Goal: Task Accomplishment & Management: Manage account settings

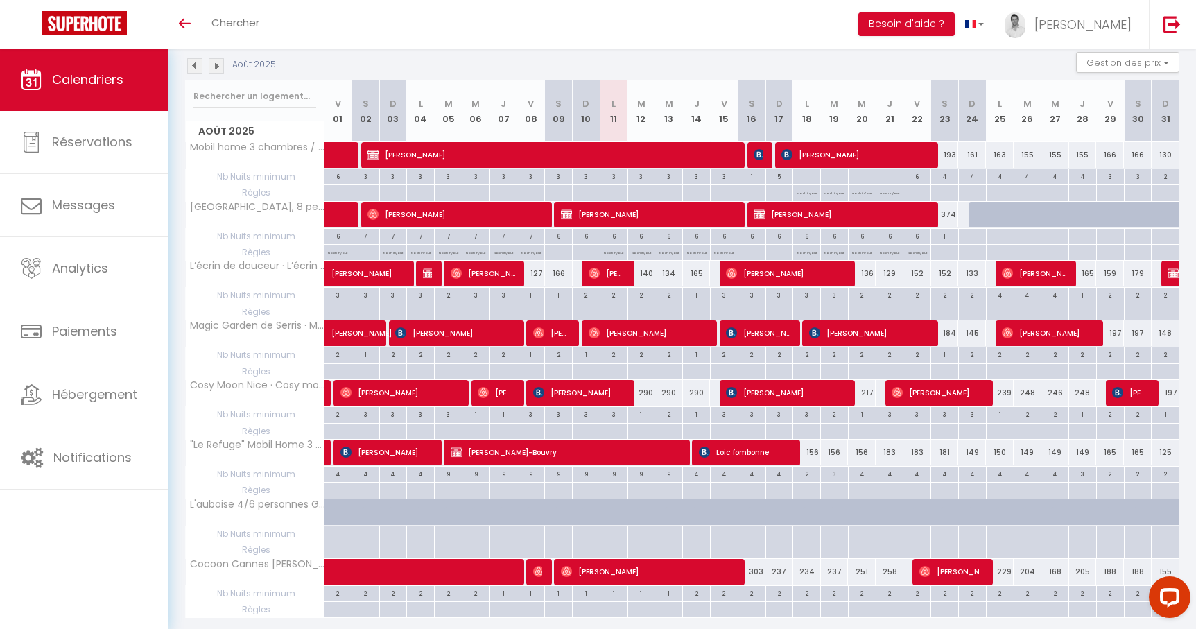
click at [650, 392] on div "290" at bounding box center [642, 393] width 28 height 26
type input "290"
type input "[DATE] Août 2025"
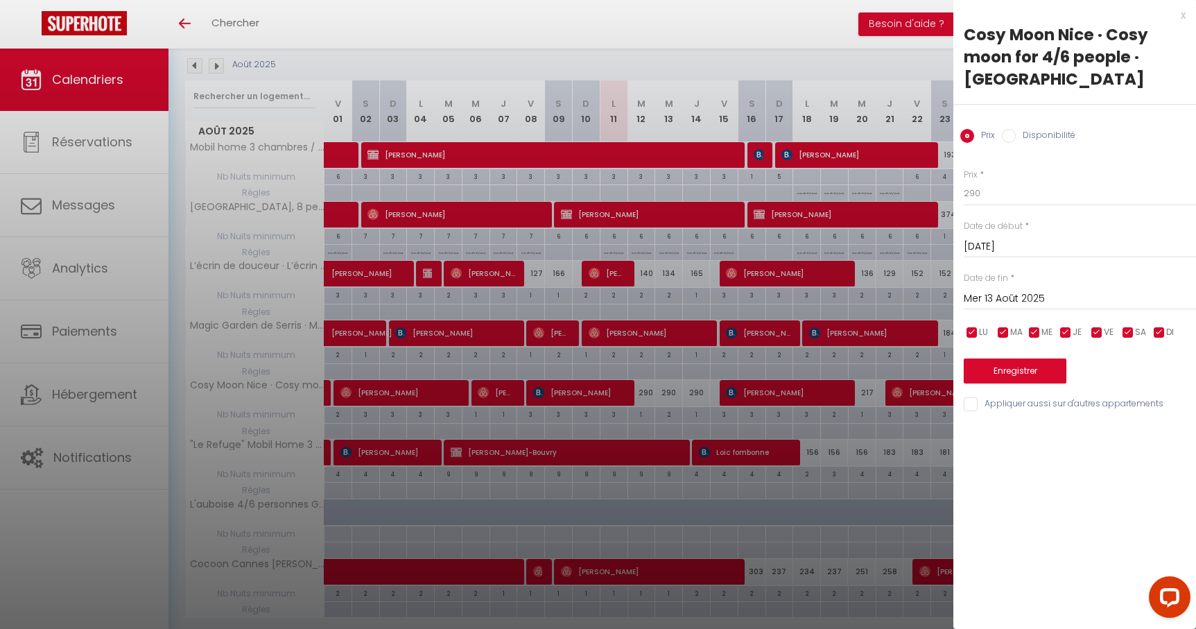
click at [1005, 292] on input "Mer 13 Août 2025" at bounding box center [1080, 299] width 232 height 18
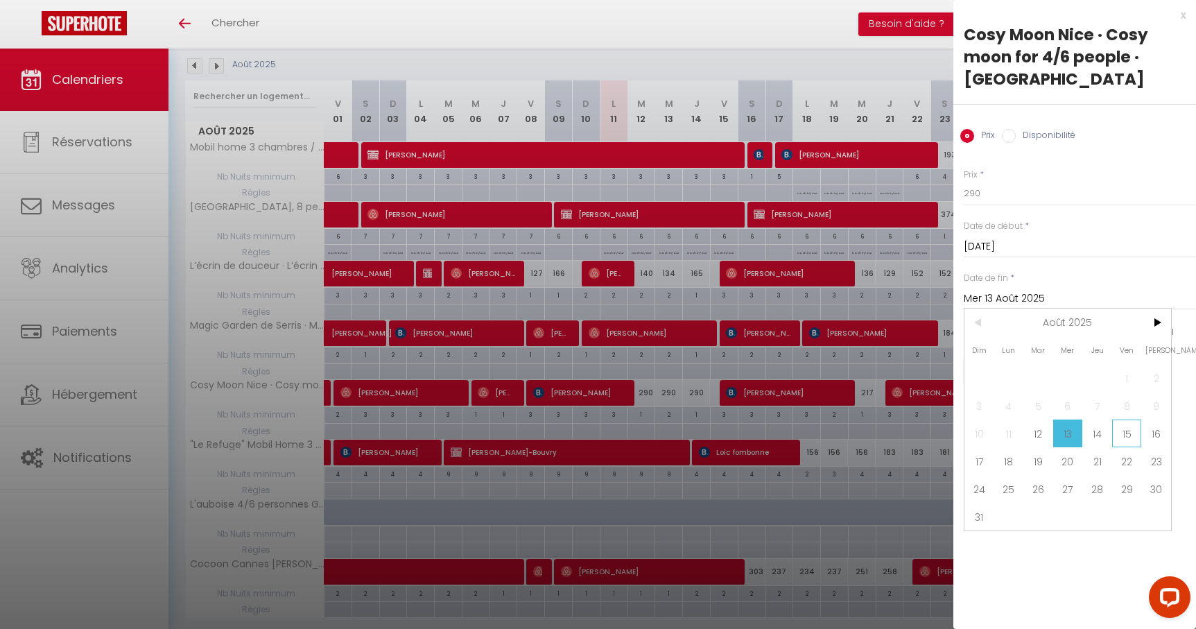
click at [1131, 429] on span "15" at bounding box center [1127, 434] width 30 height 28
type input "Ven 15 Août 2025"
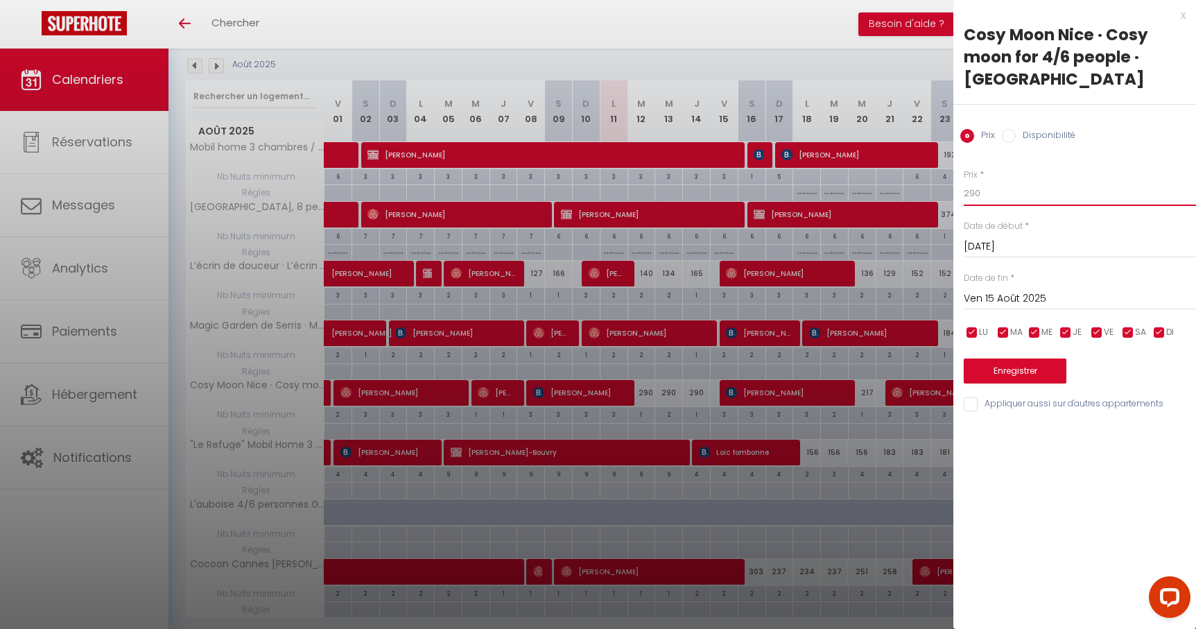
click at [1012, 196] on input "290" at bounding box center [1080, 193] width 232 height 25
type input "240"
click at [1021, 378] on button "Enregistrer" at bounding box center [1015, 370] width 103 height 25
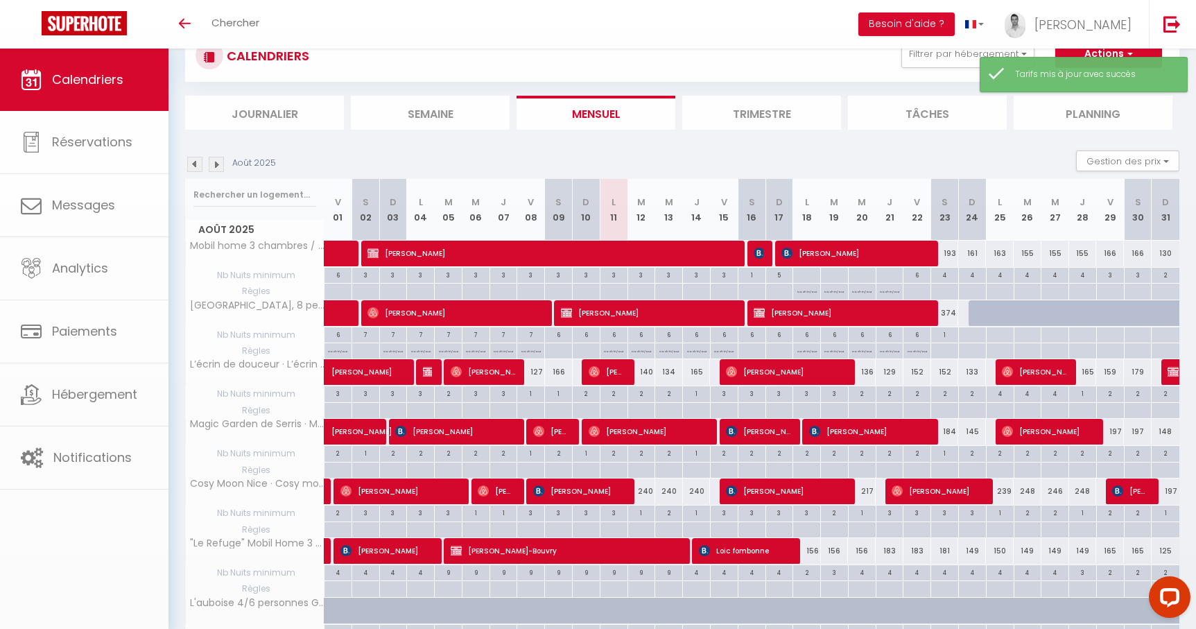
scroll to position [147, 0]
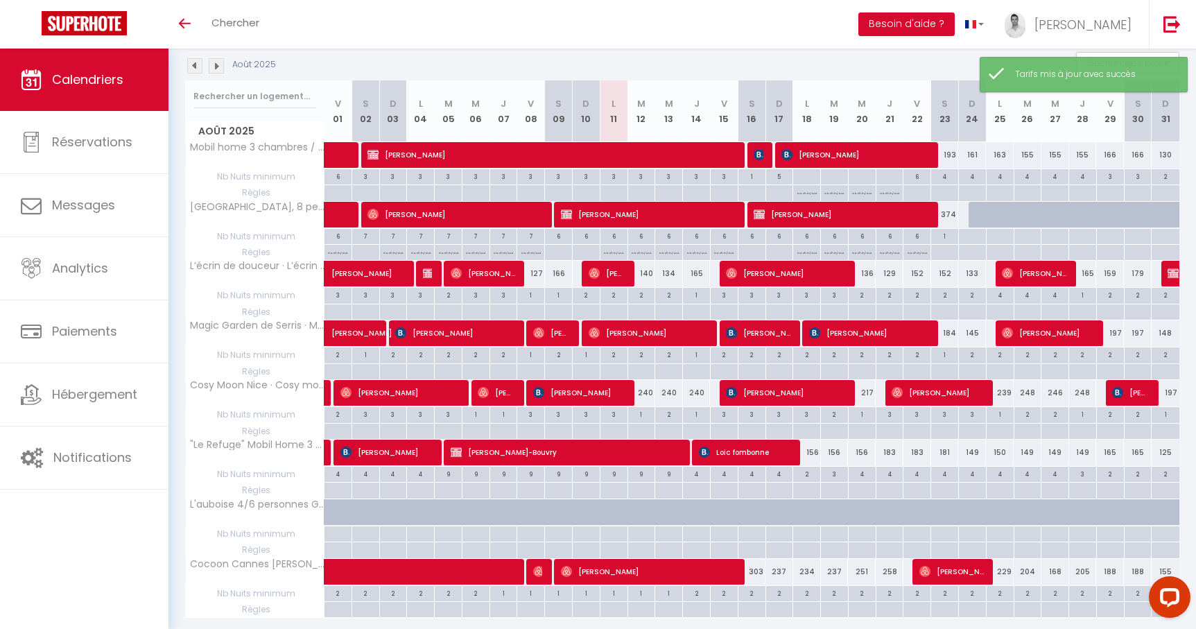
click at [646, 397] on div "240" at bounding box center [642, 393] width 28 height 26
type input "240"
type input "[DATE]"
type input "Mer 13 Août 2025"
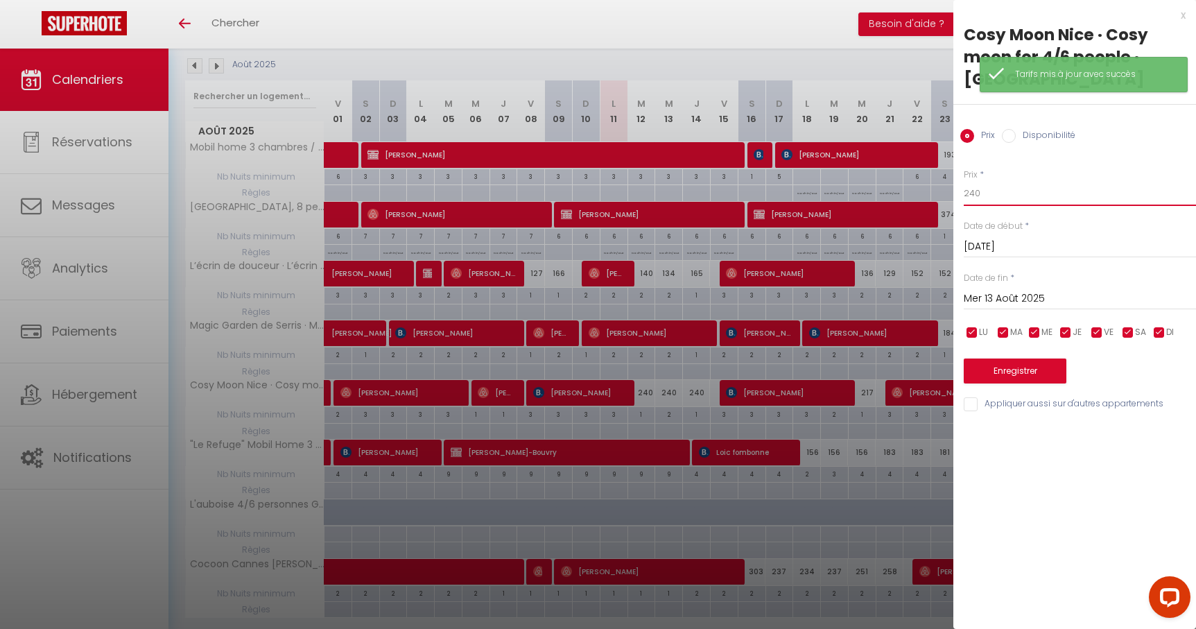
click at [988, 200] on input "240" at bounding box center [1080, 193] width 232 height 25
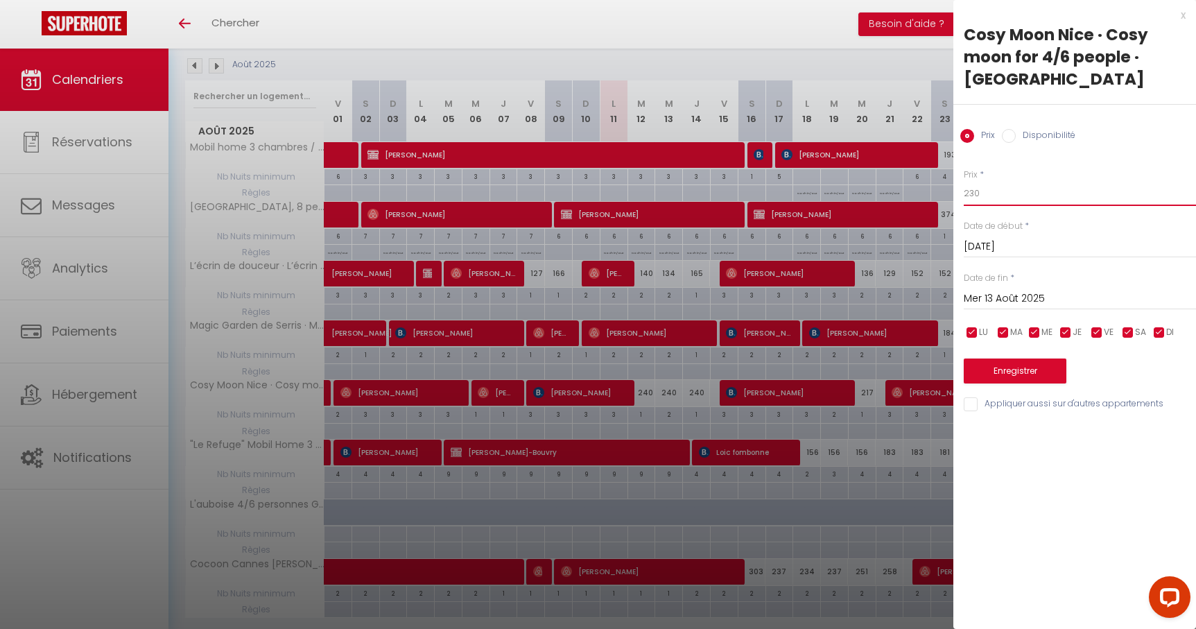
type input "230"
click at [994, 372] on button "Enregistrer" at bounding box center [1015, 370] width 103 height 25
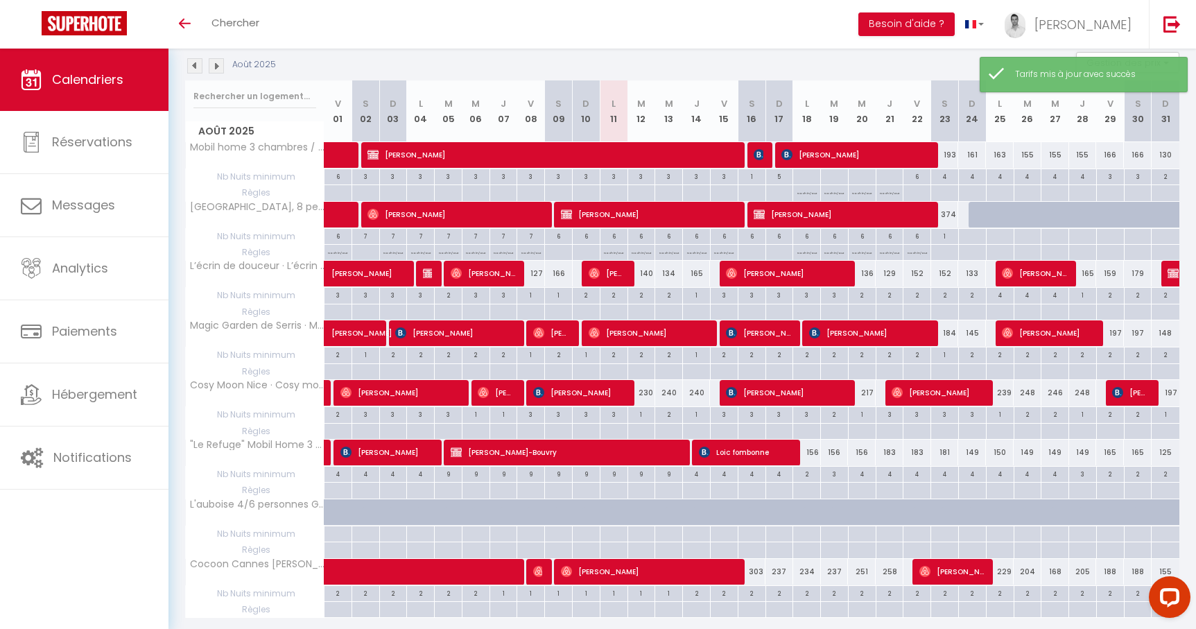
click at [671, 413] on div "2" at bounding box center [668, 413] width 27 height 13
type input "2"
type input "Mer 13 Août 2025"
type input "Jeu 14 Août 2025"
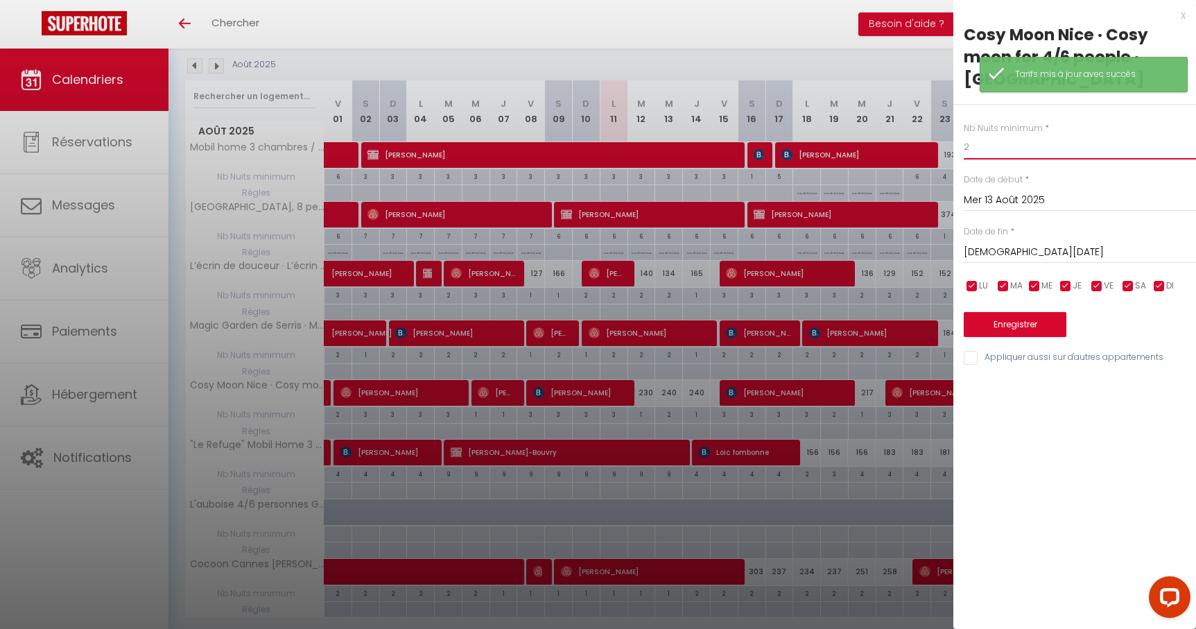
click at [1007, 149] on input "2" at bounding box center [1080, 147] width 232 height 25
click at [854, 62] on div at bounding box center [598, 314] width 1196 height 629
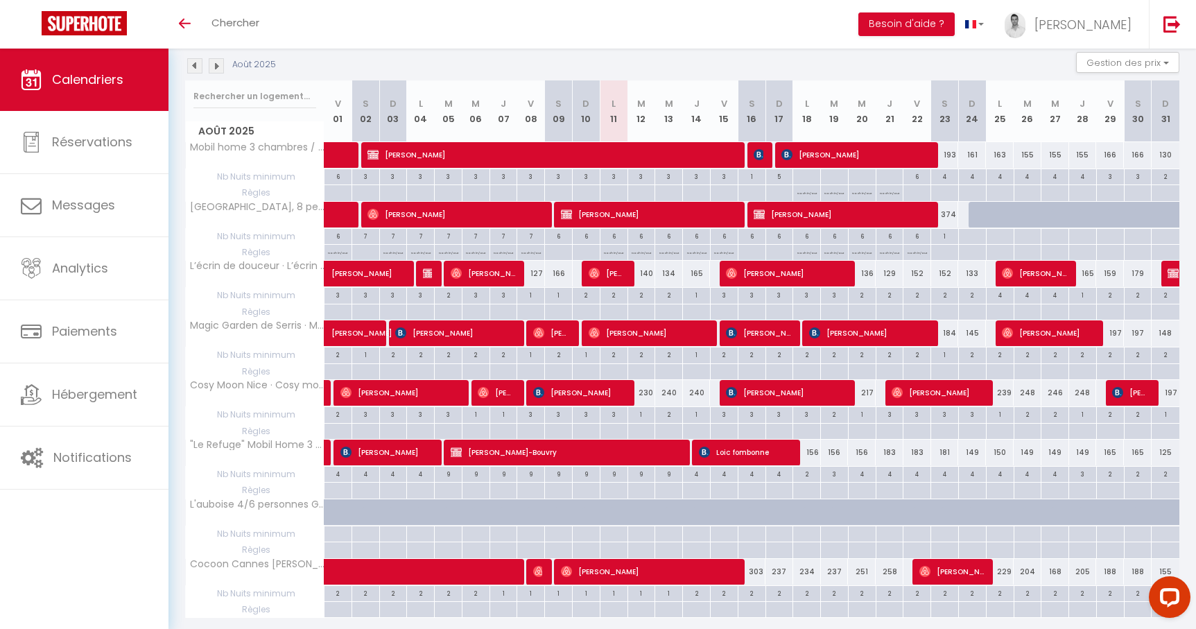
click at [648, 394] on div "230" at bounding box center [642, 393] width 28 height 26
type input "230"
type input "[DATE]"
type input "Mer 13 Août 2025"
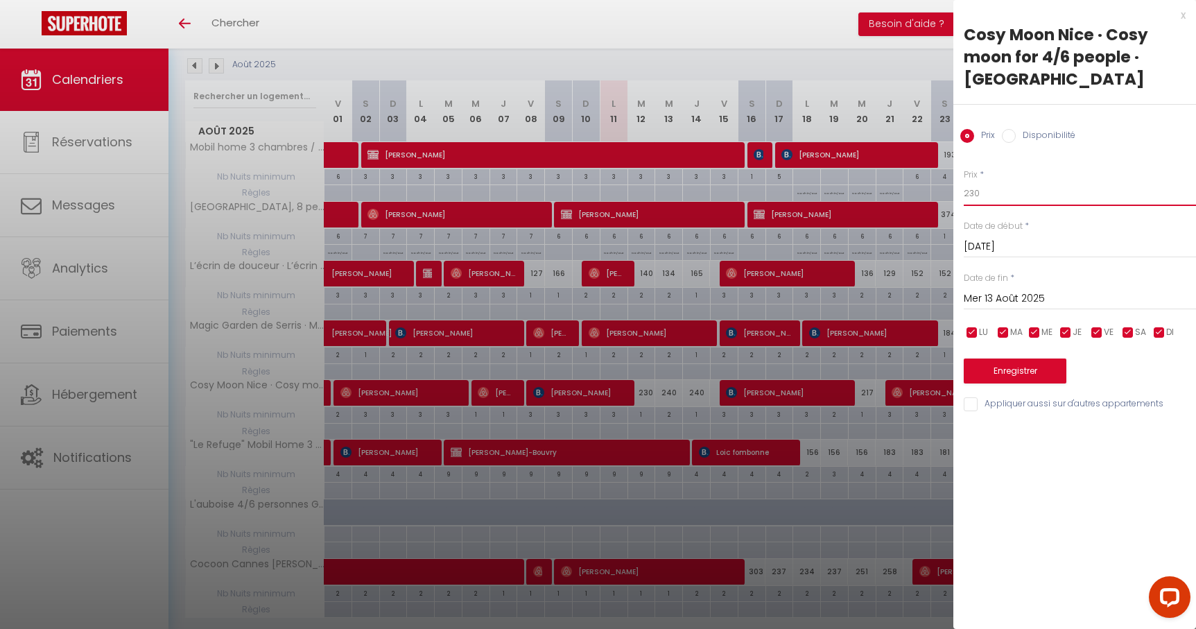
click at [1030, 196] on input "230" at bounding box center [1080, 193] width 232 height 25
type input "223"
click at [1004, 368] on button "Enregistrer" at bounding box center [1015, 370] width 103 height 25
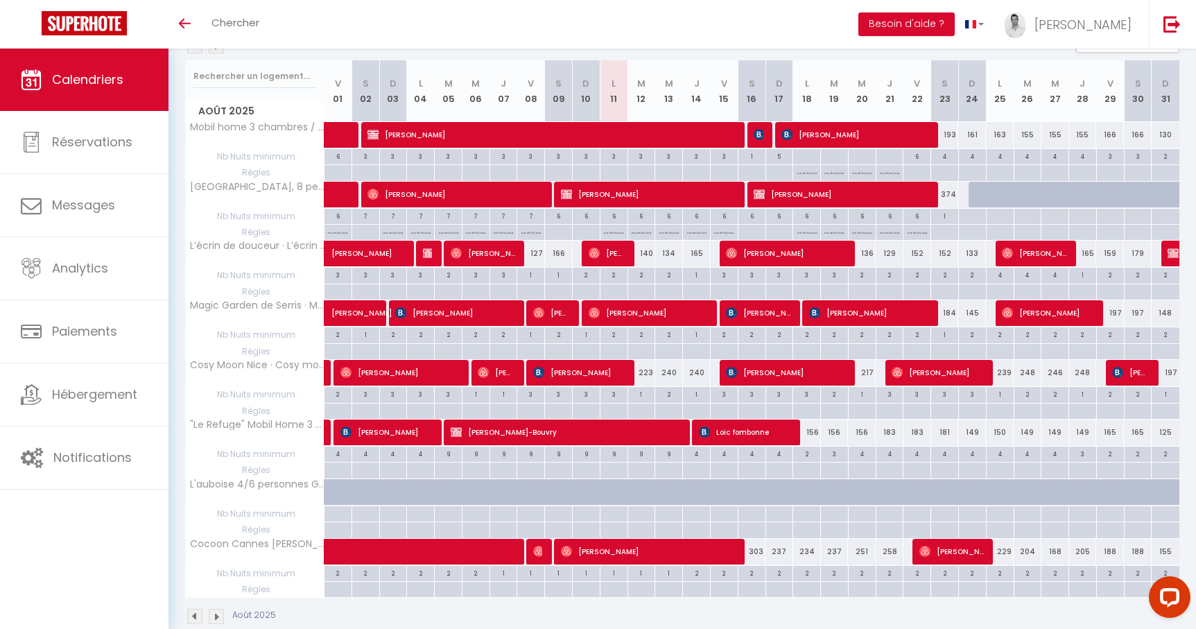
scroll to position [150, 0]
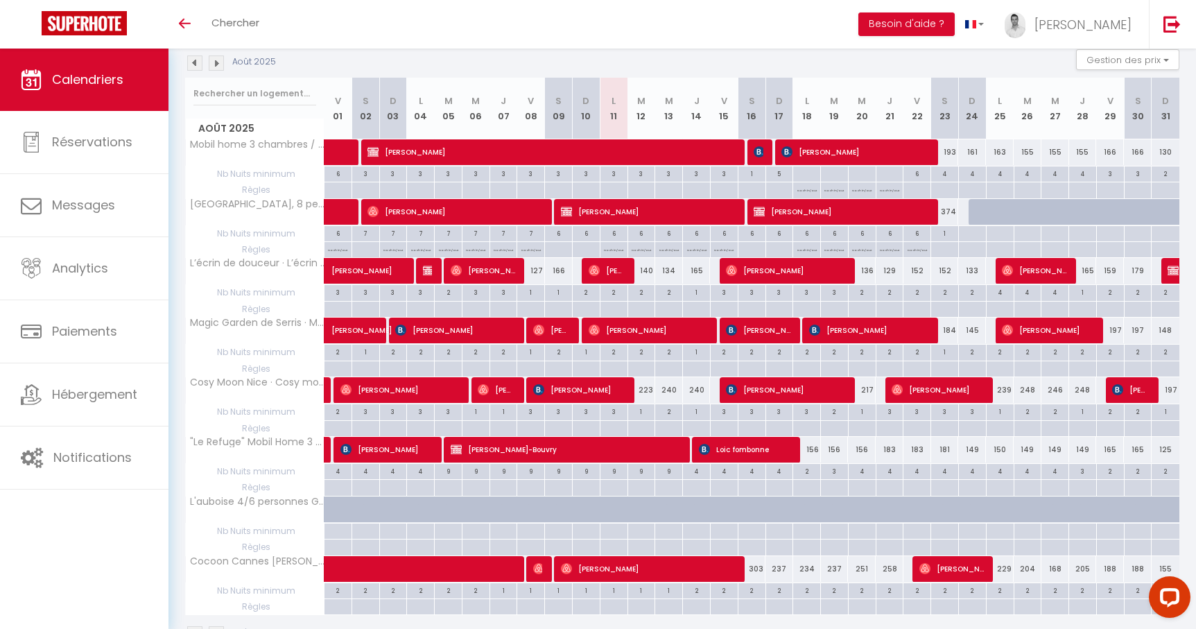
click at [810, 453] on div "156" at bounding box center [807, 450] width 28 height 26
type input "156"
type input "Lun 18 Août 2025"
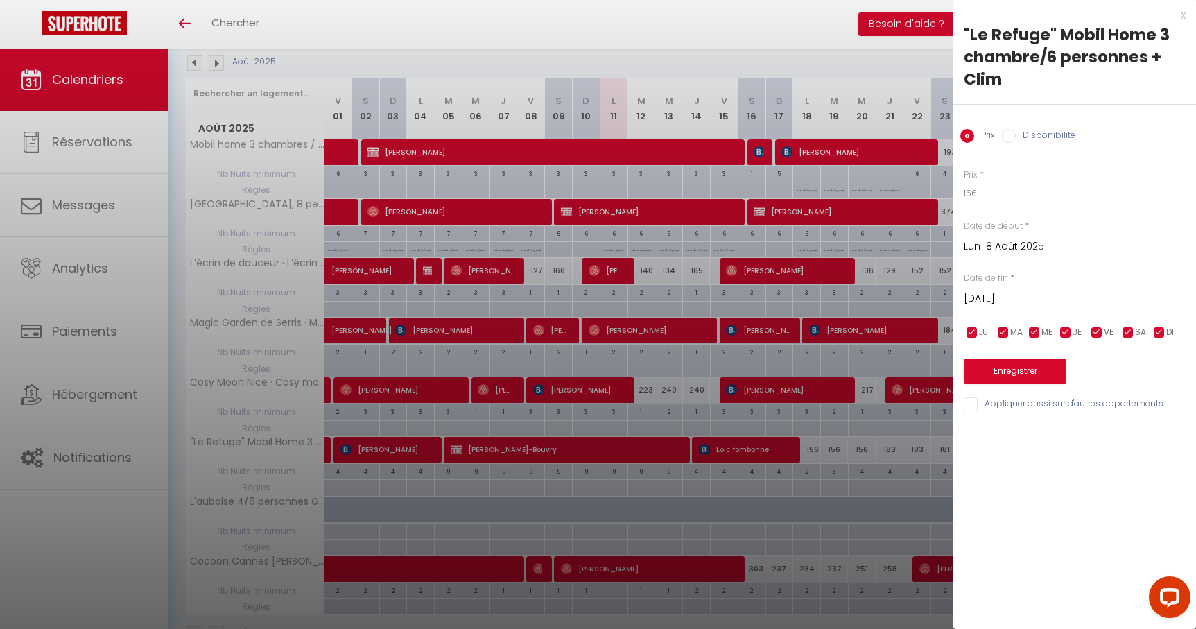
click at [1008, 293] on input "Mar 19 Août 2025" at bounding box center [1080, 299] width 232 height 18
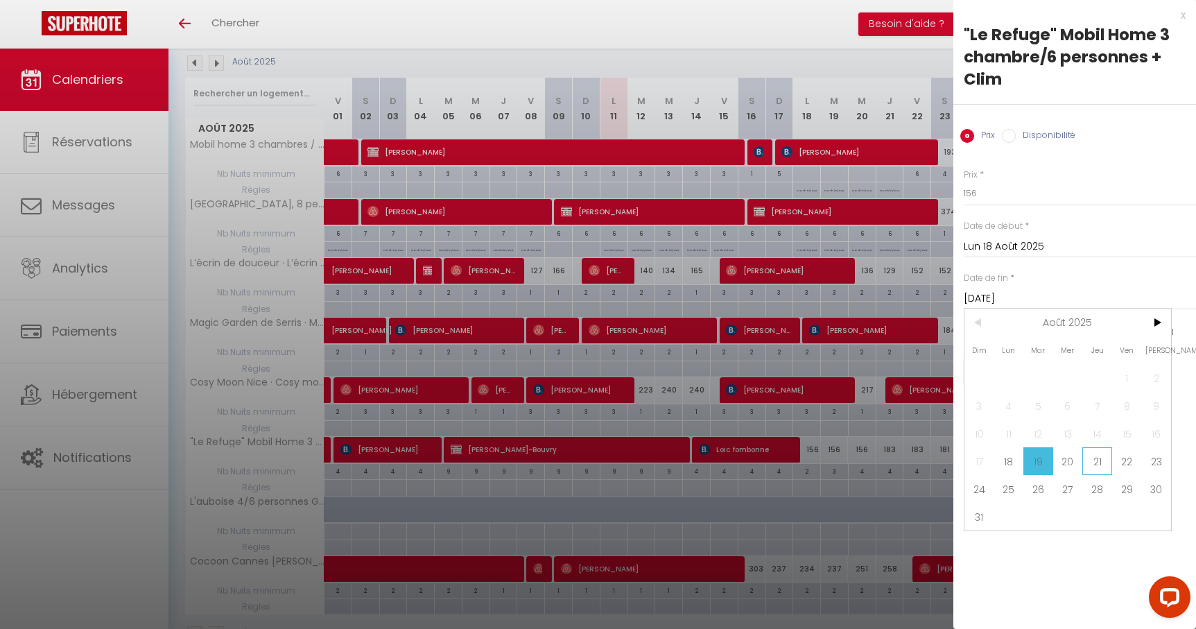
click at [1101, 459] on span "21" at bounding box center [1097, 461] width 30 height 28
type input "Jeu 21 Août 2025"
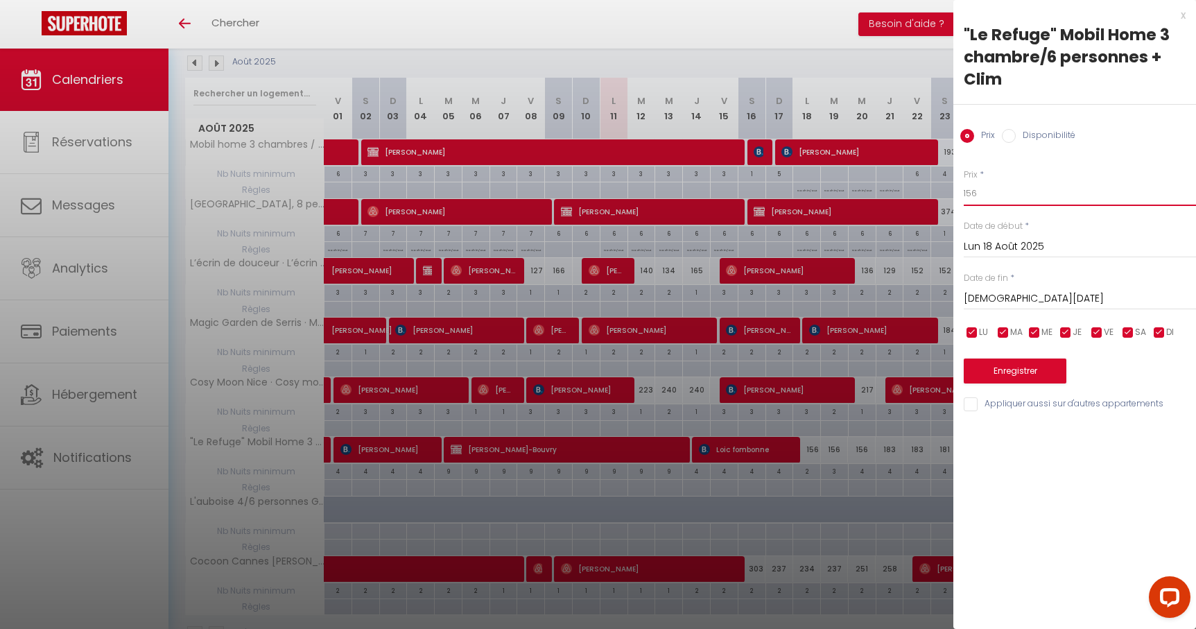
click at [996, 190] on input "156" at bounding box center [1080, 193] width 232 height 25
type input "151"
click at [1019, 368] on button "Enregistrer" at bounding box center [1015, 370] width 103 height 25
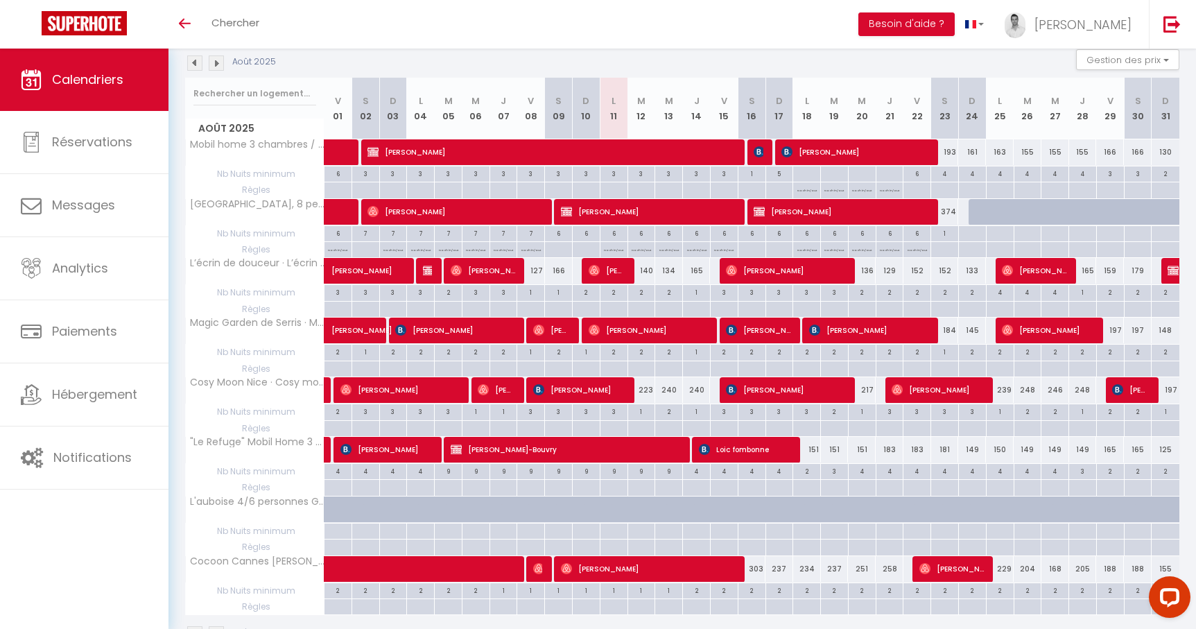
click at [997, 446] on div "150" at bounding box center [1000, 450] width 28 height 26
type input "150"
type input "Lun 25 Août 2025"
type input "Mar 26 Août 2025"
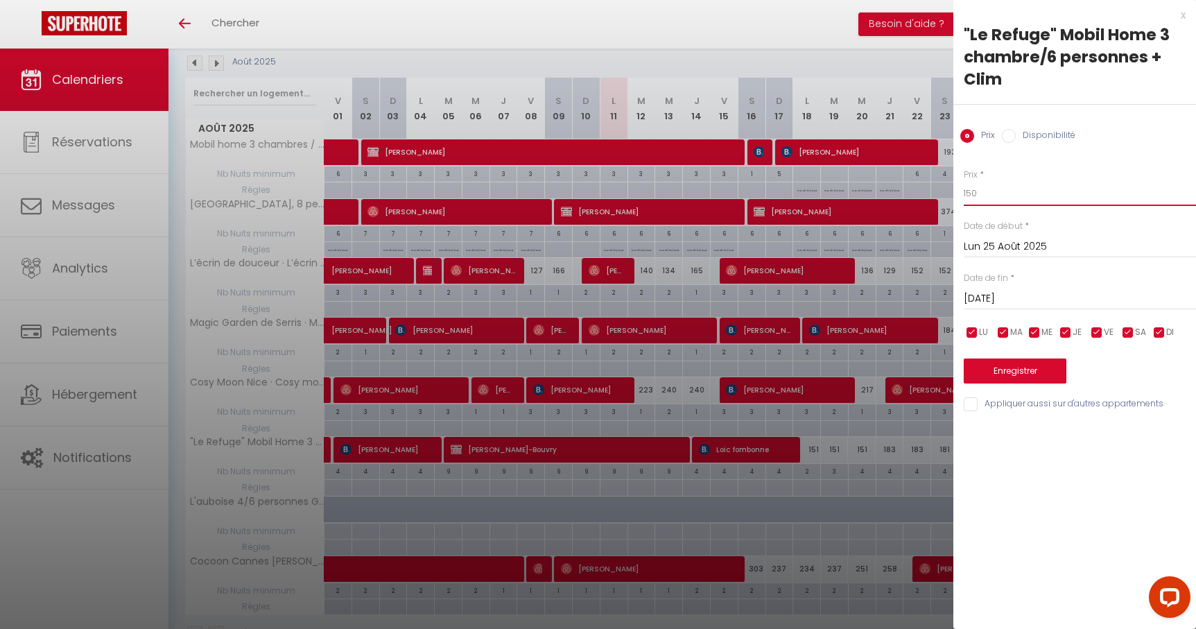
click at [994, 195] on input "150" at bounding box center [1080, 193] width 232 height 25
type input "149"
click at [1010, 374] on button "Enregistrer" at bounding box center [1015, 370] width 103 height 25
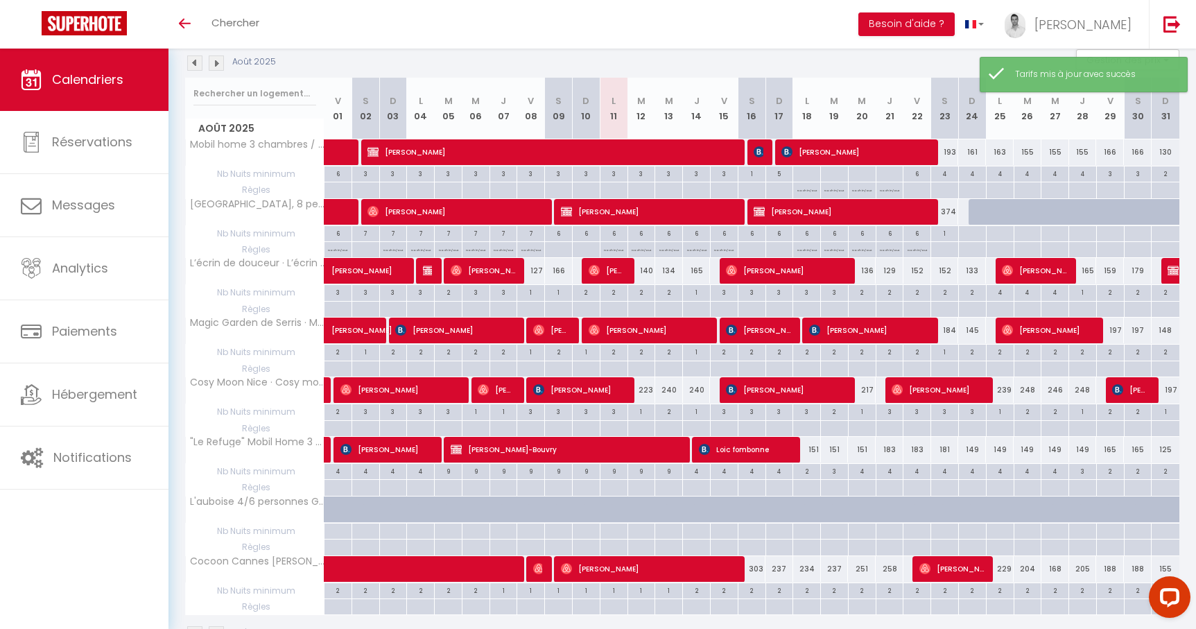
click at [890, 453] on div "183" at bounding box center [890, 450] width 28 height 26
type input "183"
type input "Jeu 21 Août 2025"
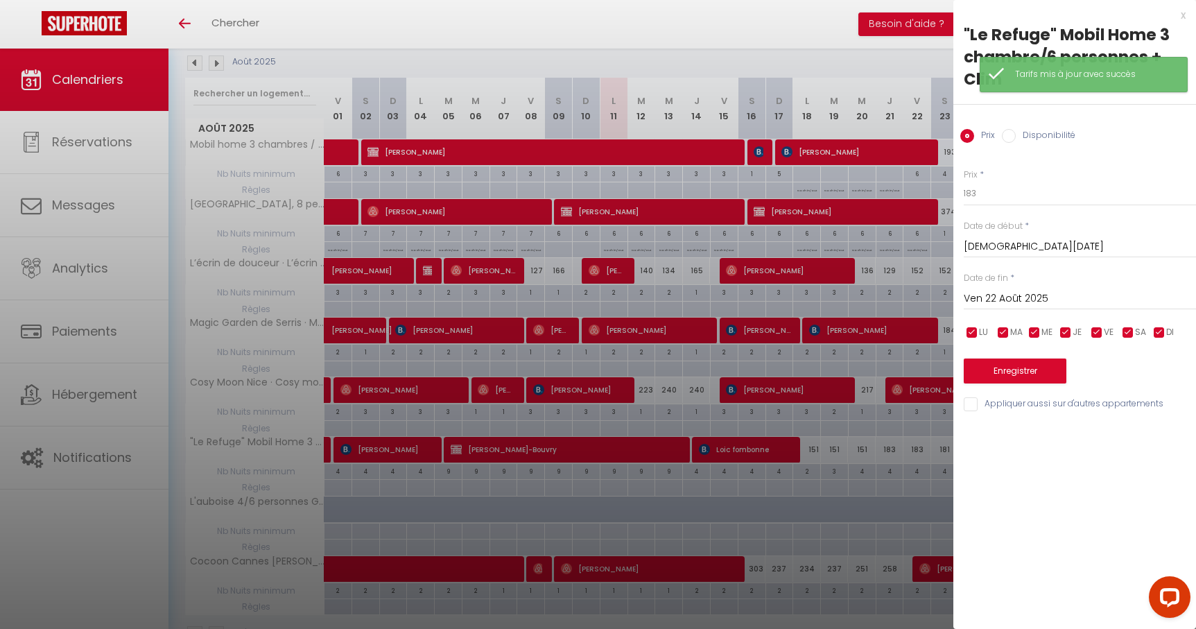
click at [1036, 305] on input "Ven 22 Août 2025" at bounding box center [1080, 299] width 232 height 18
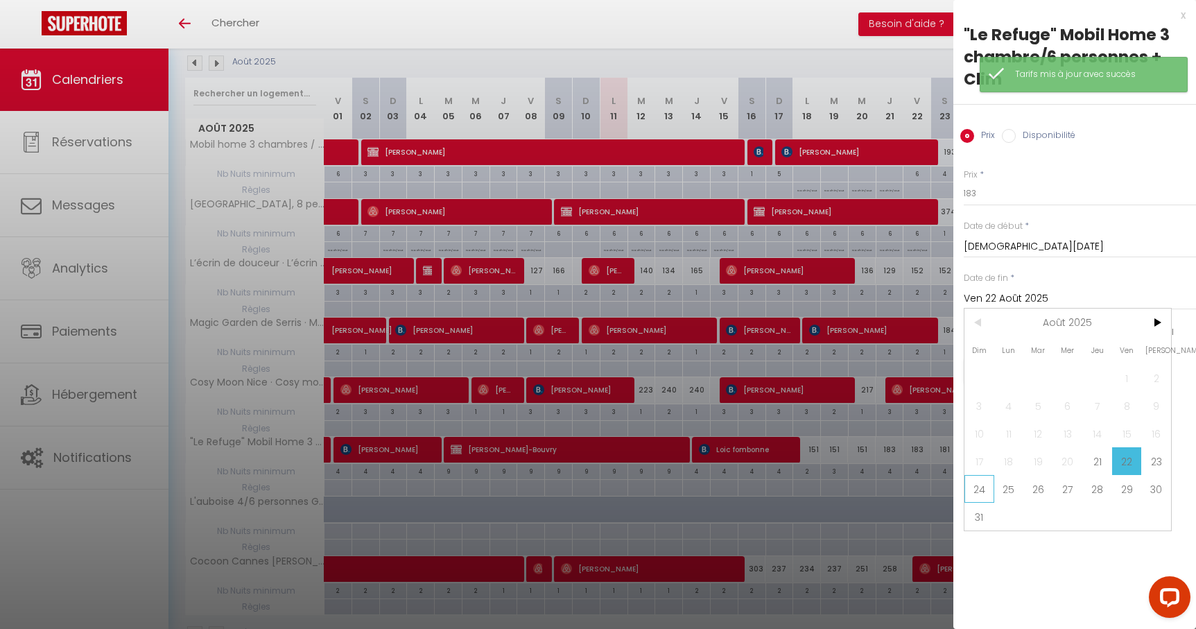
click at [978, 483] on span "24" at bounding box center [980, 489] width 30 height 28
type input "Dim 24 Août 2025"
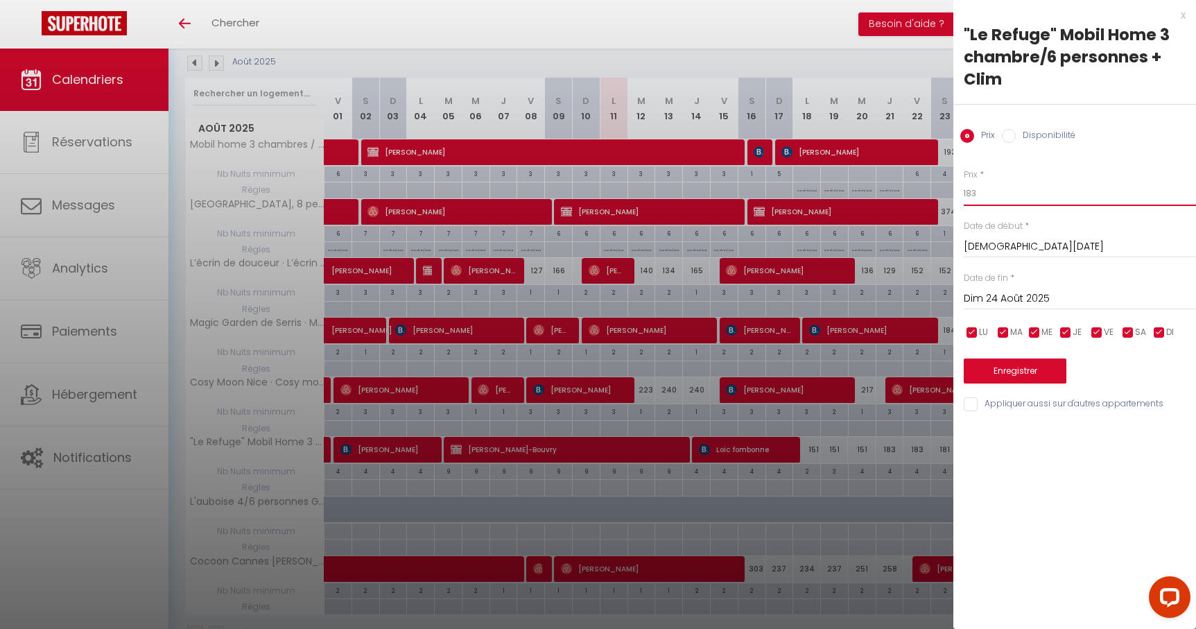
click at [993, 196] on input "183" at bounding box center [1080, 193] width 232 height 25
type input "180"
click at [1028, 373] on button "Enregistrer" at bounding box center [1015, 370] width 103 height 25
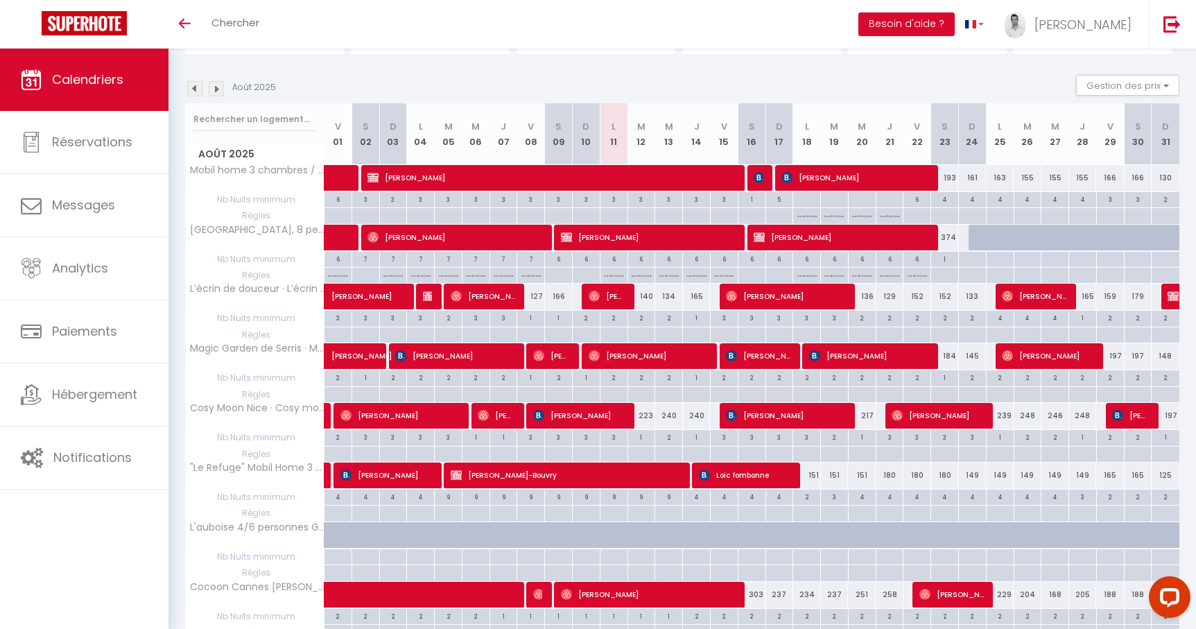
scroll to position [119, 0]
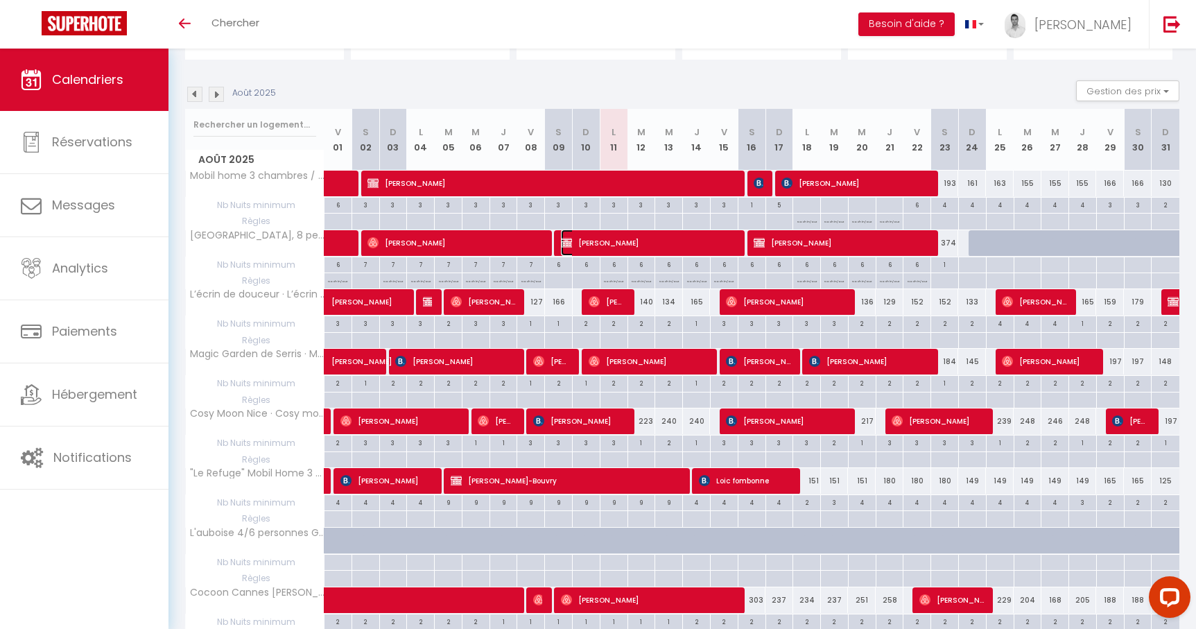
click at [645, 244] on span "[PERSON_NAME]" at bounding box center [648, 243] width 175 height 26
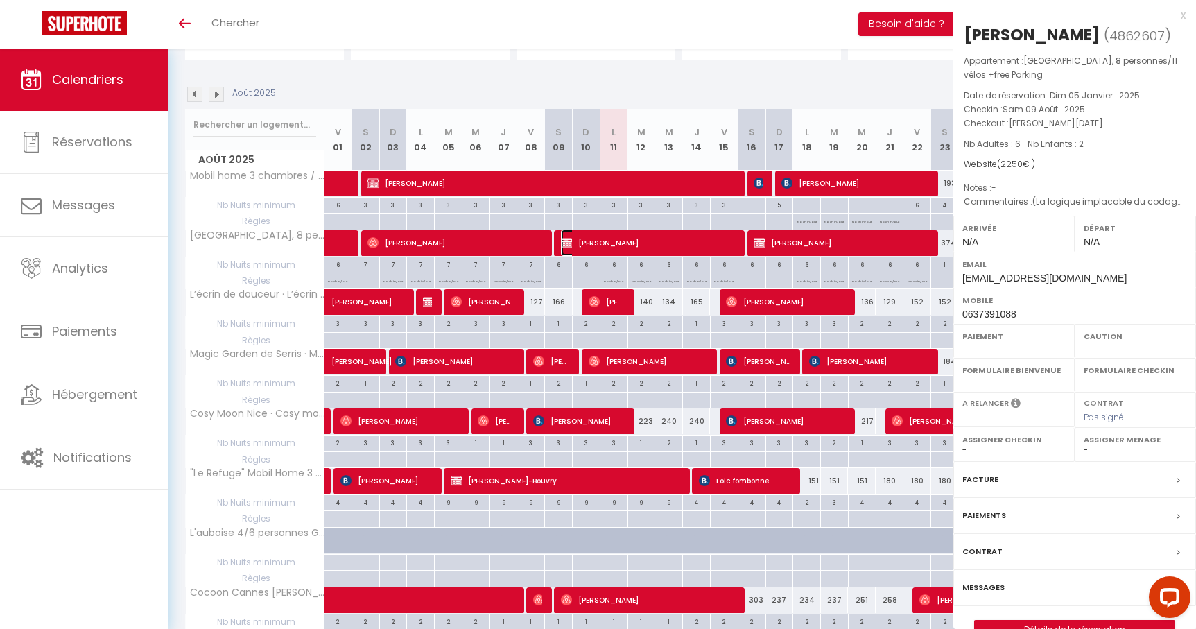
select select "OK"
select select "0"
select select "1"
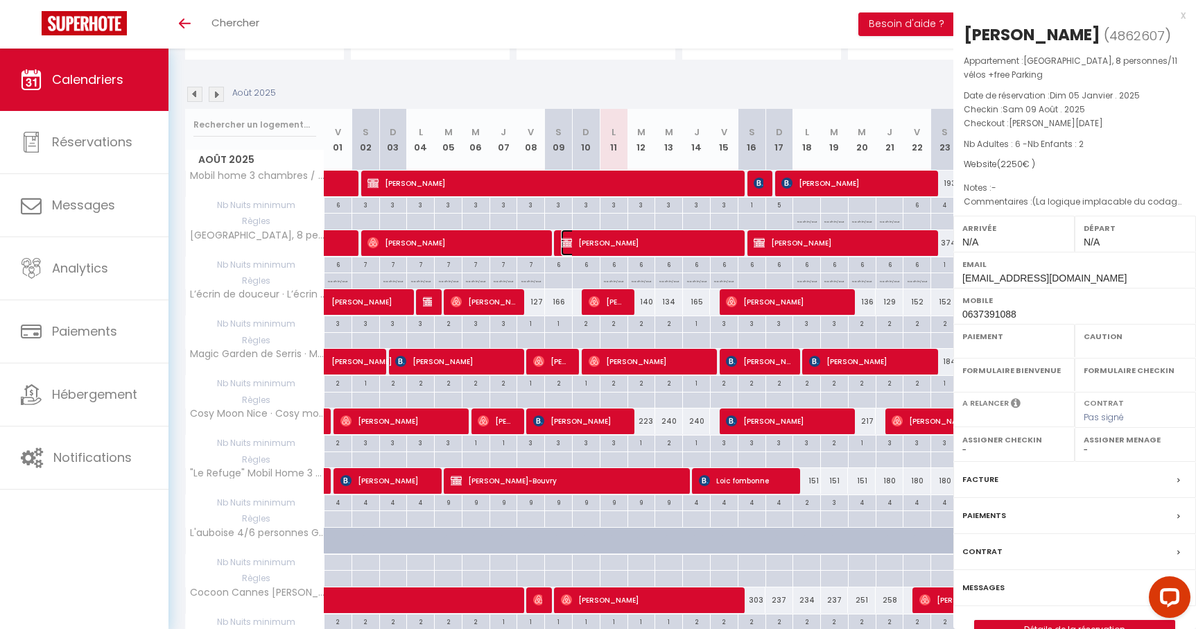
select select
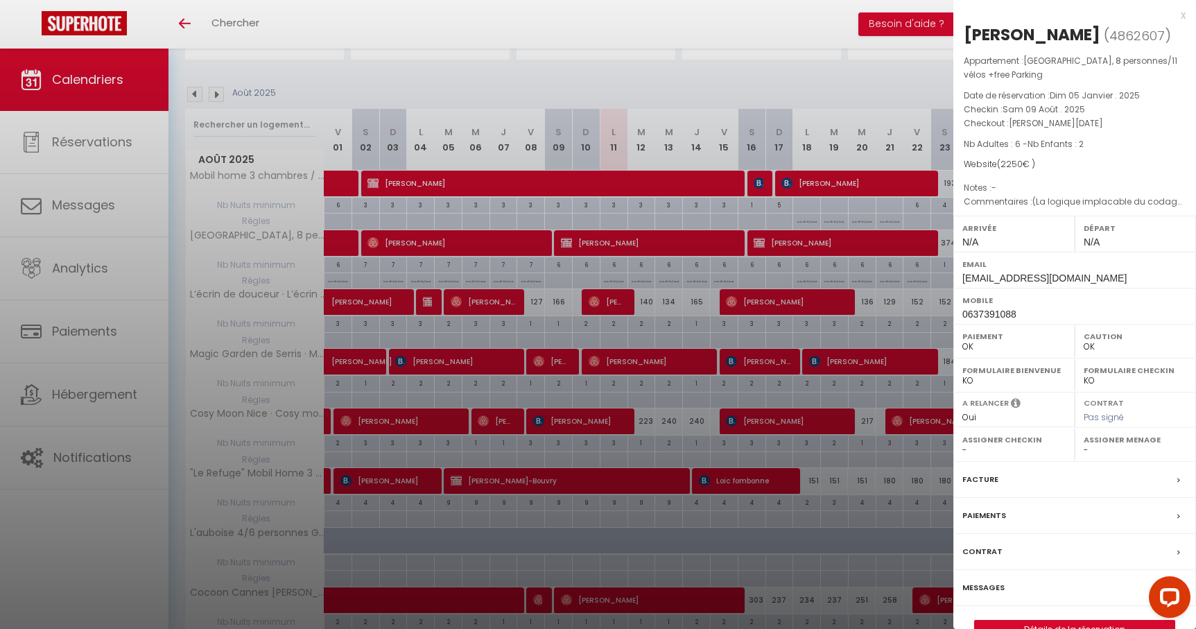
click at [994, 520] on label "Paiements" at bounding box center [984, 515] width 44 height 15
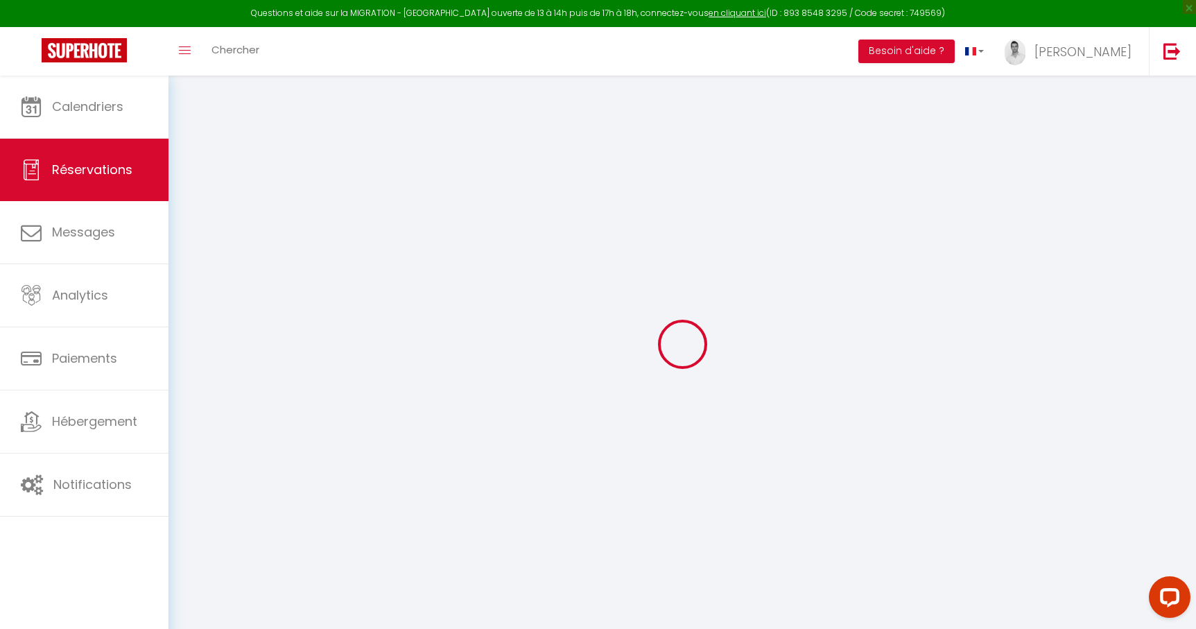
select select
checkbox input "false"
type textarea "(La logique implacable du codage, Merci !)"
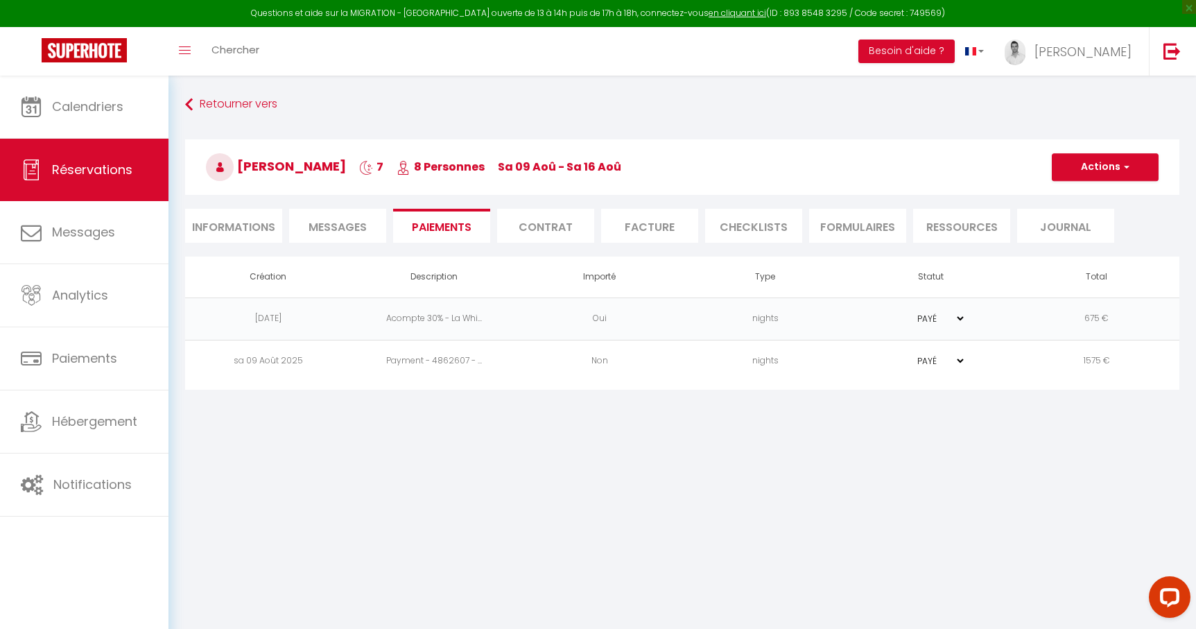
click at [958, 363] on select "PAYÉ EN ATTENTE" at bounding box center [931, 360] width 69 height 13
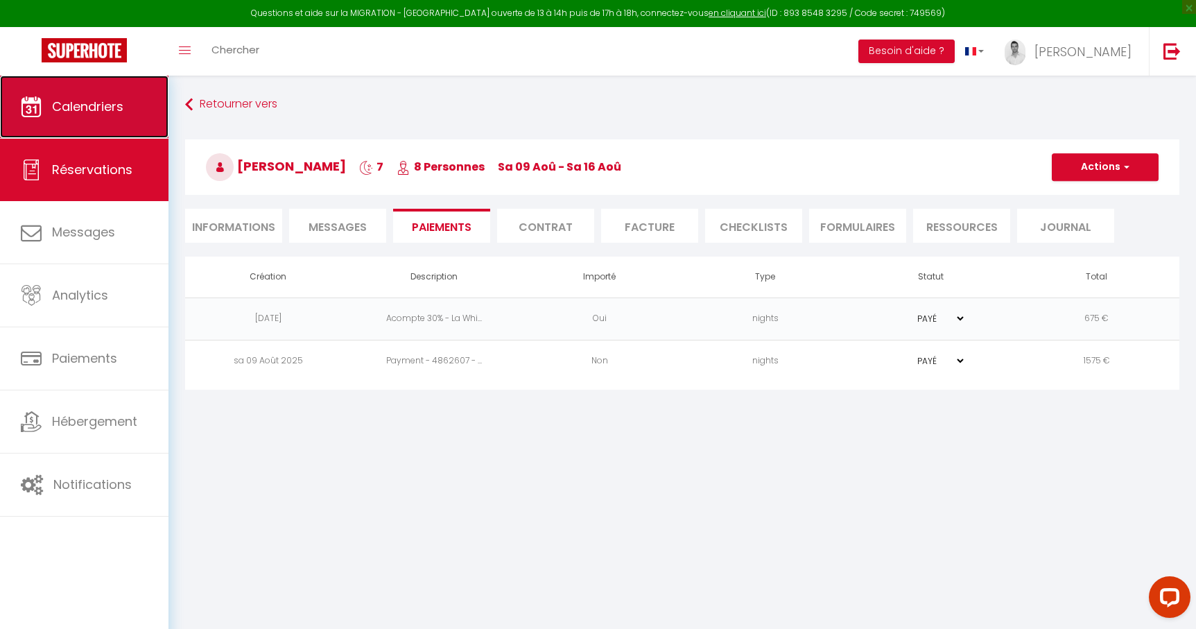
click at [89, 113] on span "Calendriers" at bounding box center [87, 106] width 71 height 17
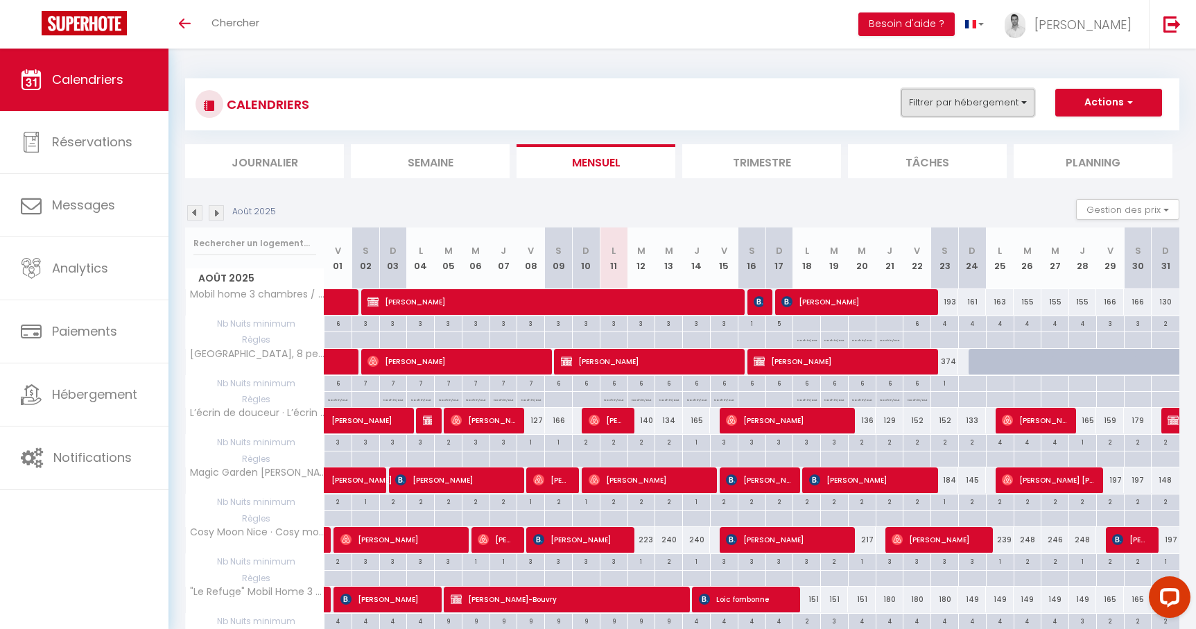
click at [957, 106] on button "Filtrer par hébergement" at bounding box center [967, 103] width 133 height 28
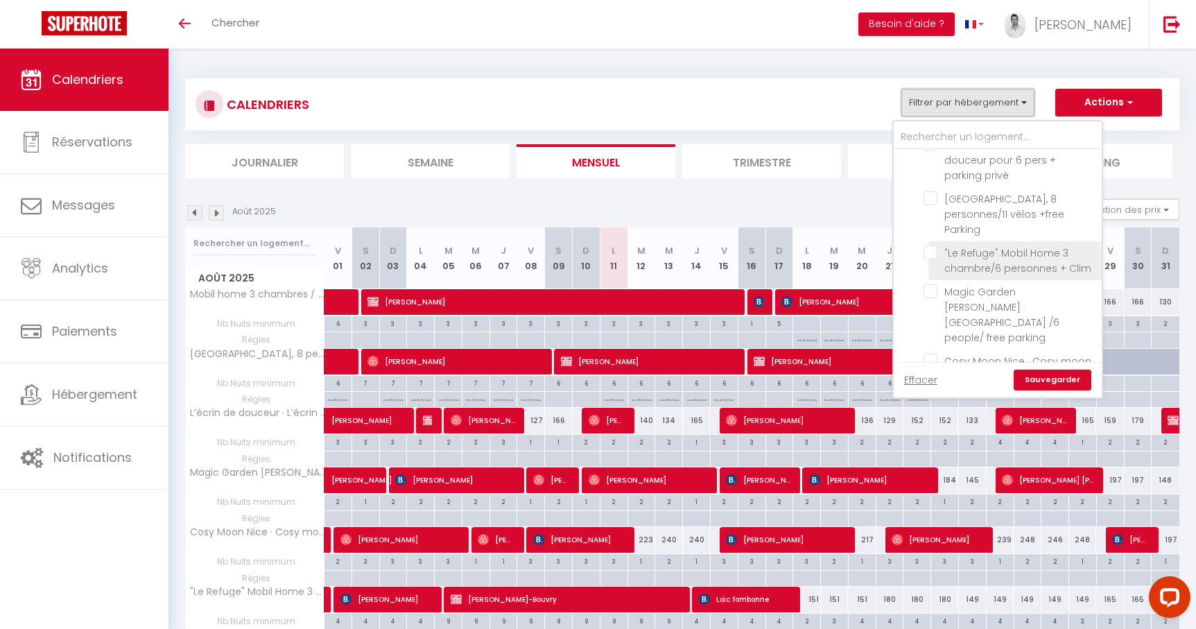
scroll to position [97, 0]
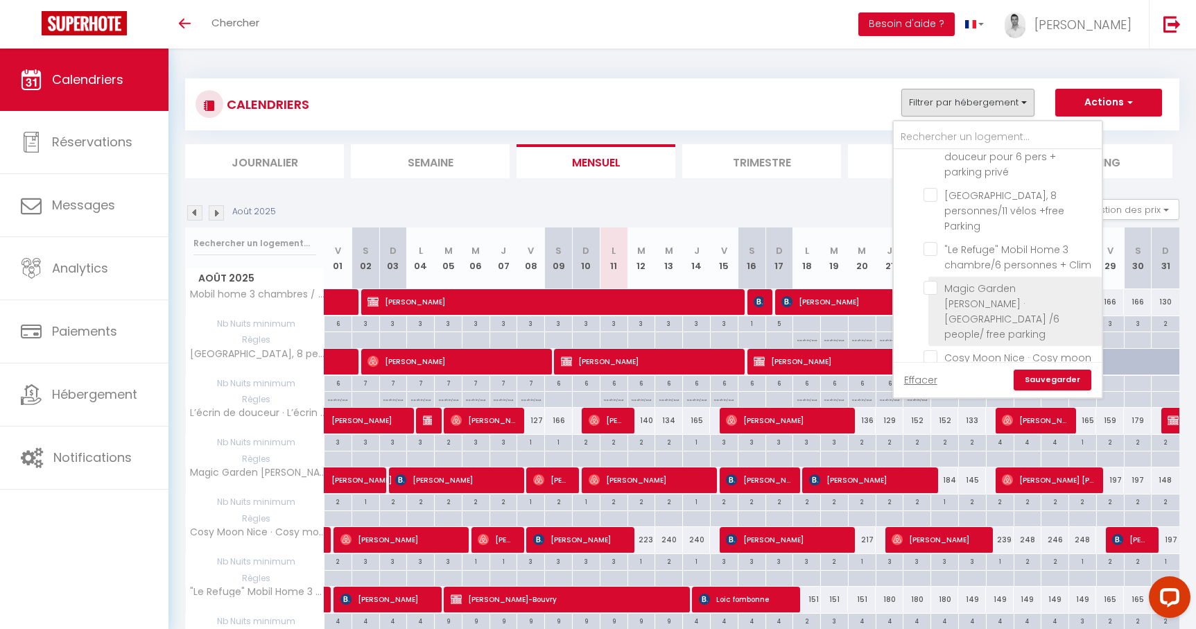
click at [932, 281] on input "Magic Garden de Serris · Magic Garden /6 people/ free parking" at bounding box center [1010, 288] width 173 height 14
checkbox input "true"
checkbox input "false"
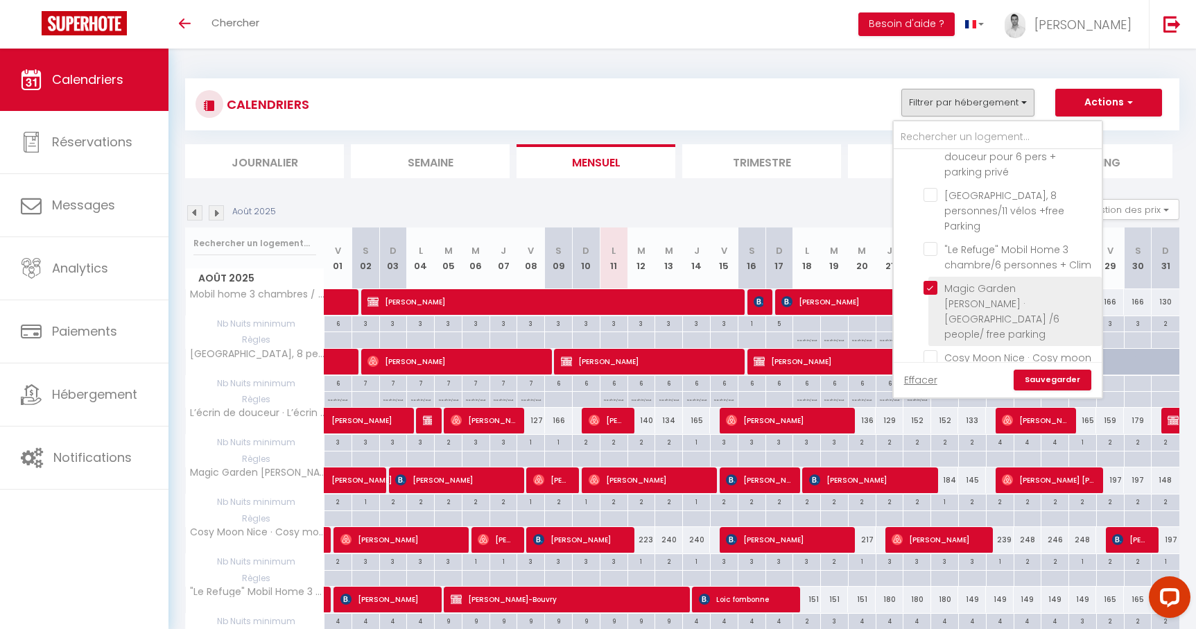
checkbox input "false"
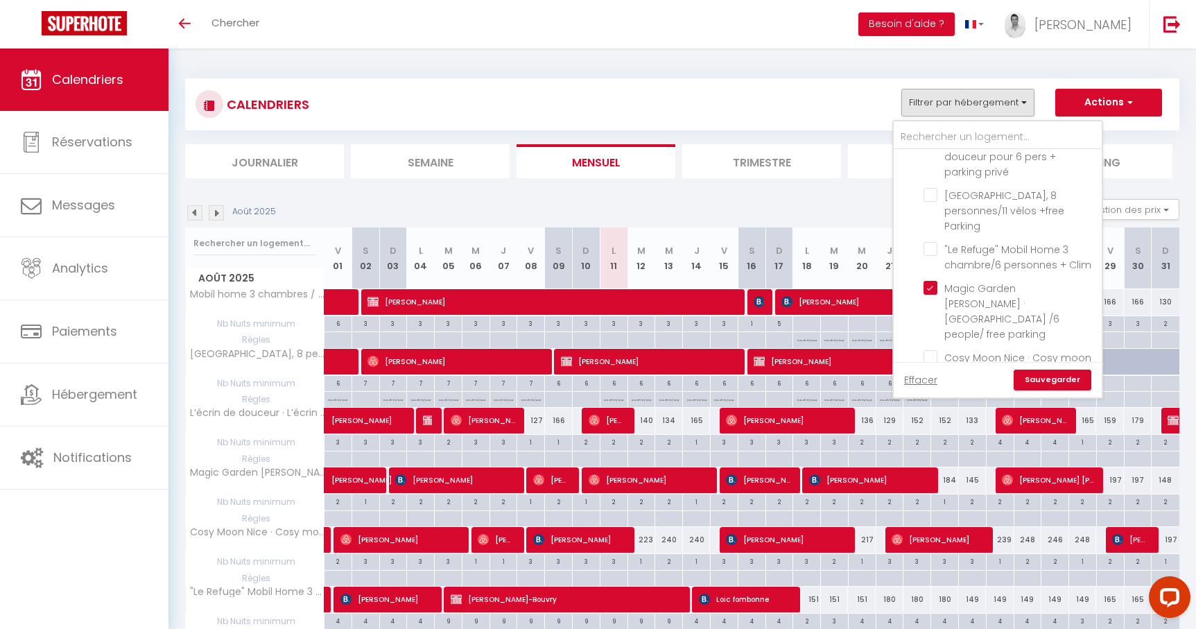
click at [1059, 387] on link "Sauvegarder" at bounding box center [1053, 380] width 78 height 21
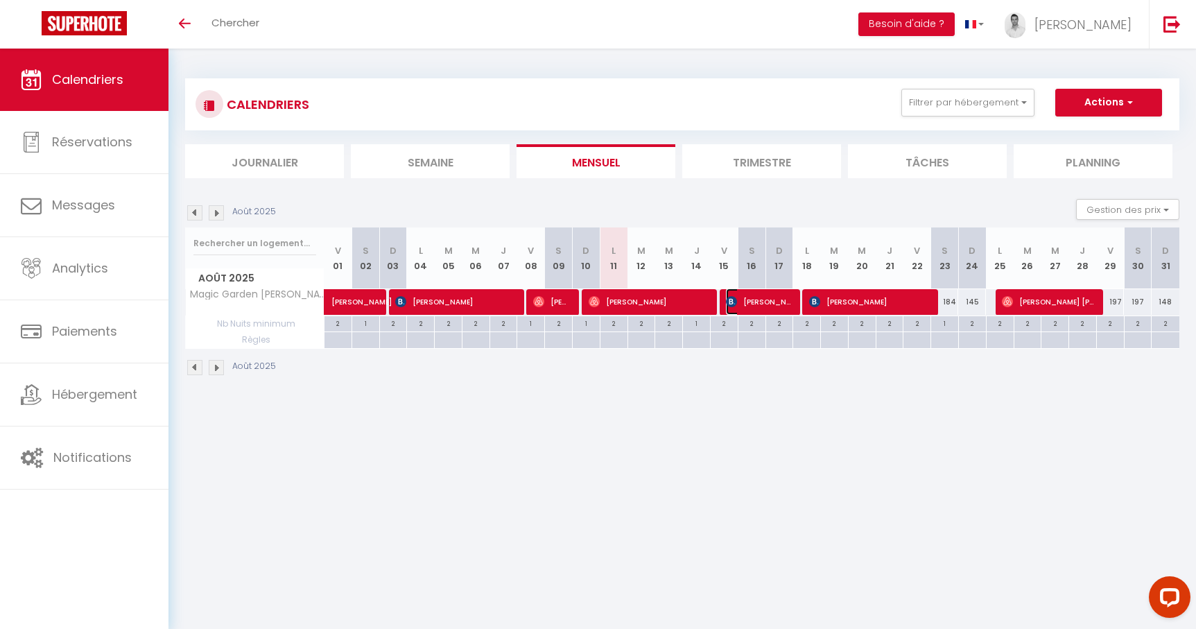
click at [754, 306] on span "[PERSON_NAME]" at bounding box center [758, 301] width 64 height 26
select select "OK"
select select "KO"
select select "0"
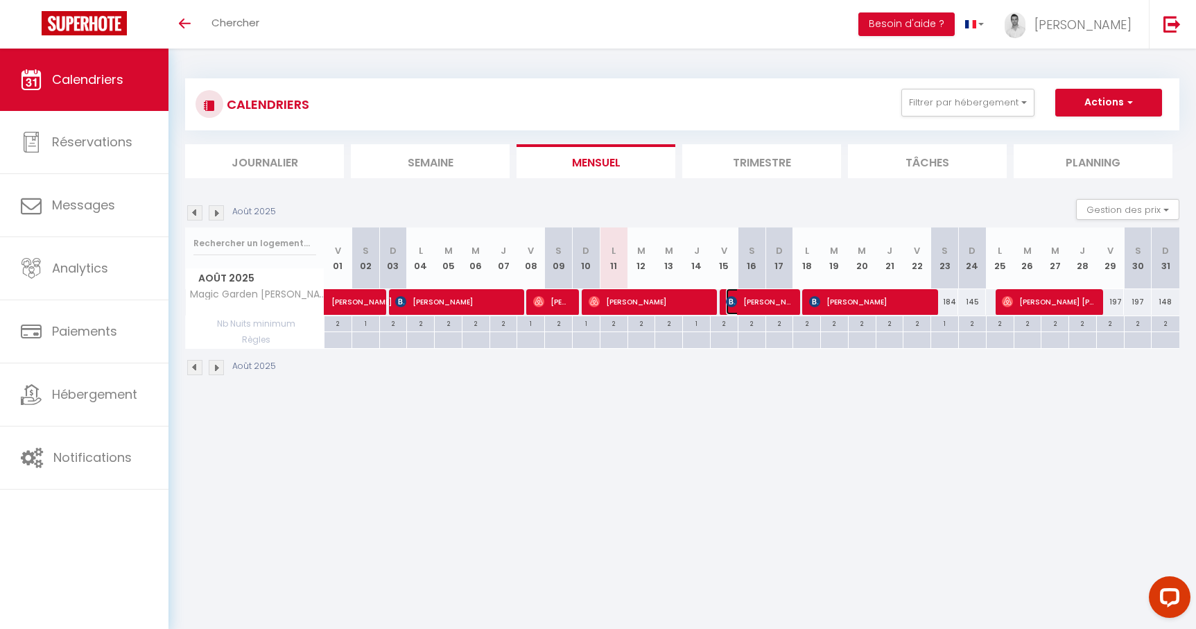
select select "1"
select select
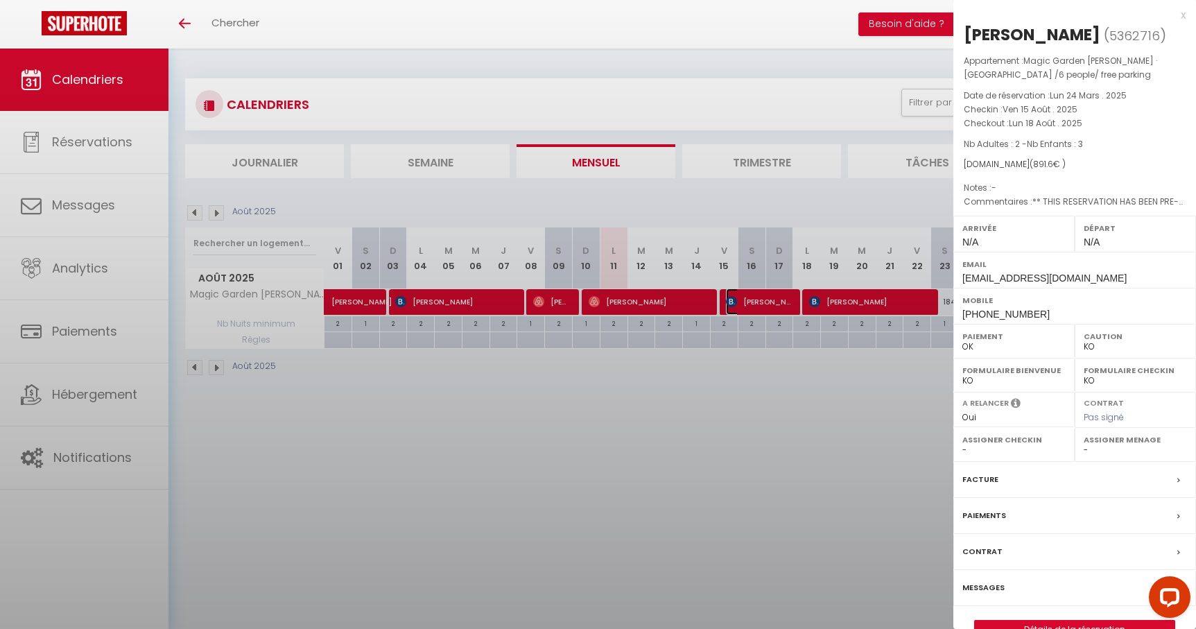
select select "26509"
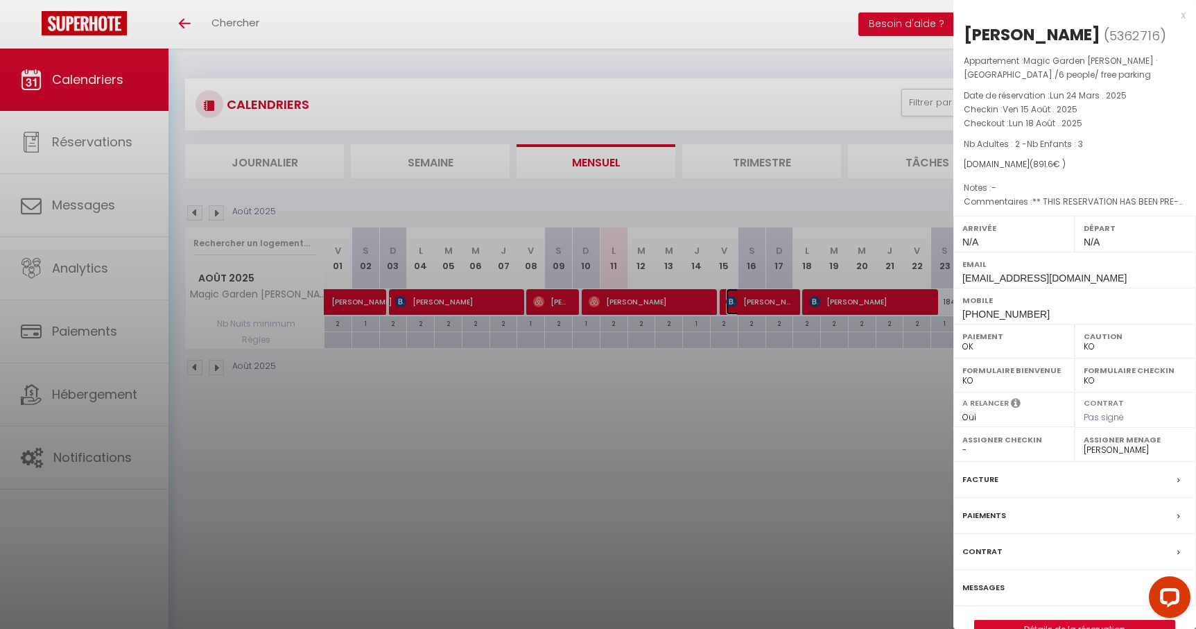
scroll to position [1, 0]
click at [852, 441] on div at bounding box center [598, 314] width 1196 height 629
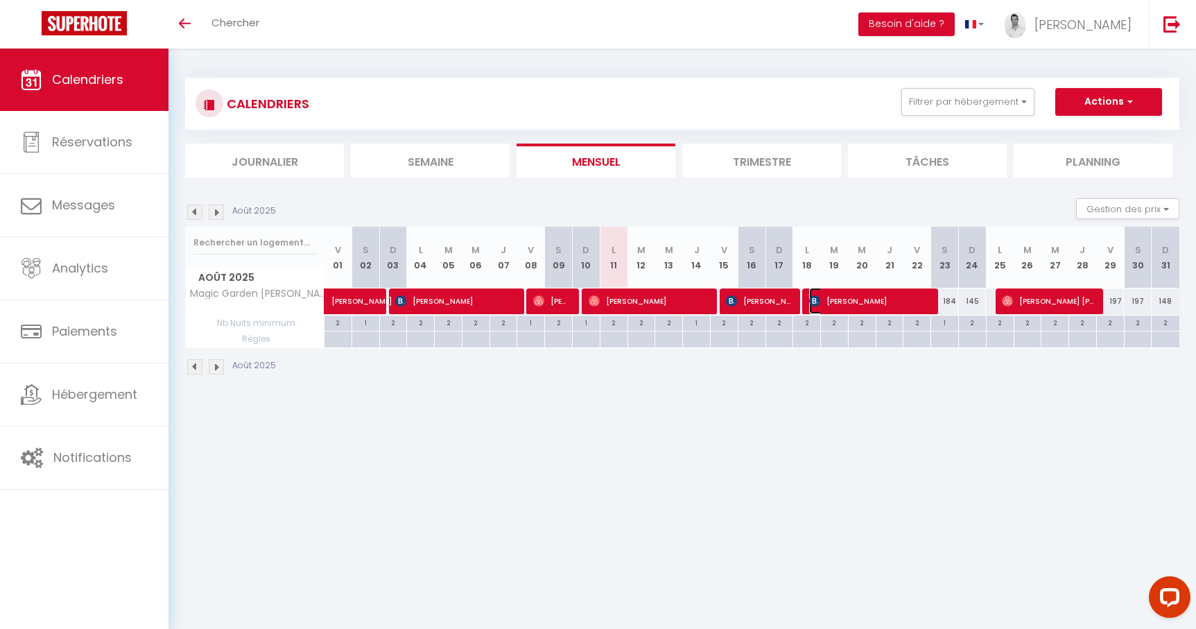
click at [860, 304] on span "[PERSON_NAME]" at bounding box center [869, 301] width 120 height 26
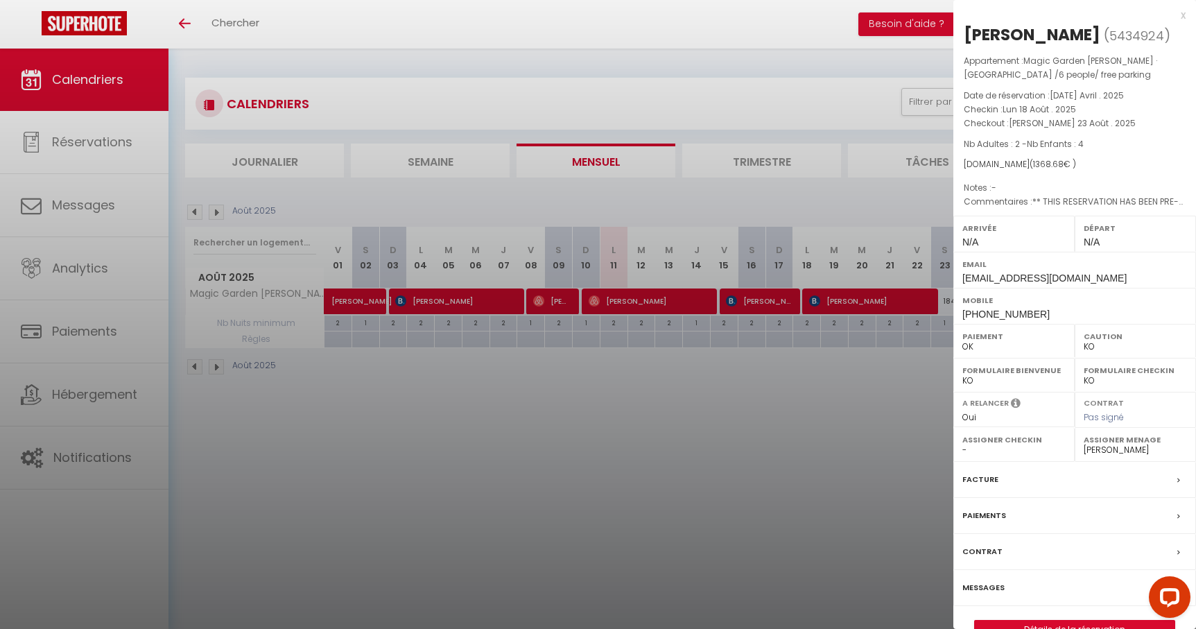
click at [775, 476] on div at bounding box center [598, 314] width 1196 height 629
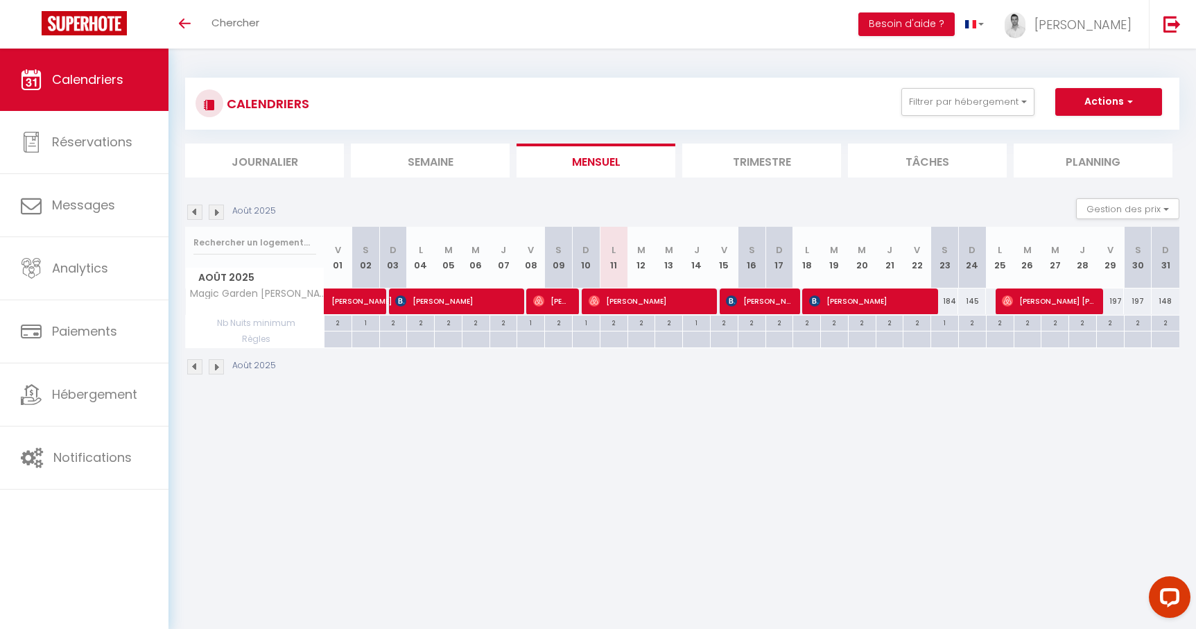
click at [218, 368] on img at bounding box center [216, 366] width 15 height 15
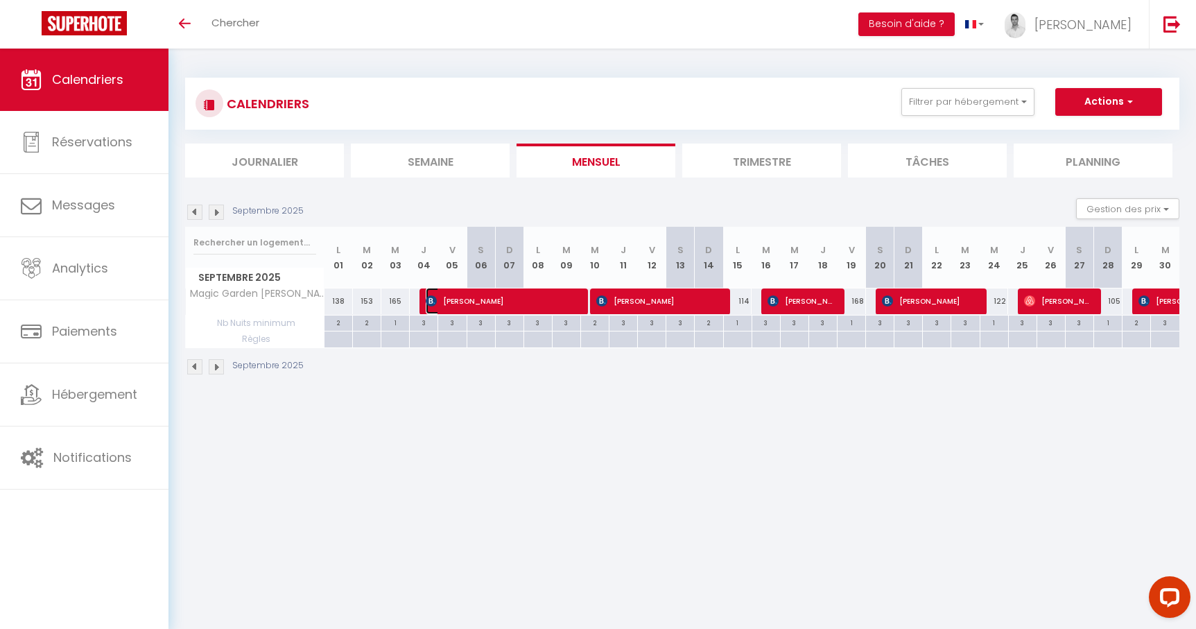
click at [489, 304] on span "[PERSON_NAME]" at bounding box center [502, 301] width 152 height 26
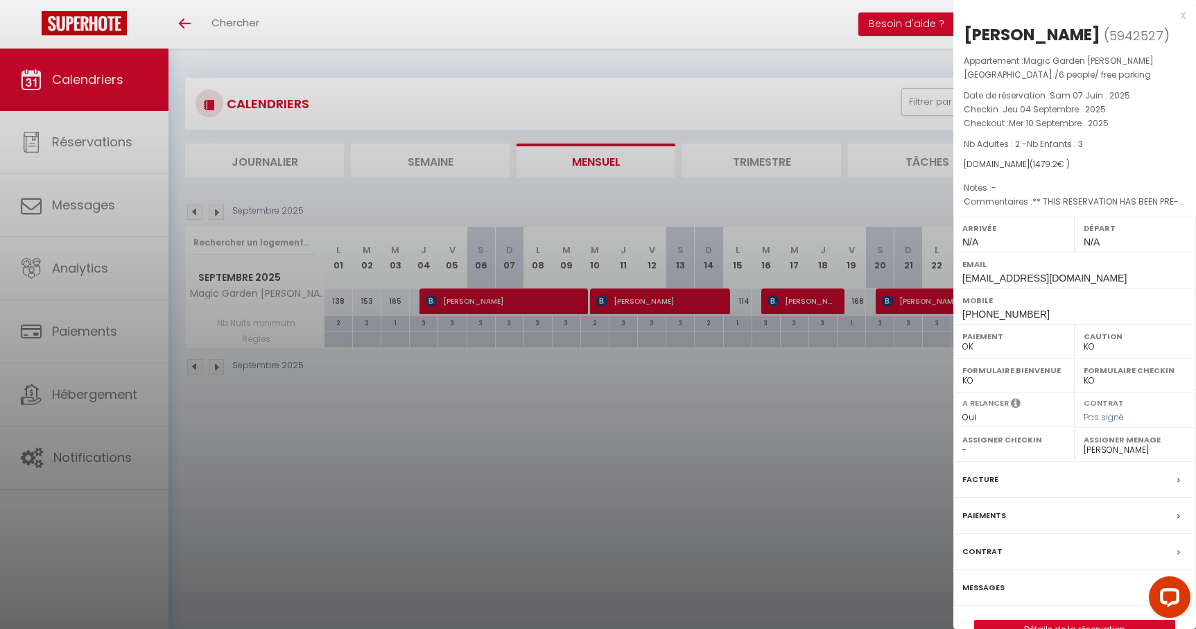
click at [839, 503] on div at bounding box center [598, 314] width 1196 height 629
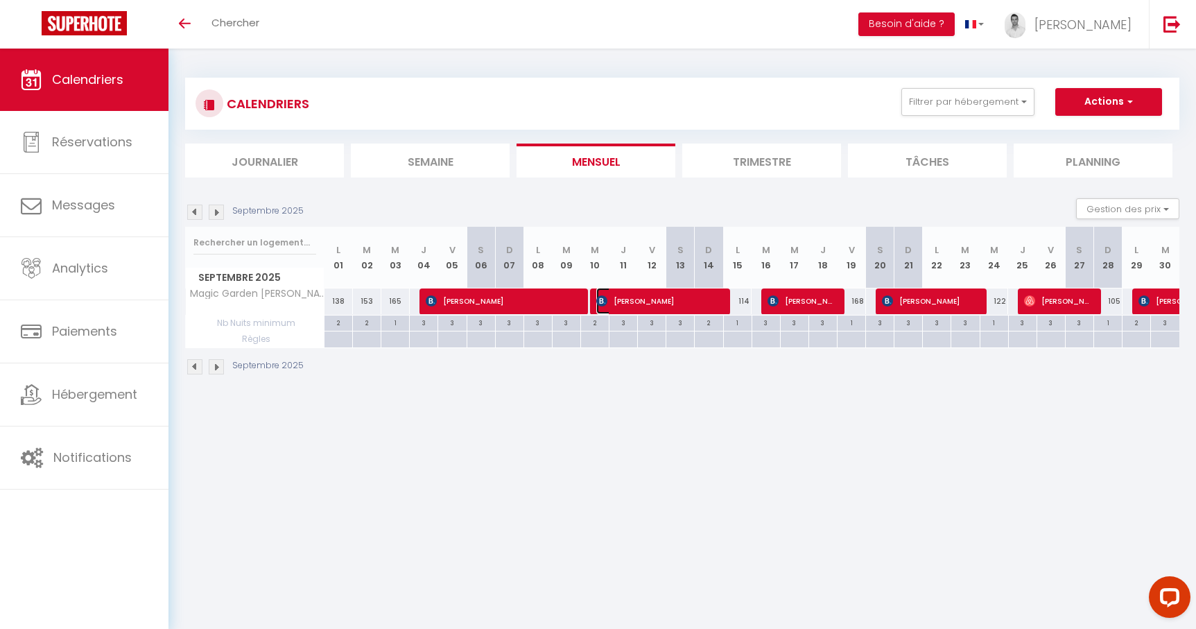
click at [646, 308] on span "[PERSON_NAME]" at bounding box center [657, 301] width 123 height 26
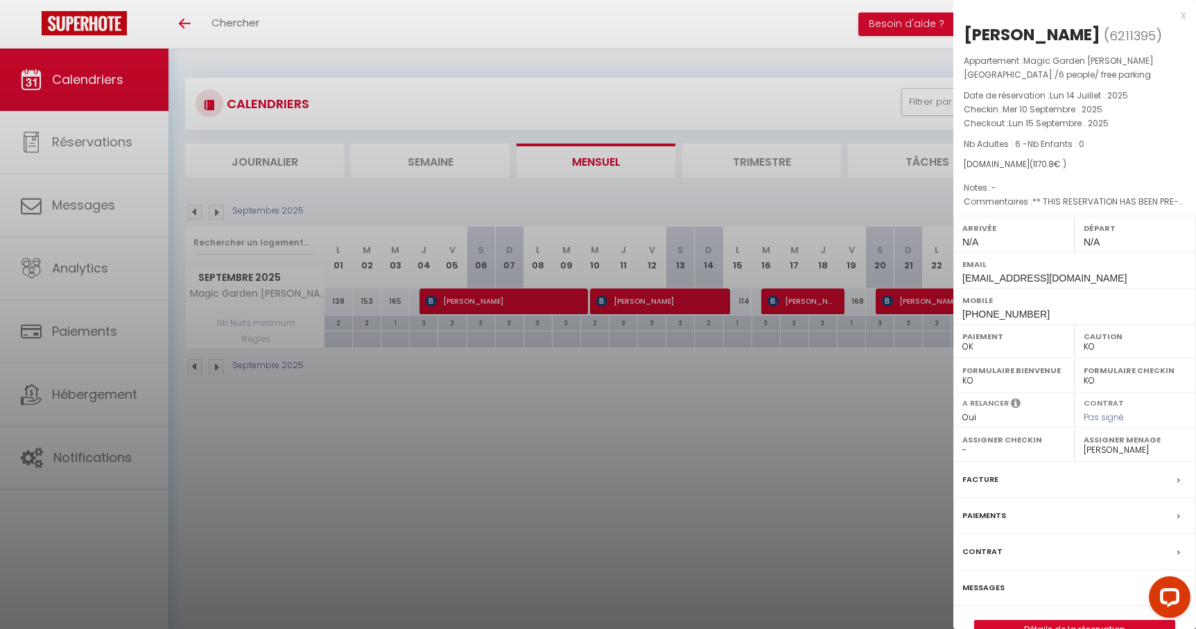
click at [550, 496] on div at bounding box center [598, 314] width 1196 height 629
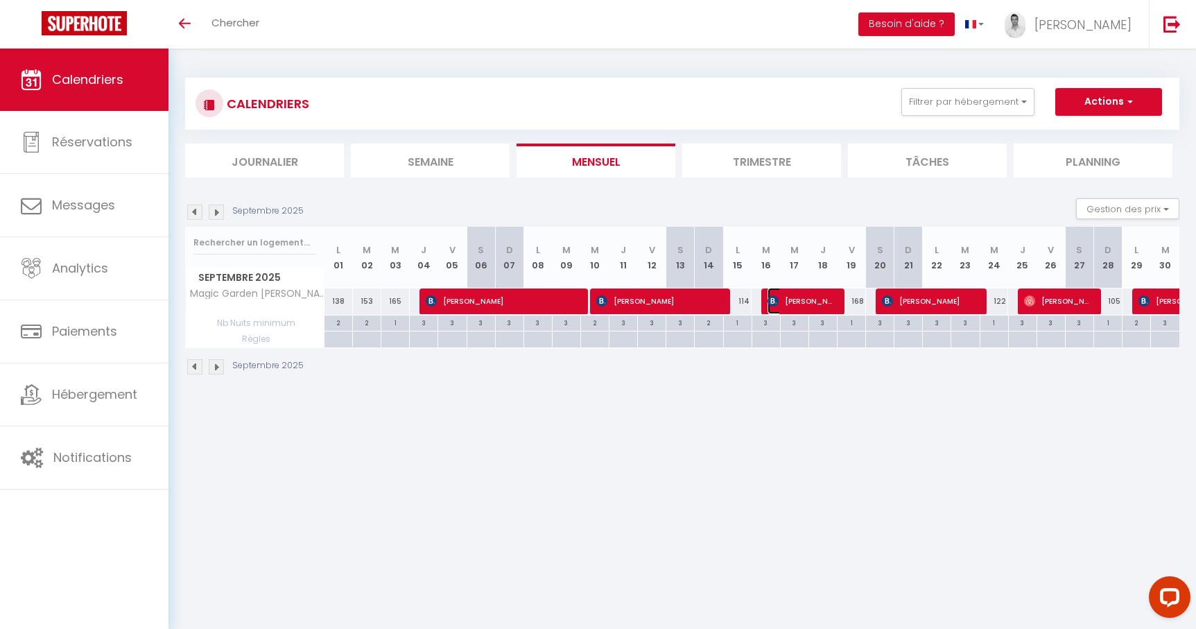
click at [797, 305] on span "[PERSON_NAME]" at bounding box center [801, 301] width 67 height 26
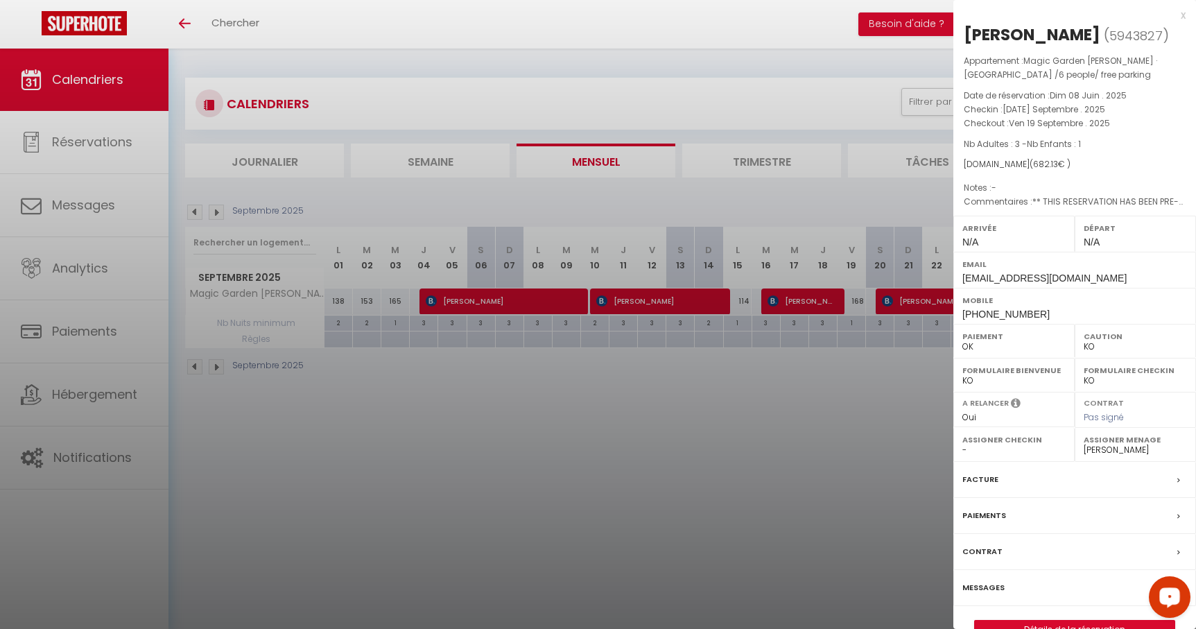
click at [760, 385] on div at bounding box center [598, 314] width 1196 height 629
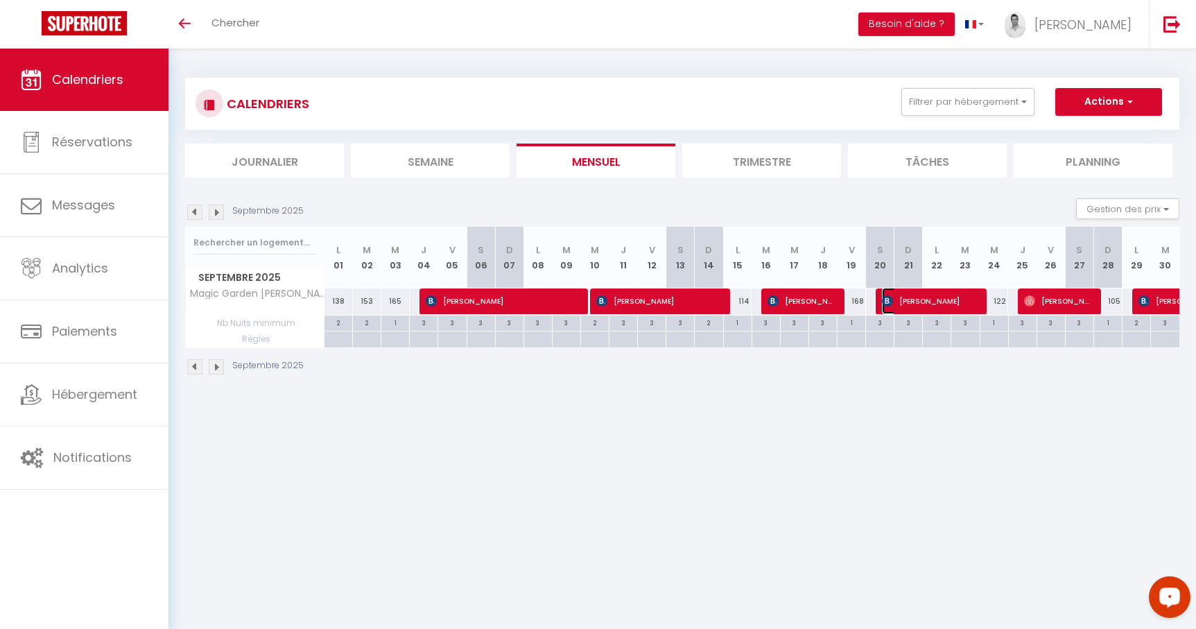
click at [933, 310] on span "[PERSON_NAME]" at bounding box center [929, 301] width 95 height 26
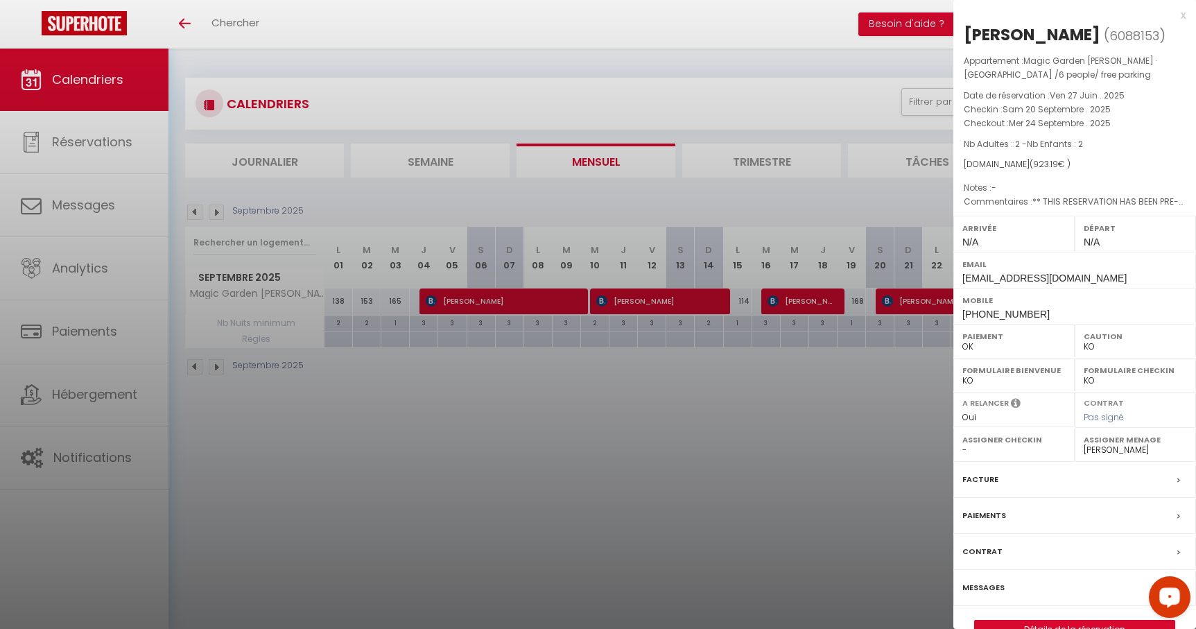
click at [860, 444] on div at bounding box center [598, 314] width 1196 height 629
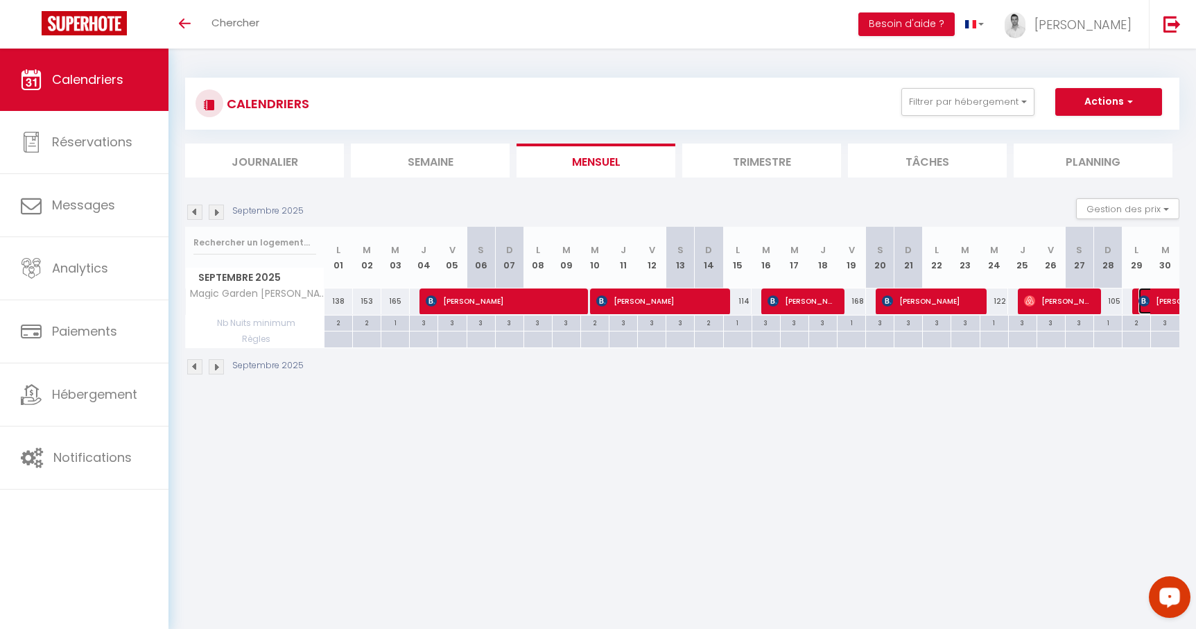
click at [1159, 302] on span "[PERSON_NAME]" at bounding box center [1218, 301] width 159 height 26
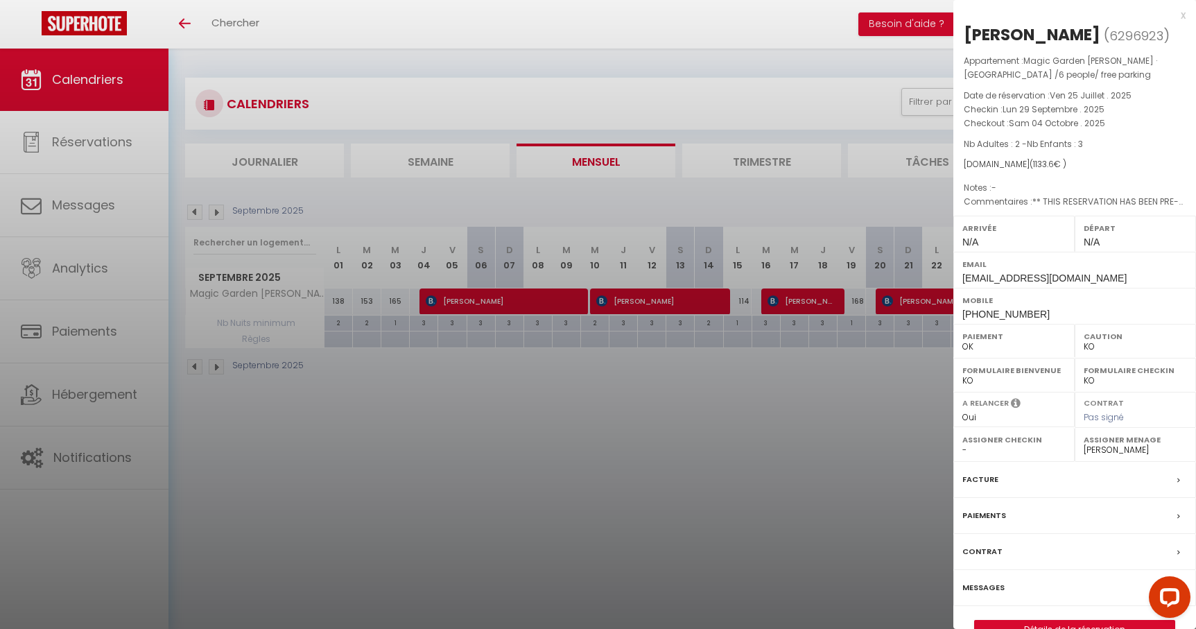
click at [797, 420] on div at bounding box center [598, 314] width 1196 height 629
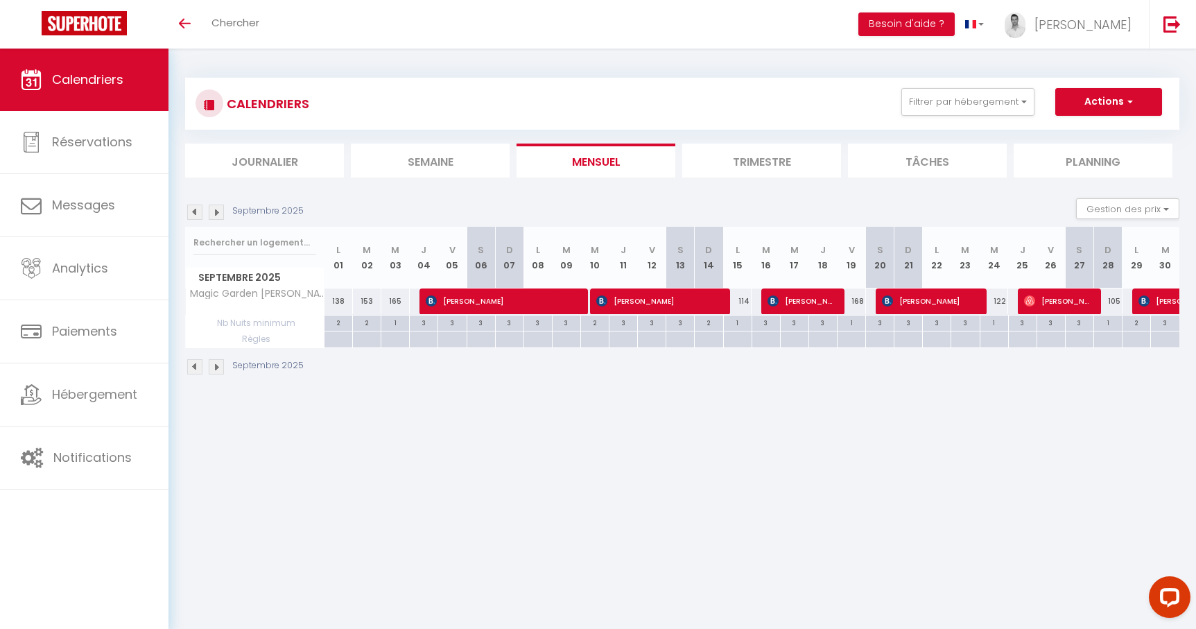
click at [216, 214] on img at bounding box center [216, 212] width 15 height 15
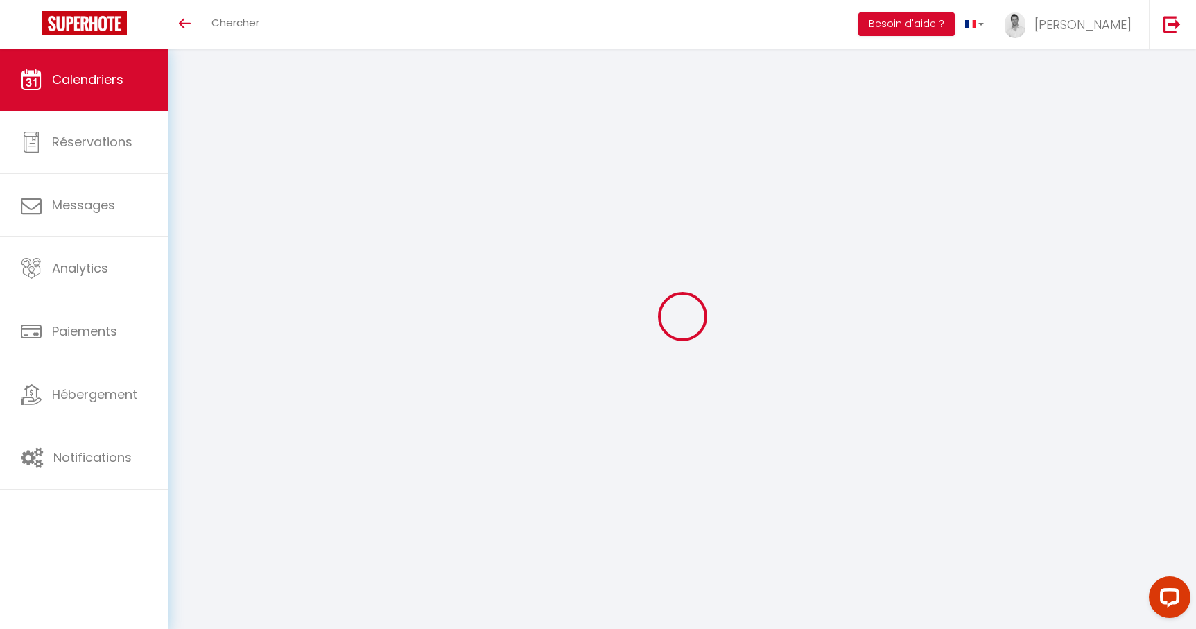
select select "KO"
select select "0"
select select "26509"
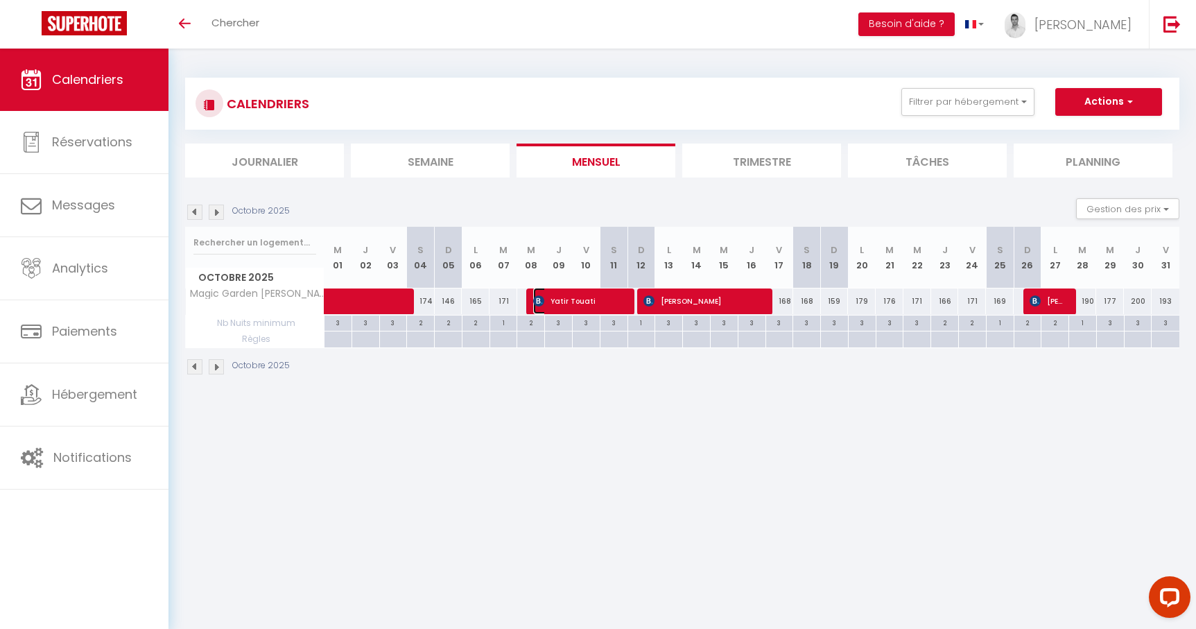
click at [573, 309] on span "Yatir Touati" at bounding box center [579, 301] width 92 height 26
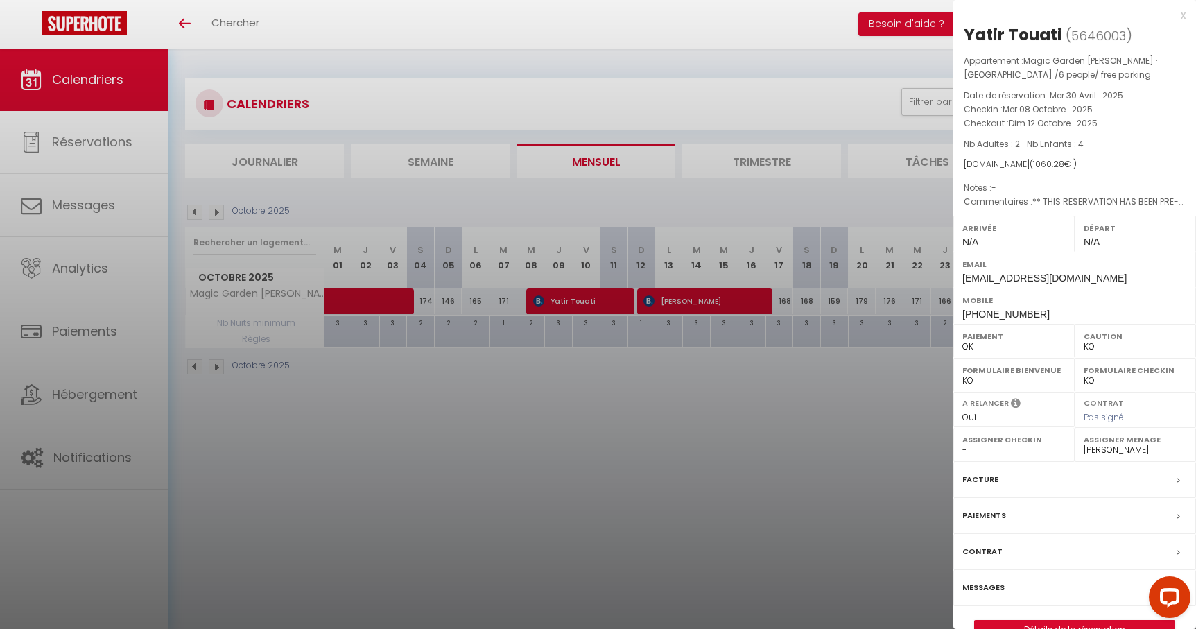
click at [682, 408] on div at bounding box center [598, 314] width 1196 height 629
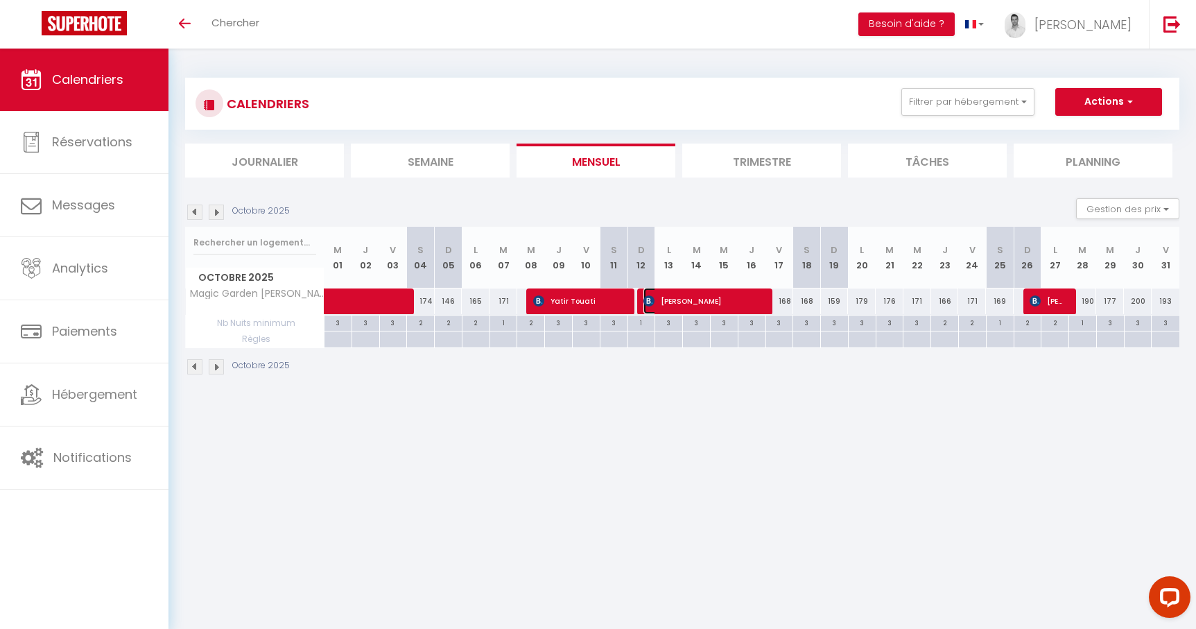
click at [686, 301] on span "[PERSON_NAME]" at bounding box center [703, 301] width 120 height 26
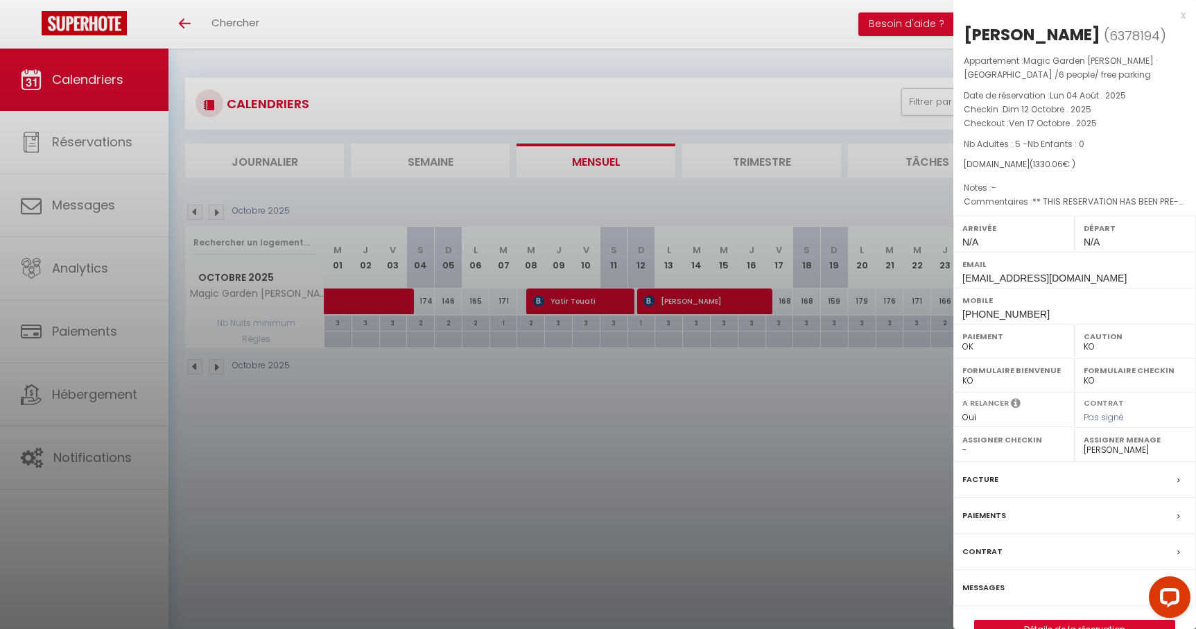
click at [740, 398] on div at bounding box center [598, 314] width 1196 height 629
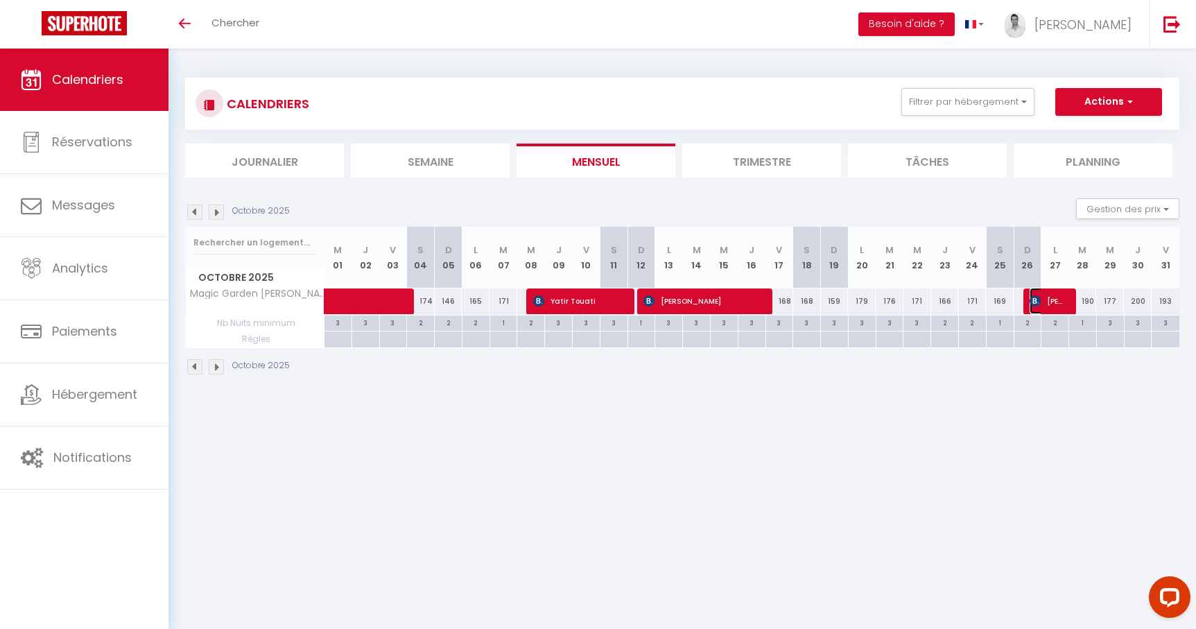
click at [1056, 304] on span "[PERSON_NAME]" at bounding box center [1048, 301] width 37 height 26
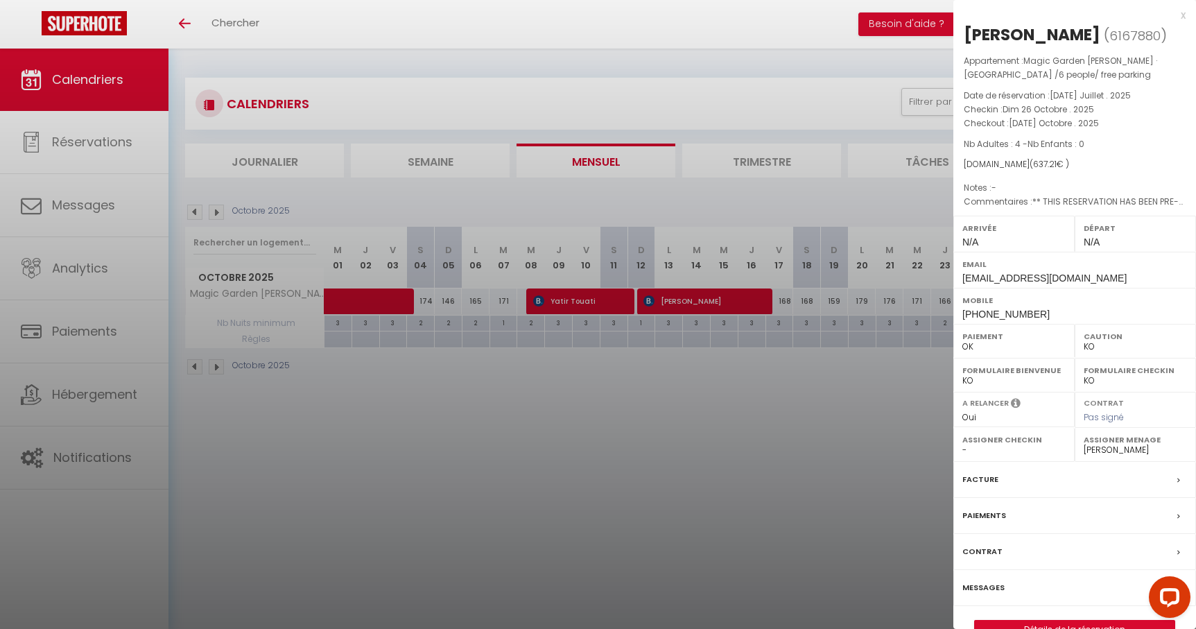
click at [820, 53] on div at bounding box center [598, 314] width 1196 height 629
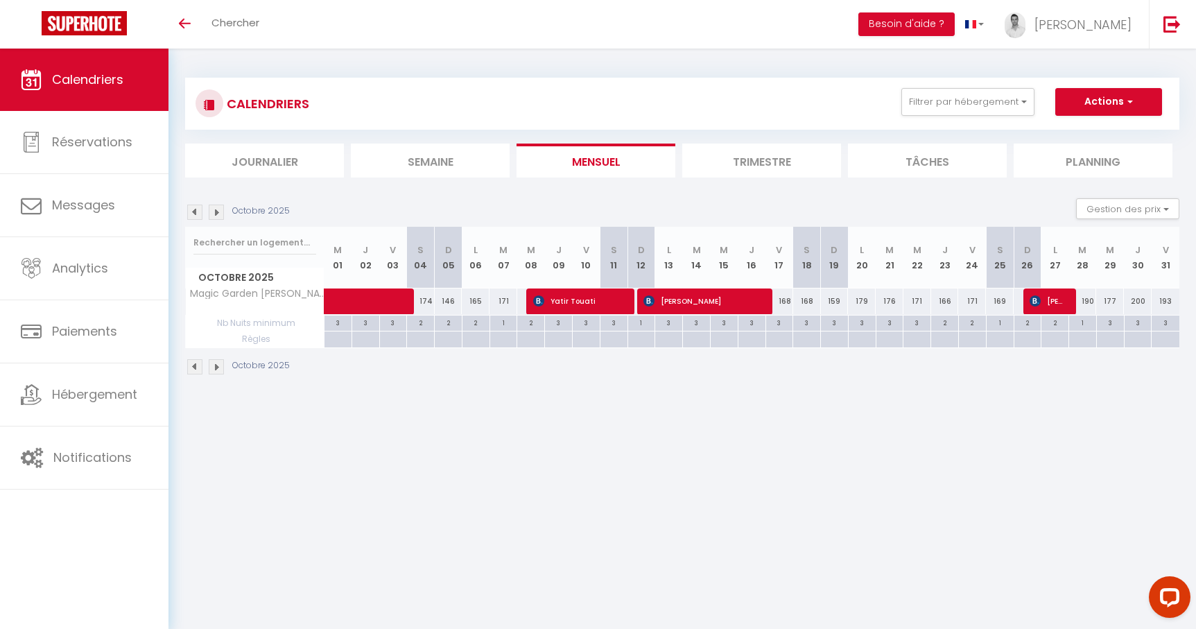
scroll to position [49, 0]
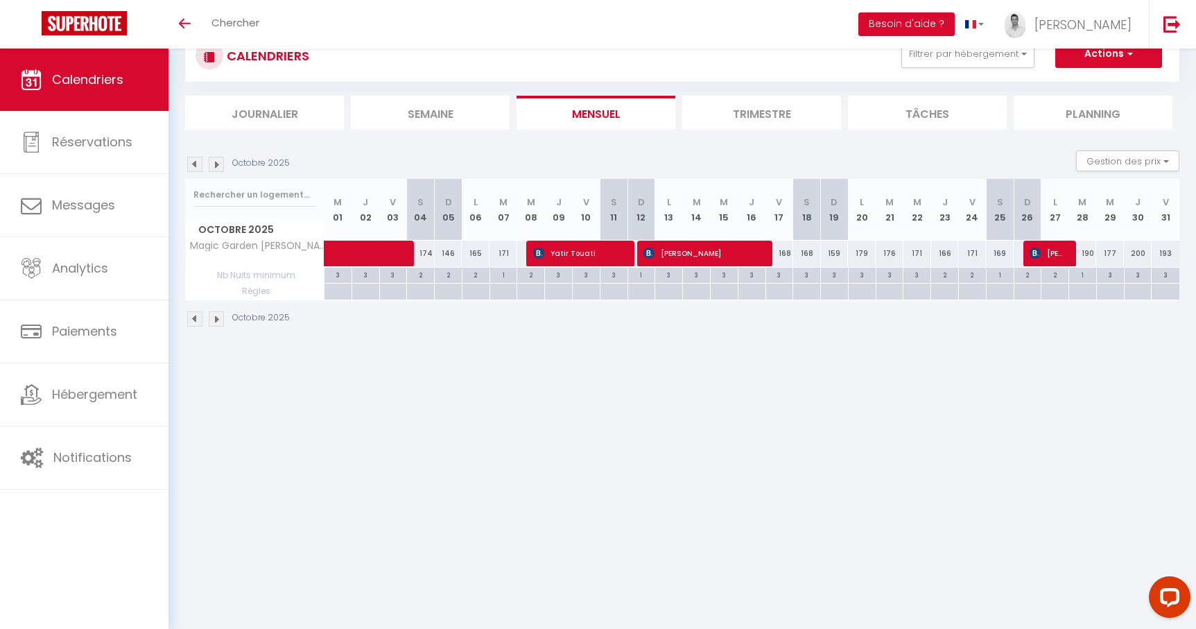
click at [218, 322] on img at bounding box center [216, 318] width 15 height 15
select select "KO"
select select "0"
select select "26509"
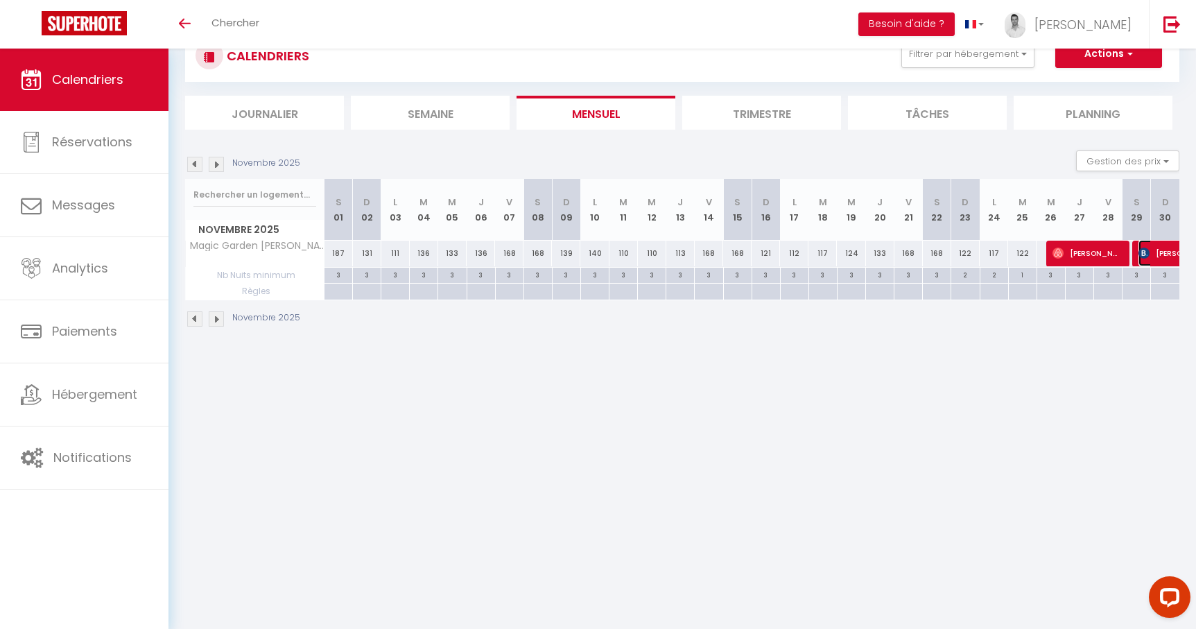
click at [1160, 255] on span "Jennifer Burke" at bounding box center [1187, 253] width 96 height 26
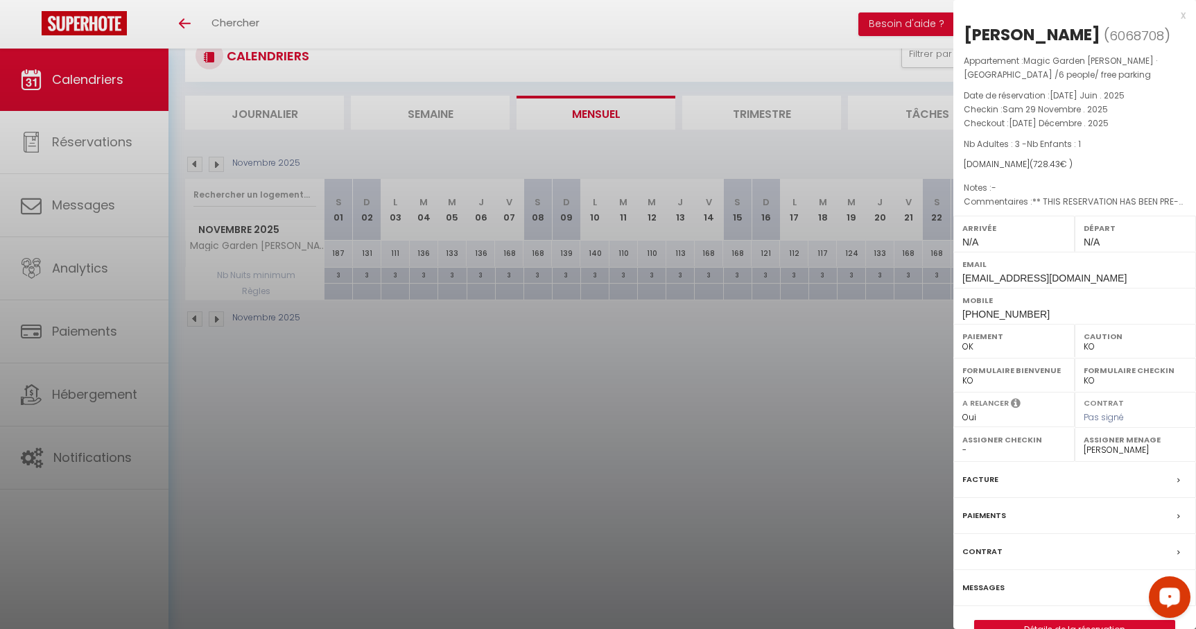
click at [540, 428] on div at bounding box center [598, 314] width 1196 height 629
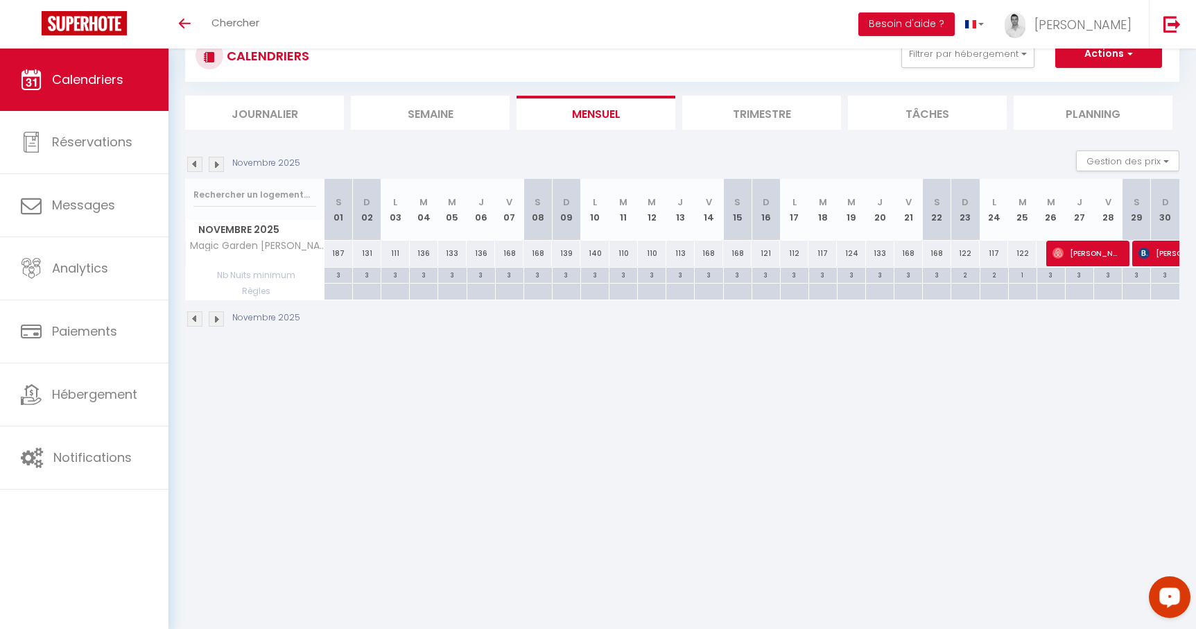
click at [214, 314] on img at bounding box center [216, 318] width 15 height 15
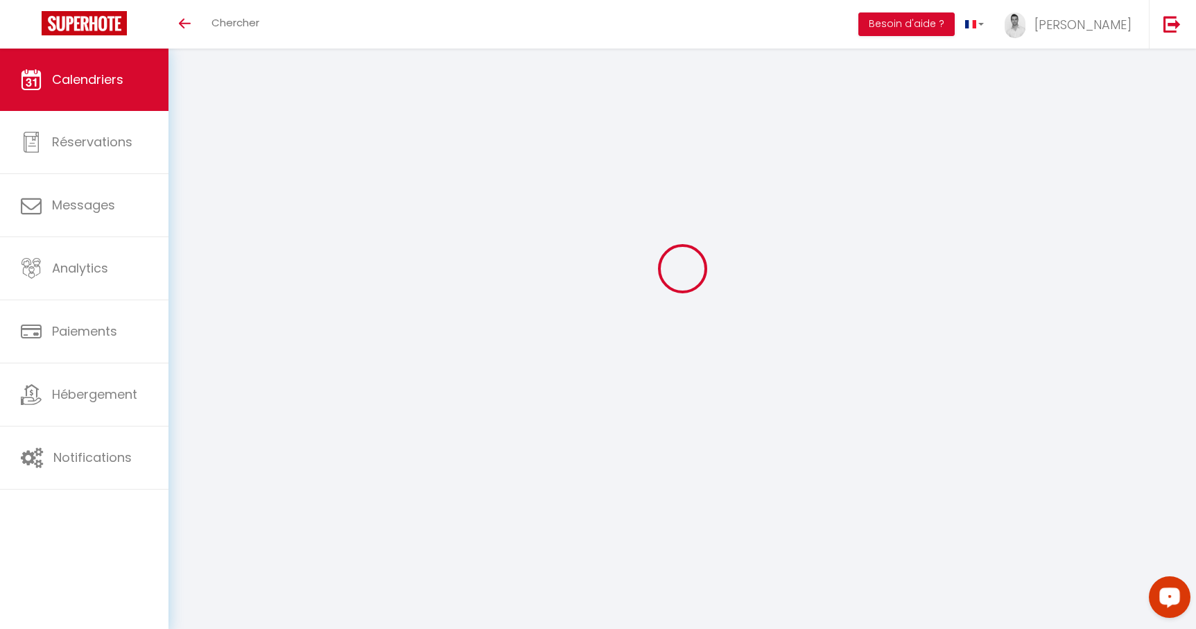
select select "KO"
select select "0"
select select "26509"
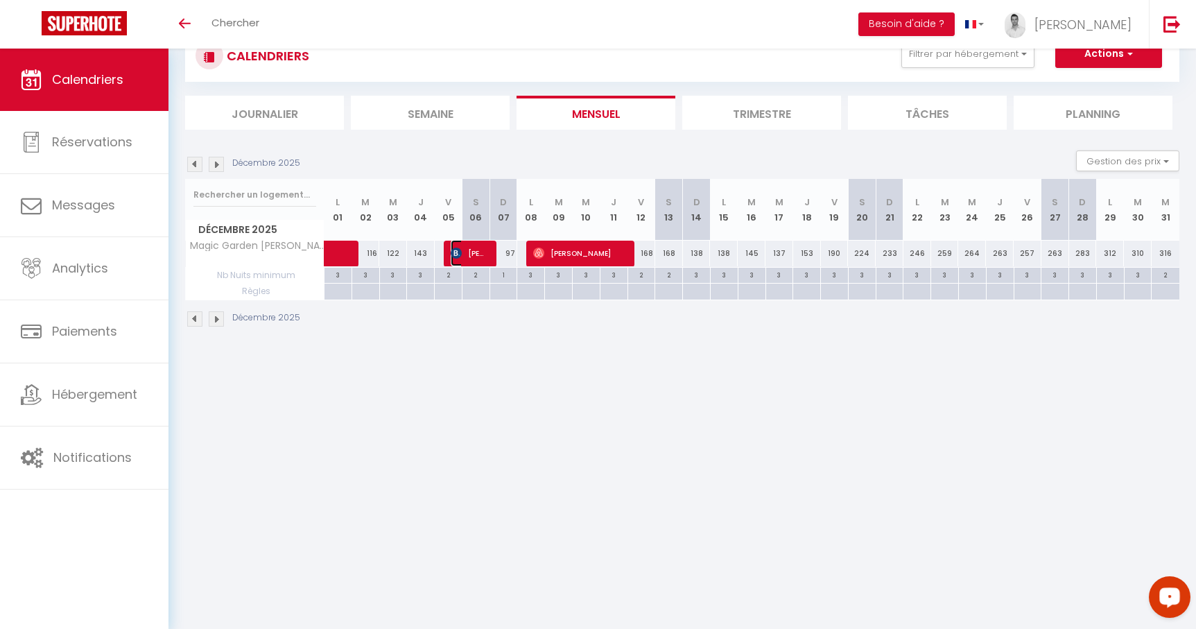
click at [468, 252] on span "Edel Wasser" at bounding box center [469, 253] width 37 height 26
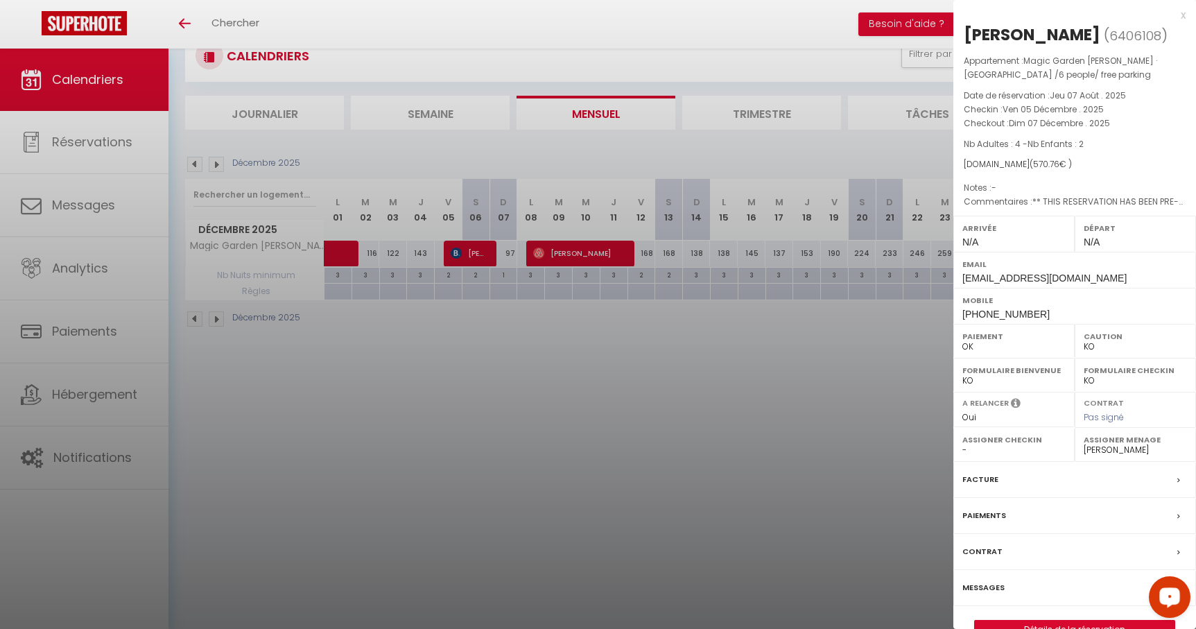
click at [822, 366] on div at bounding box center [598, 314] width 1196 height 629
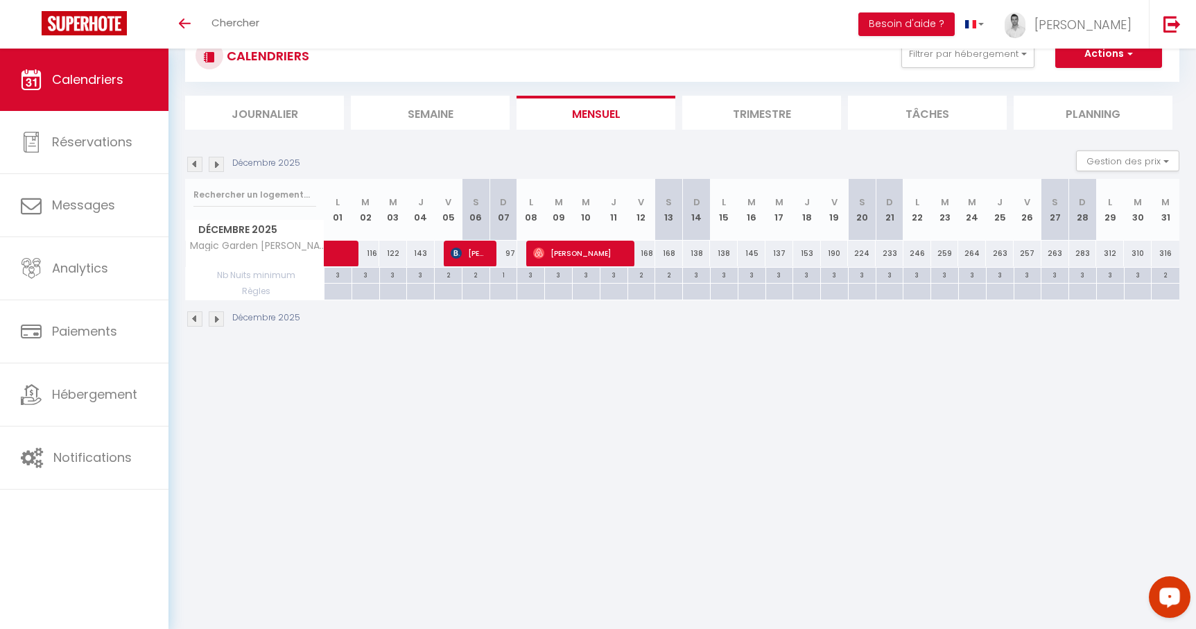
click at [211, 158] on img at bounding box center [216, 164] width 15 height 15
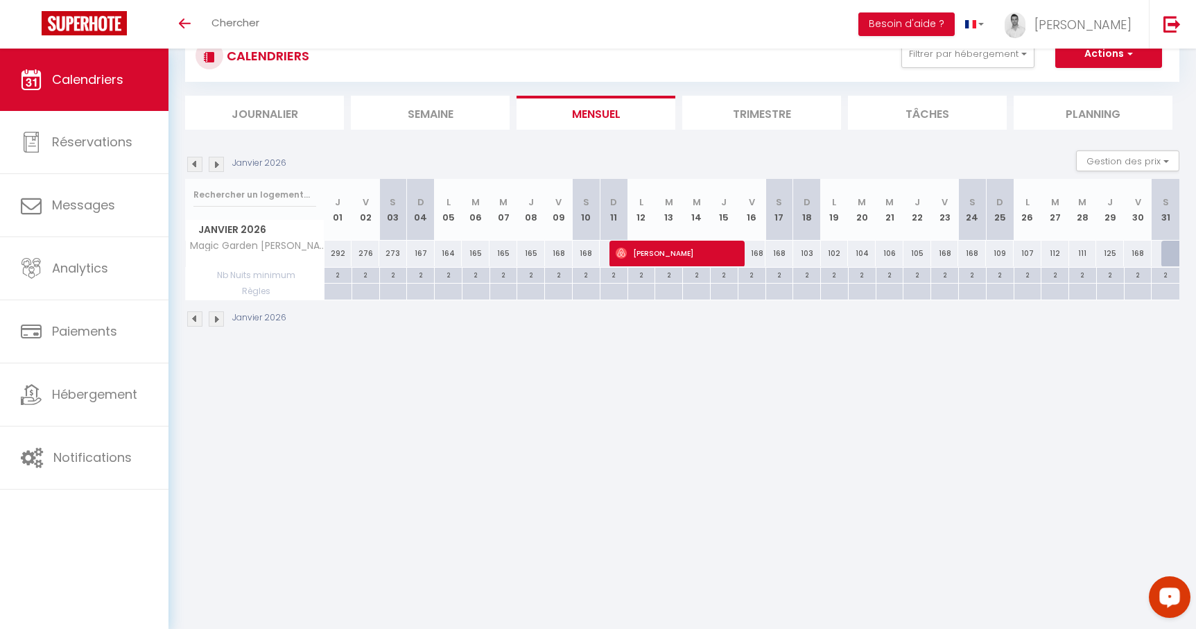
click at [211, 158] on img at bounding box center [216, 164] width 15 height 15
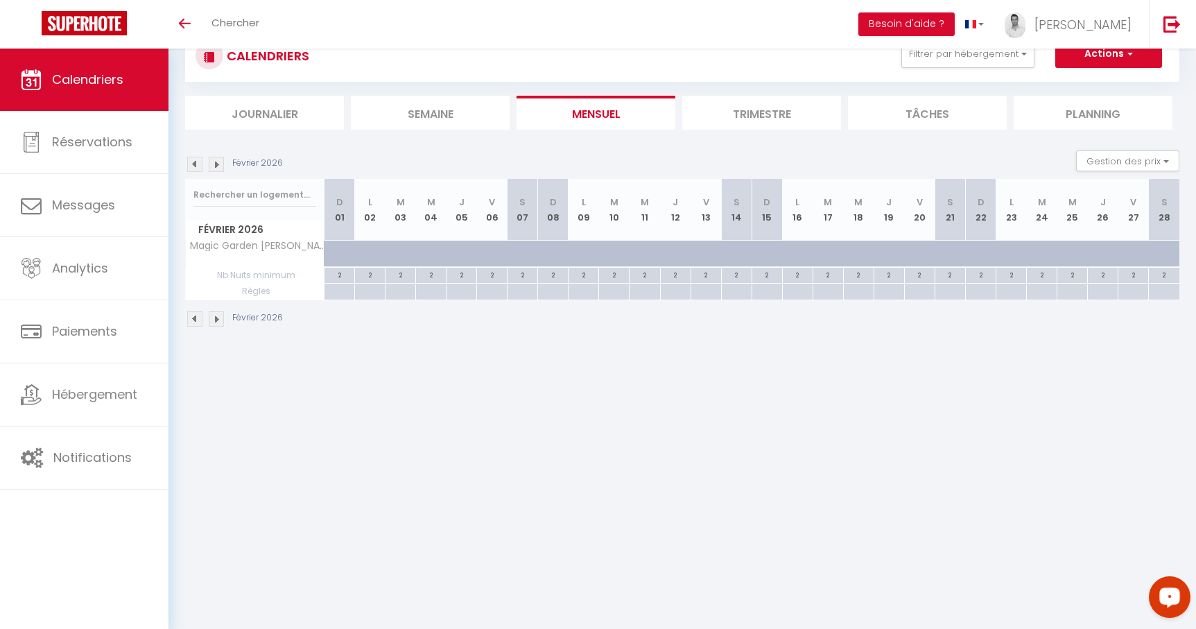
click at [211, 158] on img at bounding box center [216, 164] width 15 height 15
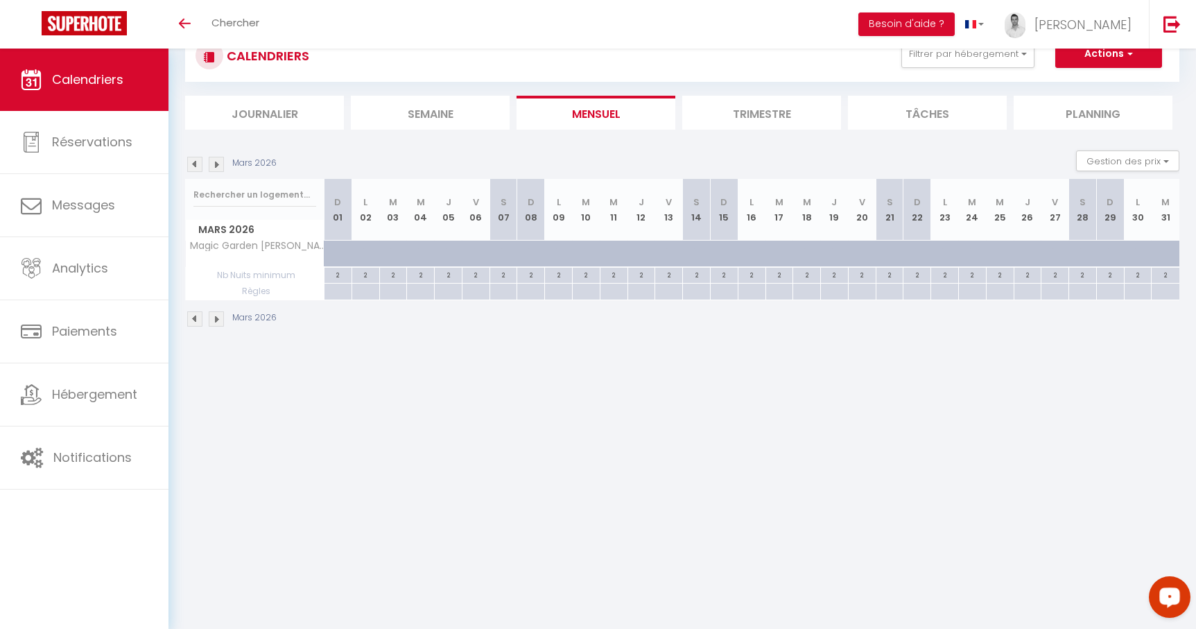
click at [193, 157] on img at bounding box center [194, 164] width 15 height 15
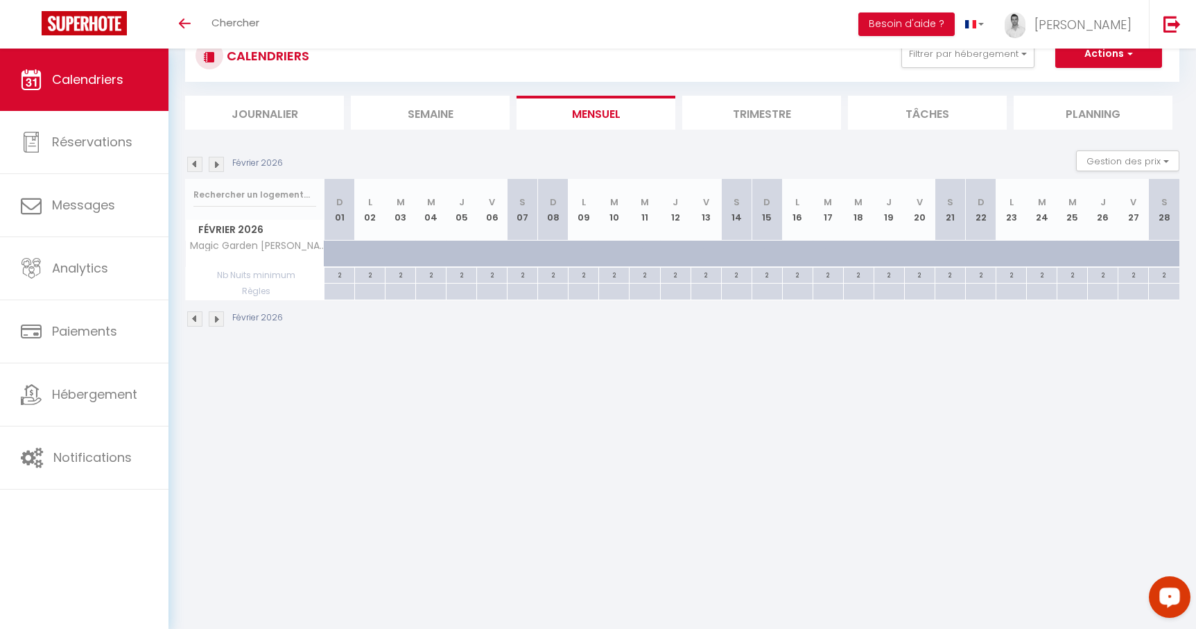
click at [193, 157] on img at bounding box center [194, 164] width 15 height 15
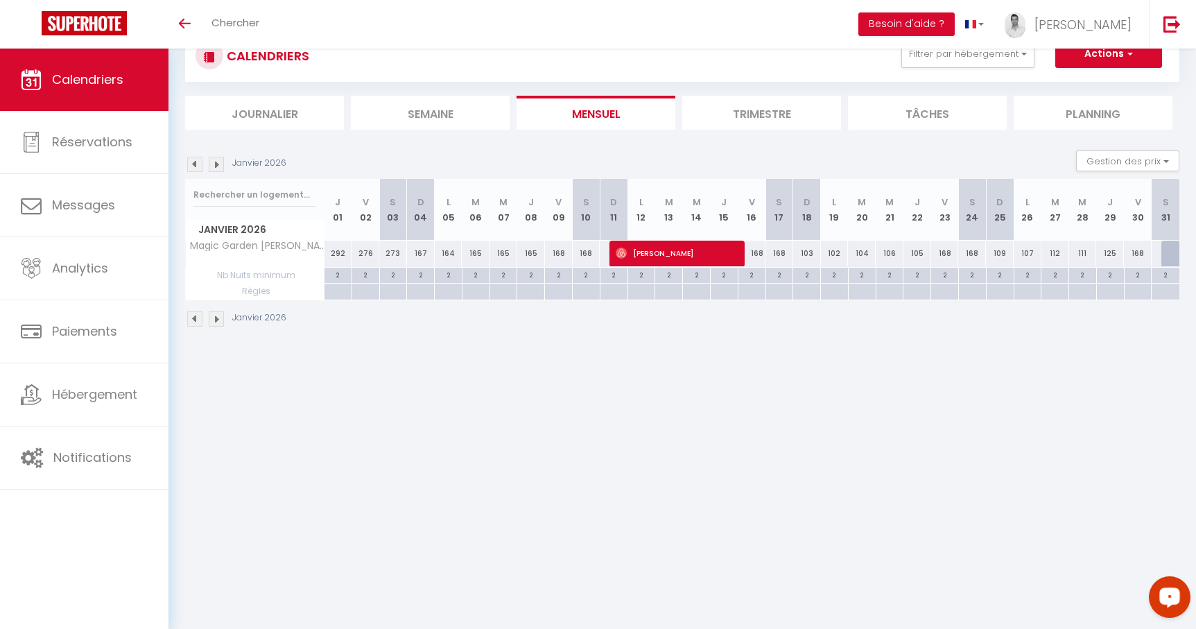
click at [193, 157] on img at bounding box center [194, 164] width 15 height 15
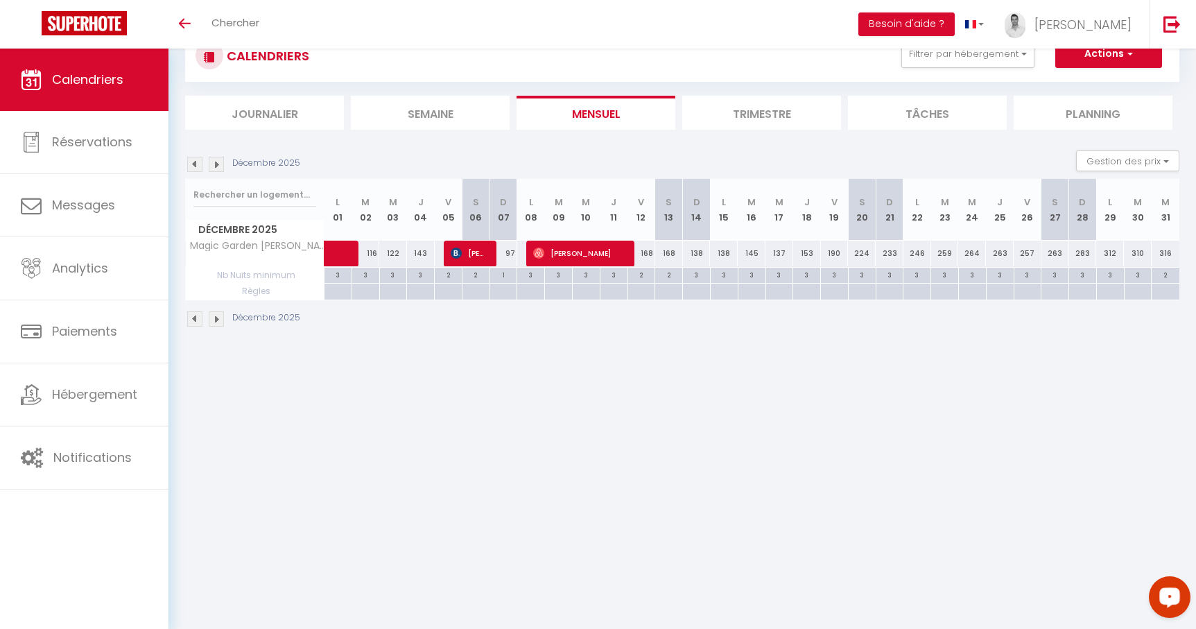
click at [193, 157] on img at bounding box center [194, 164] width 15 height 15
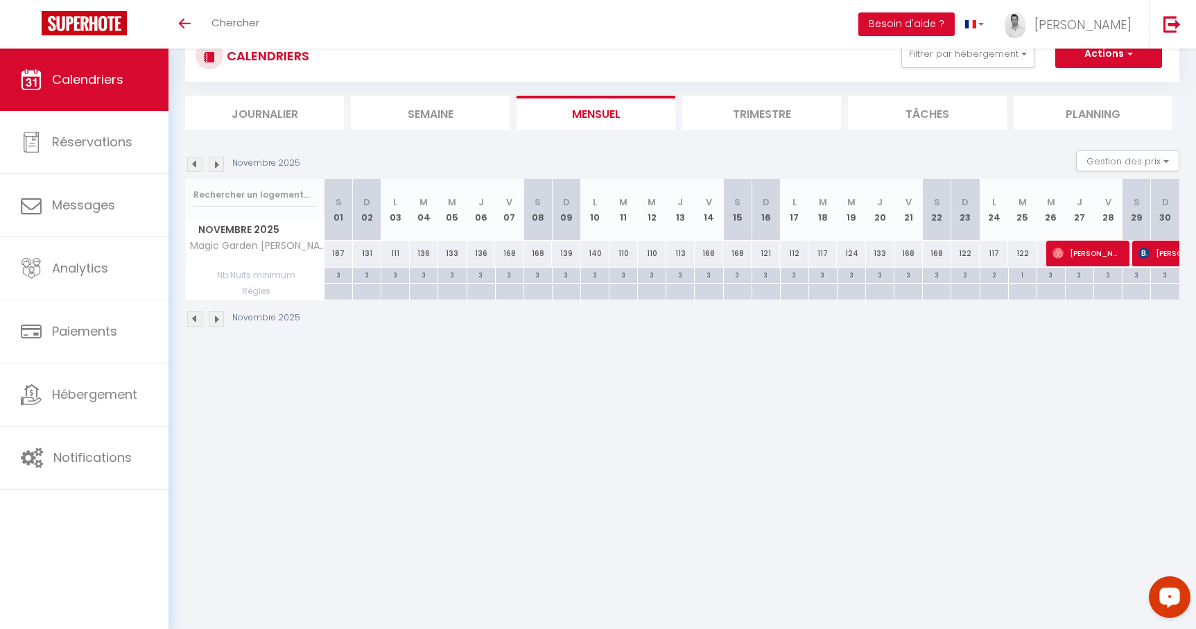
scroll to position [0, 0]
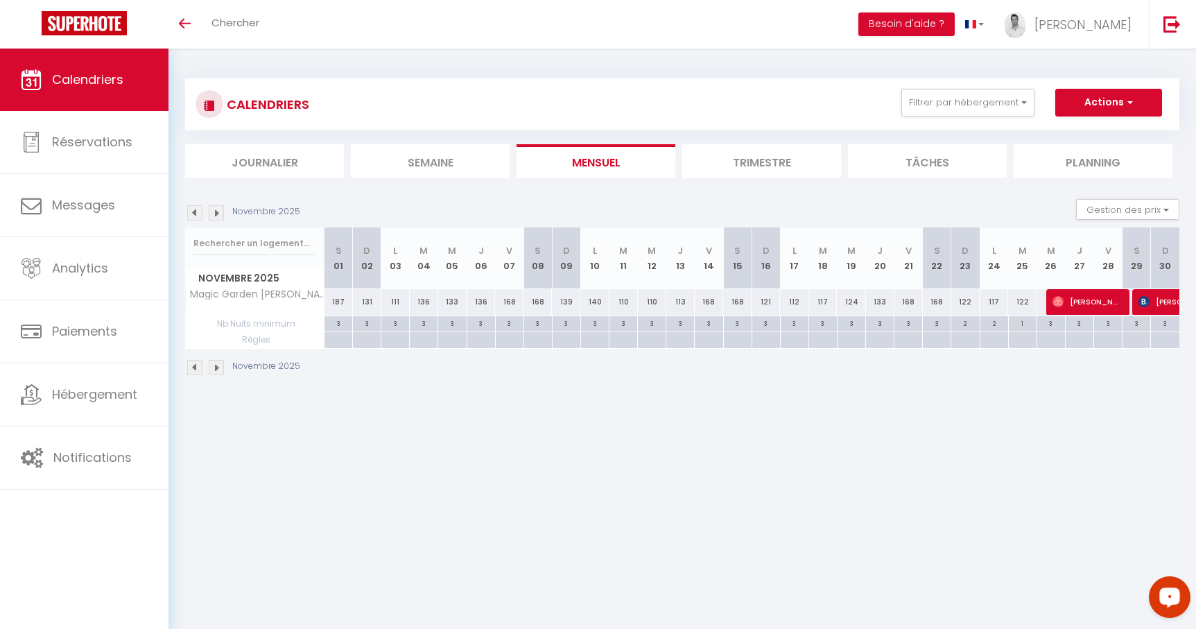
click at [197, 214] on img at bounding box center [194, 212] width 15 height 15
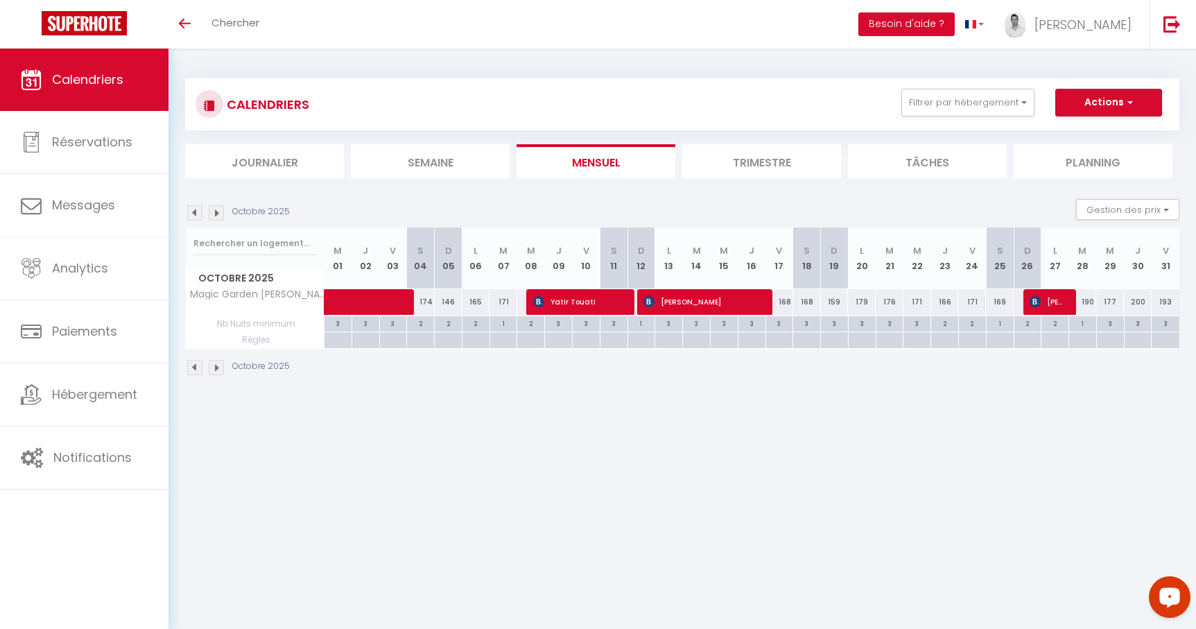
click at [197, 214] on img at bounding box center [194, 212] width 15 height 15
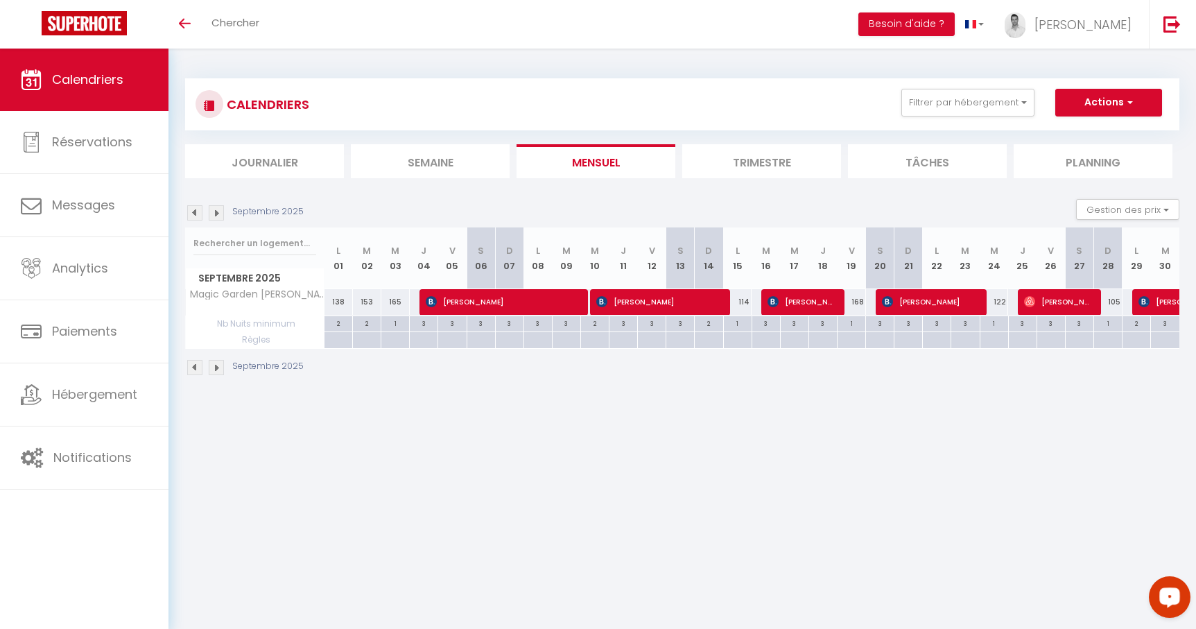
click at [763, 165] on li "Trimestre" at bounding box center [761, 161] width 159 height 34
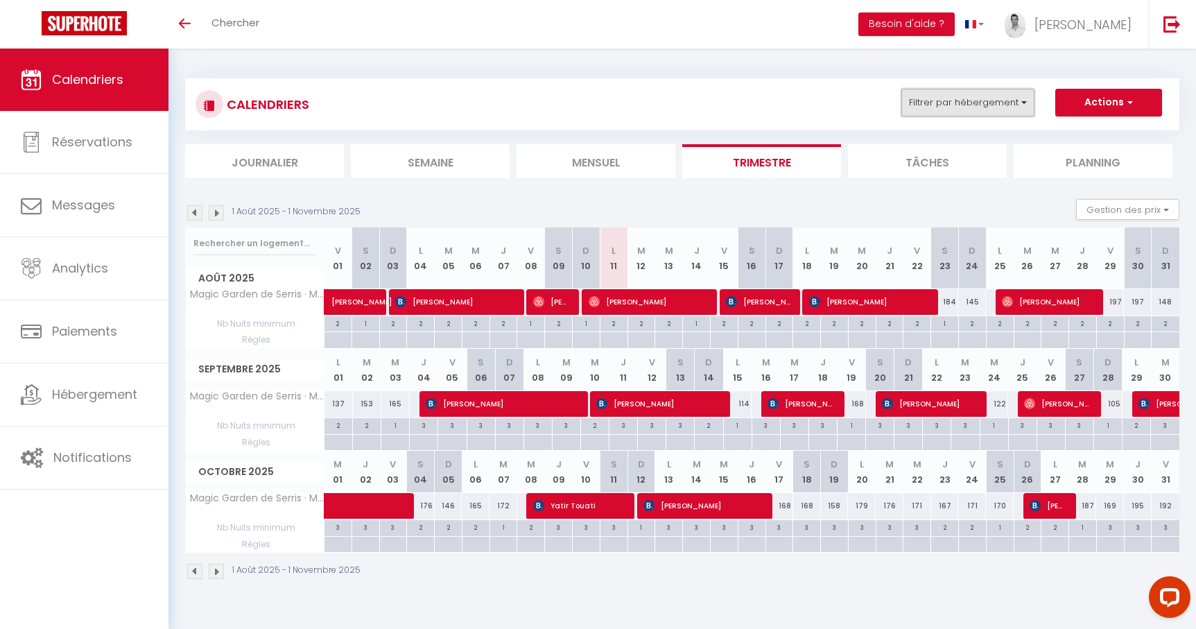
click at [983, 97] on button "Filtrer par hébergement" at bounding box center [967, 103] width 133 height 28
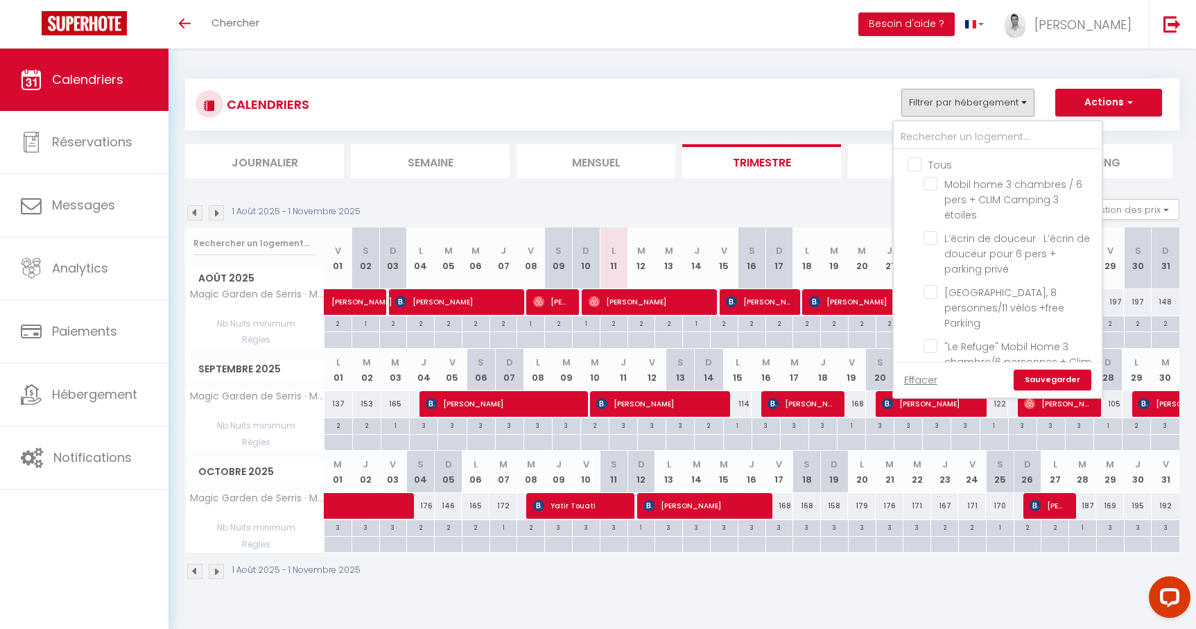
click at [916, 164] on input "Tous" at bounding box center [1012, 164] width 208 height 14
checkbox input "true"
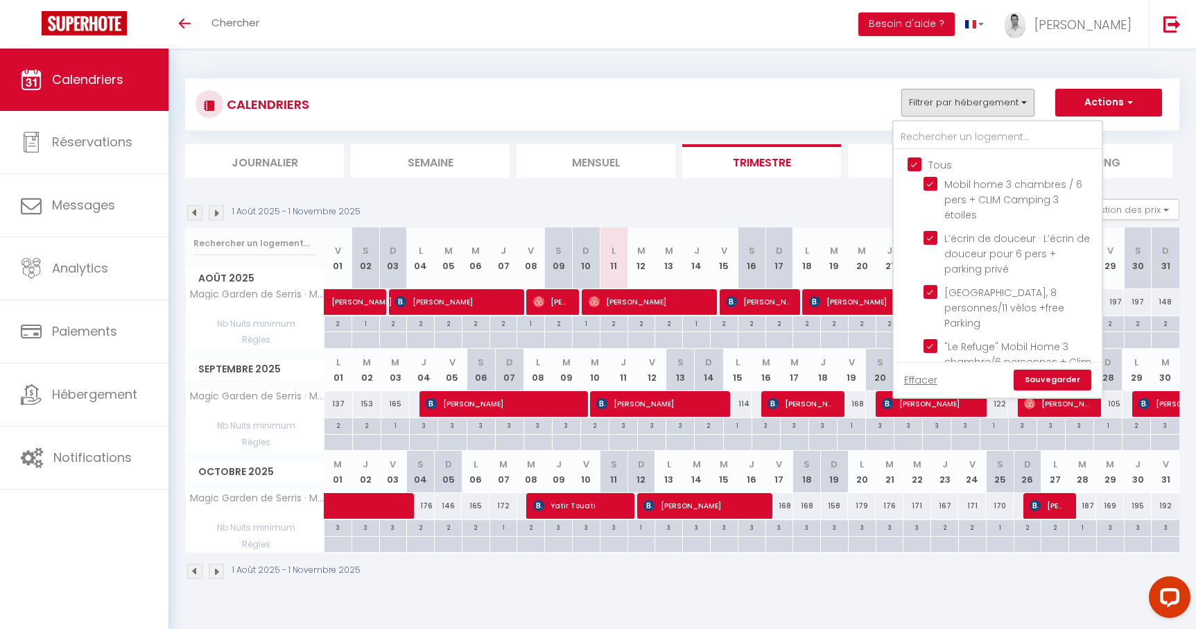
checkbox input "true"
click at [1046, 379] on link "Sauvegarder" at bounding box center [1053, 380] width 78 height 21
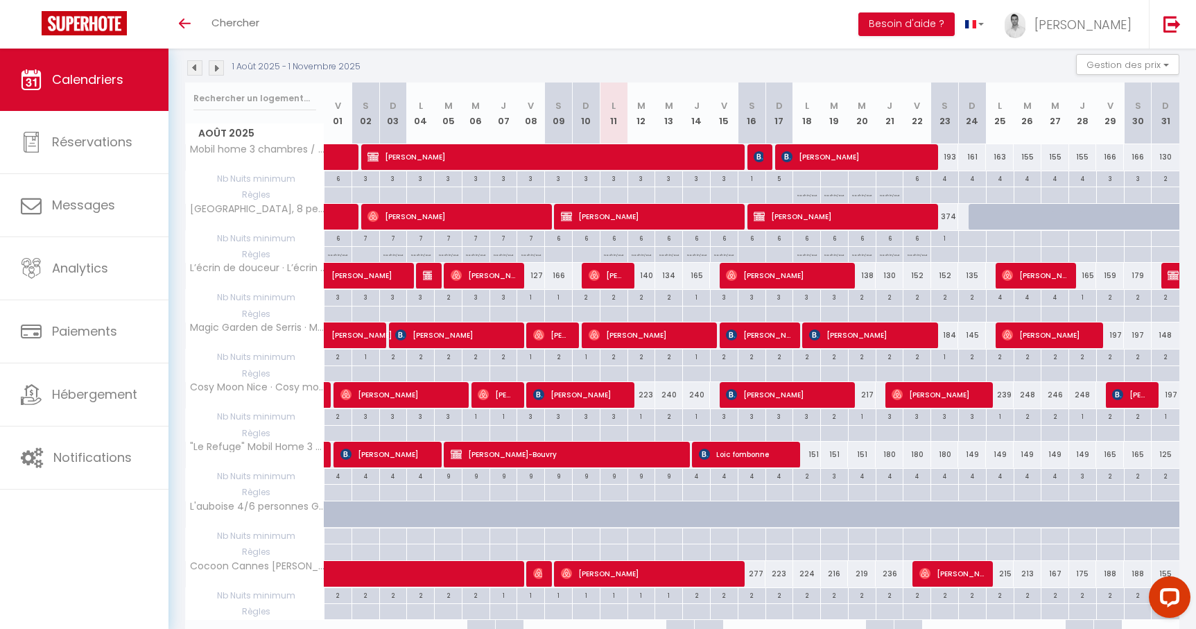
scroll to position [155, 0]
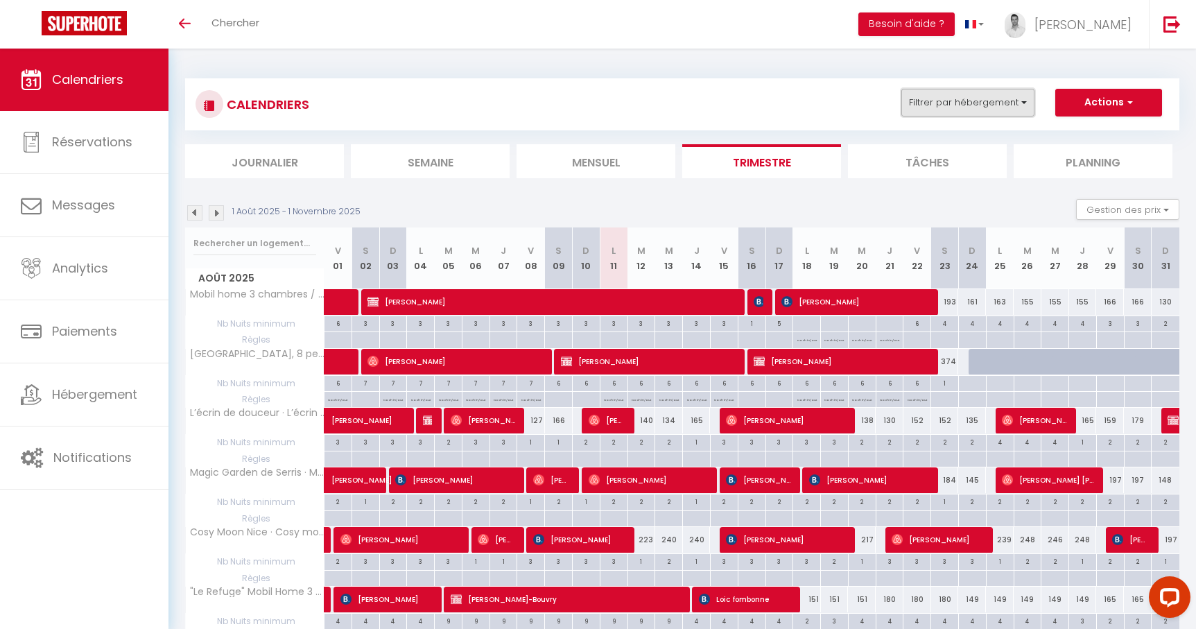
click at [972, 93] on button "Filtrer par hébergement" at bounding box center [967, 103] width 133 height 28
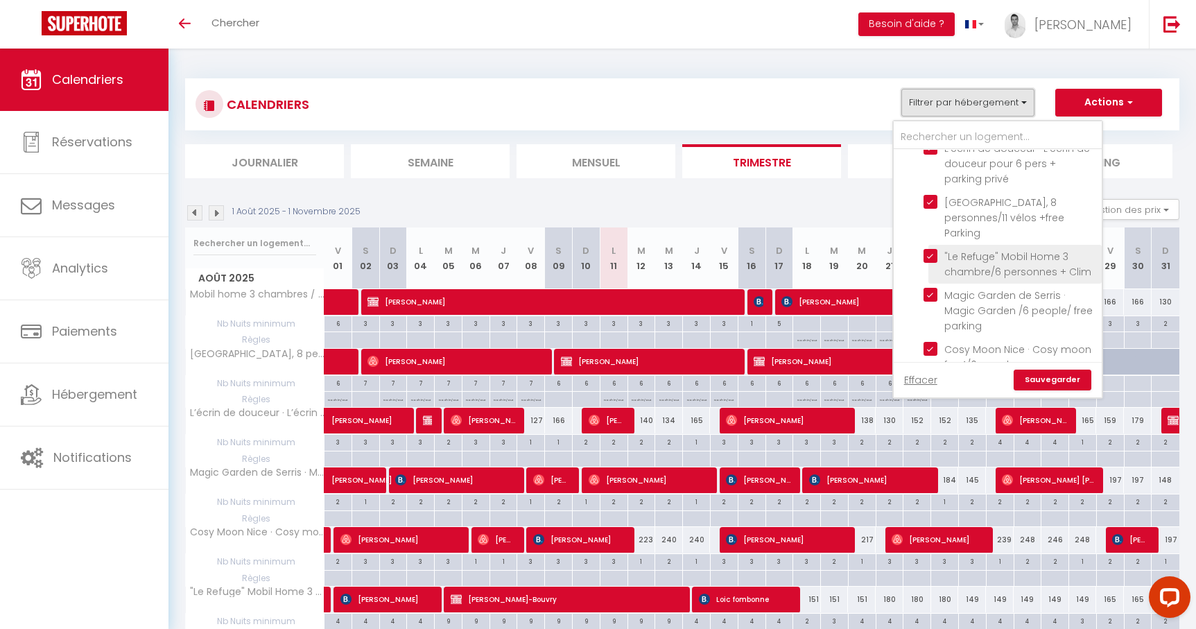
scroll to position [95, 0]
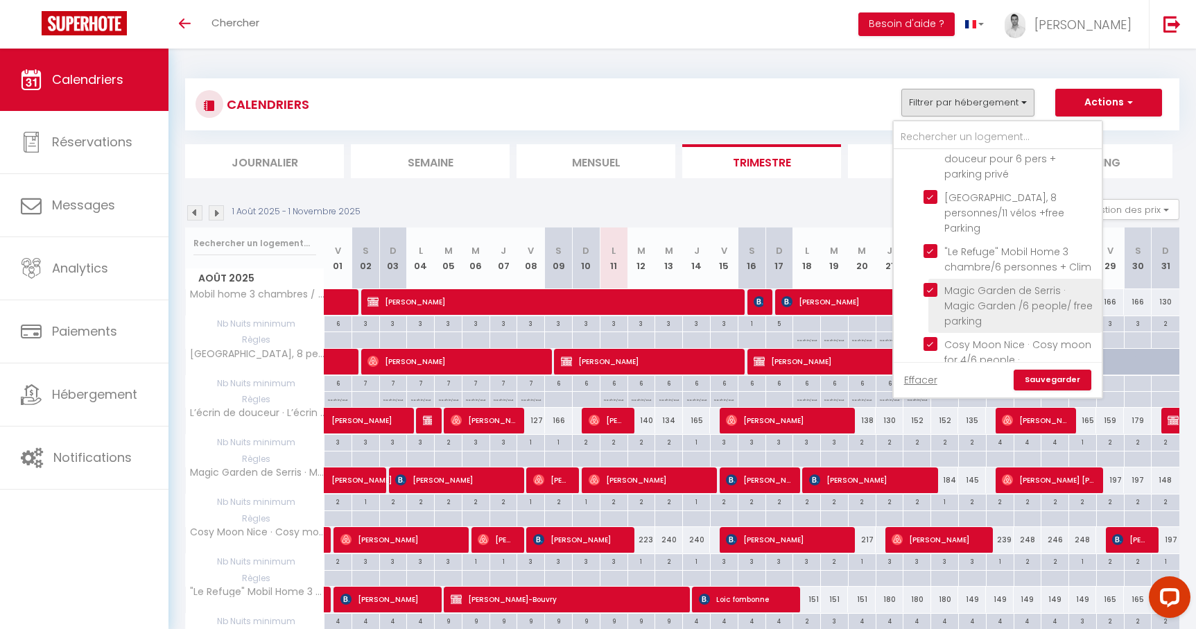
click at [931, 283] on input "Magic Garden de Serris · Magic Garden /6 people/ free parking" at bounding box center [1010, 290] width 173 height 14
checkbox input "false"
click at [931, 283] on input "Magic Garden de Serris · Magic Garden /6 people/ free parking" at bounding box center [1010, 290] width 173 height 14
checkbox input "true"
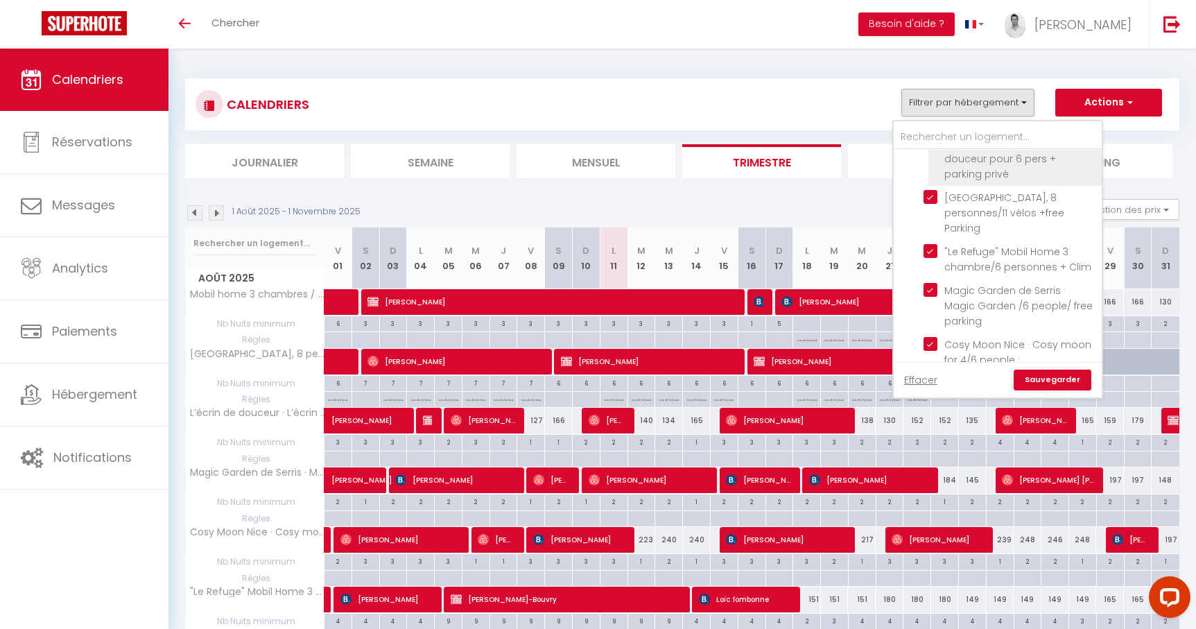
scroll to position [0, 0]
click at [919, 161] on input "Tous" at bounding box center [1012, 164] width 208 height 14
checkbox input "false"
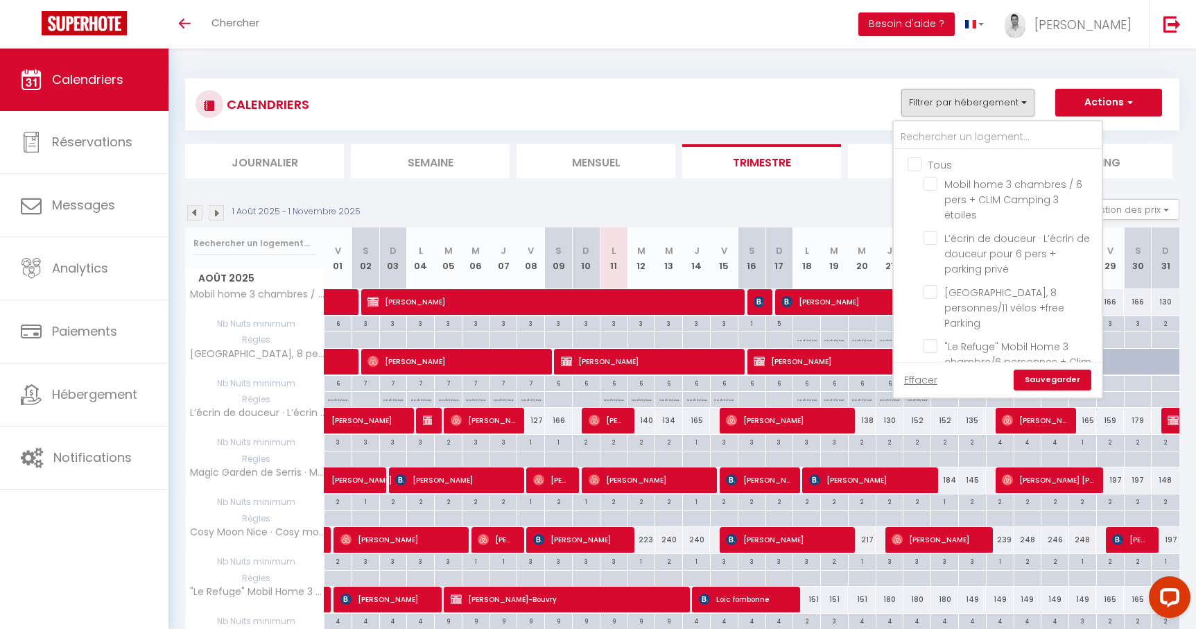
checkbox input "false"
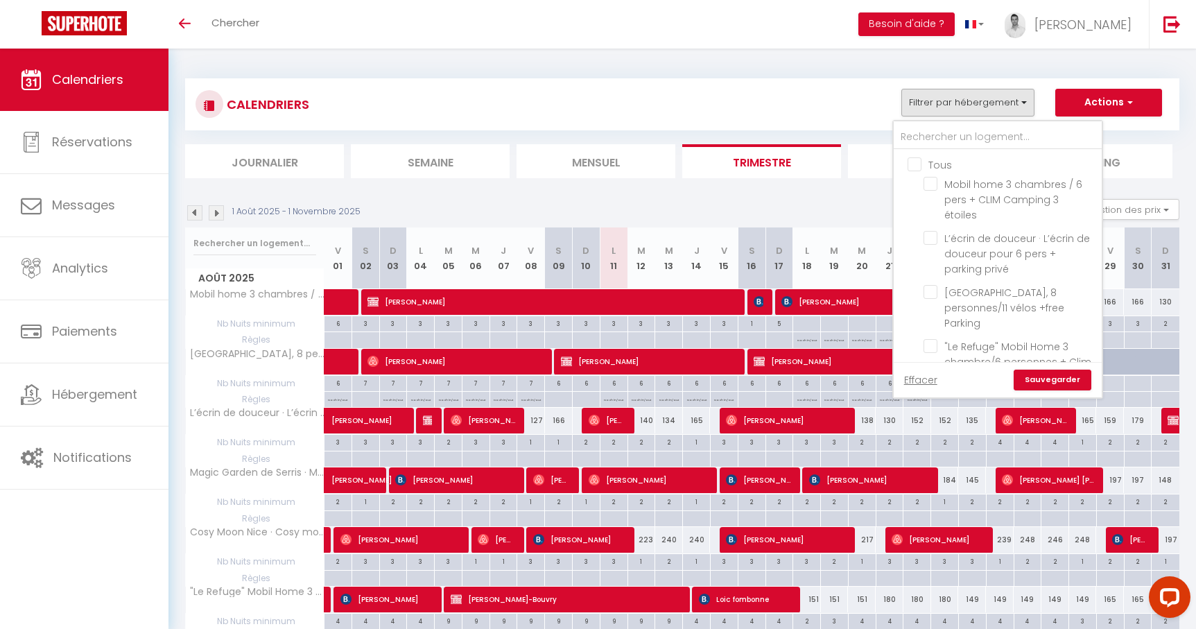
checkbox input "false"
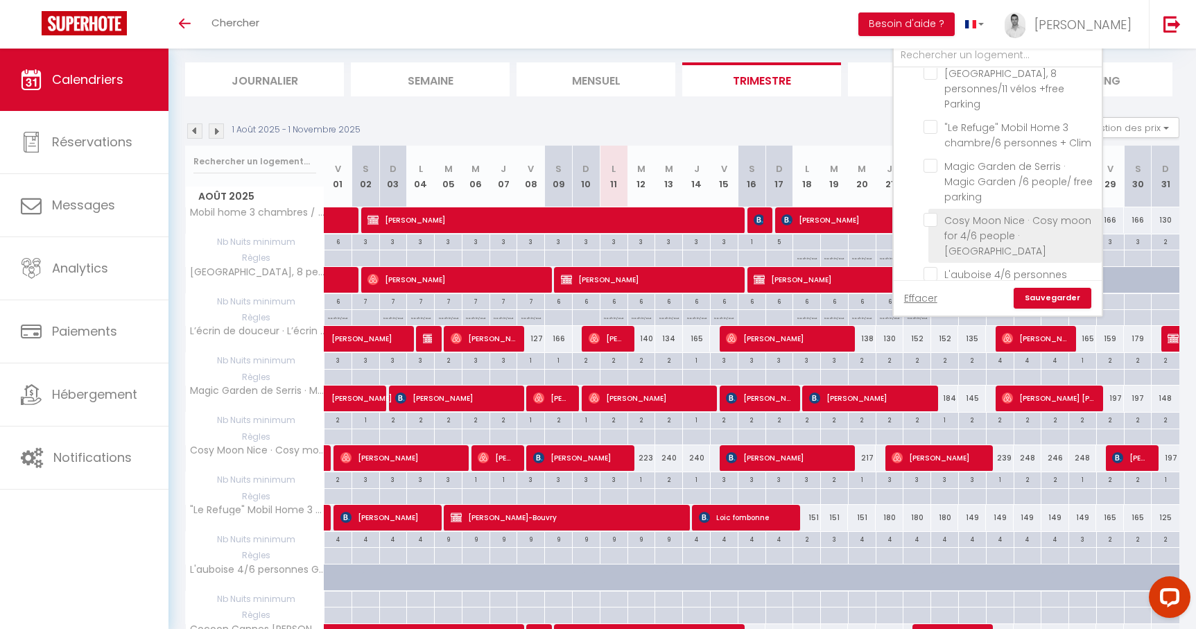
scroll to position [124, 0]
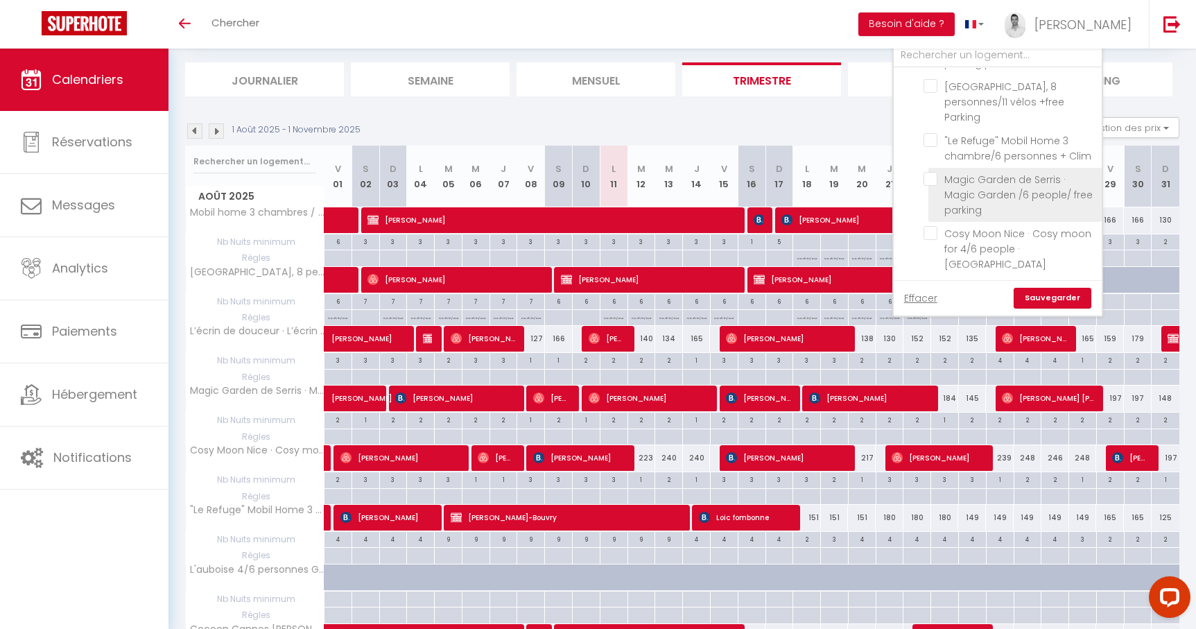
click at [930, 172] on input "Magic Garden de Serris · Magic Garden /6 people/ free parking" at bounding box center [1010, 179] width 173 height 14
checkbox input "true"
click at [1060, 300] on link "Sauvegarder" at bounding box center [1053, 298] width 78 height 21
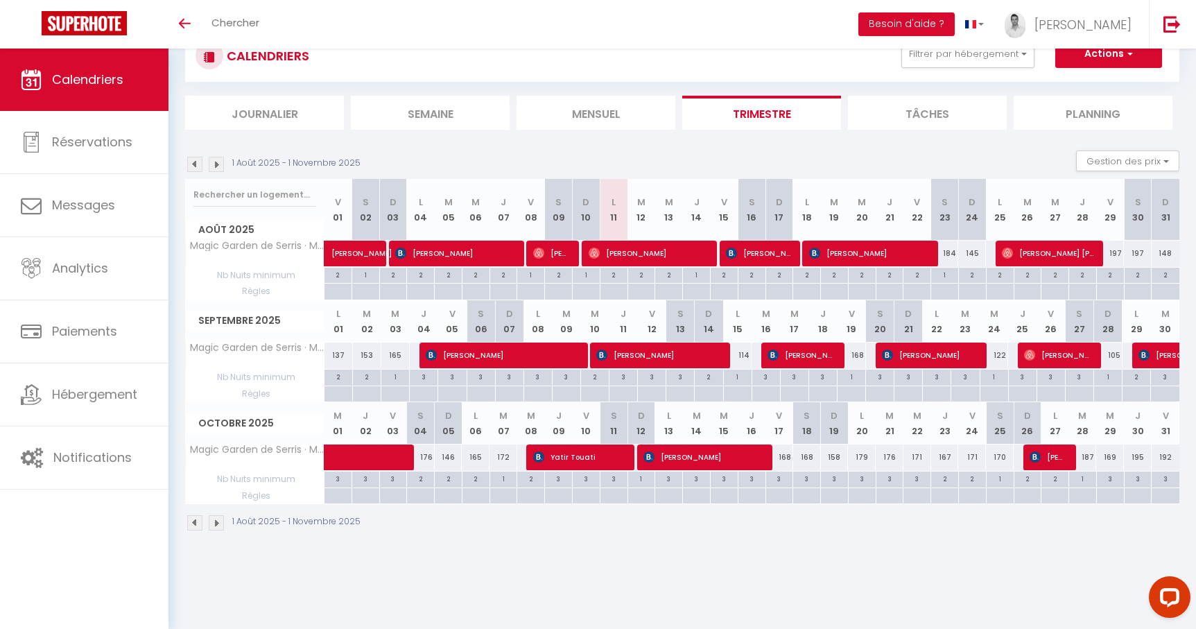
click at [784, 482] on div "3" at bounding box center [779, 478] width 27 height 13
type input "3"
type input "Ven 17 Octobre 2025"
type input "Sam 18 Octobre 2025"
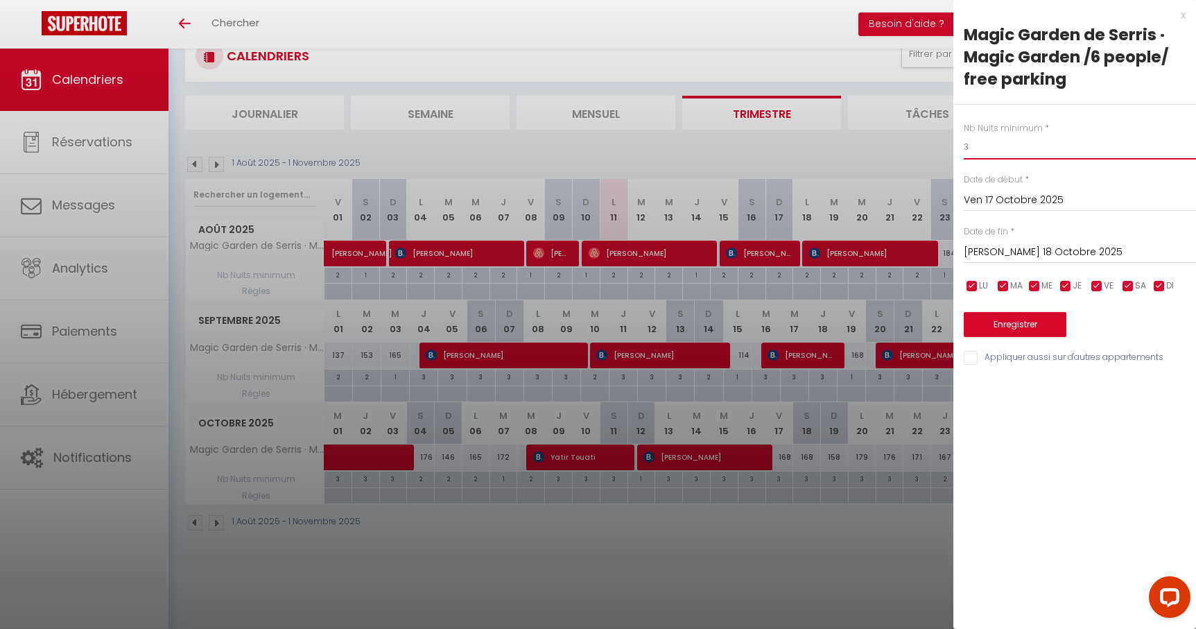
click at [1000, 146] on input "3" at bounding box center [1080, 147] width 232 height 25
type input "2"
click at [1018, 314] on button "Enregistrer" at bounding box center [1015, 324] width 103 height 25
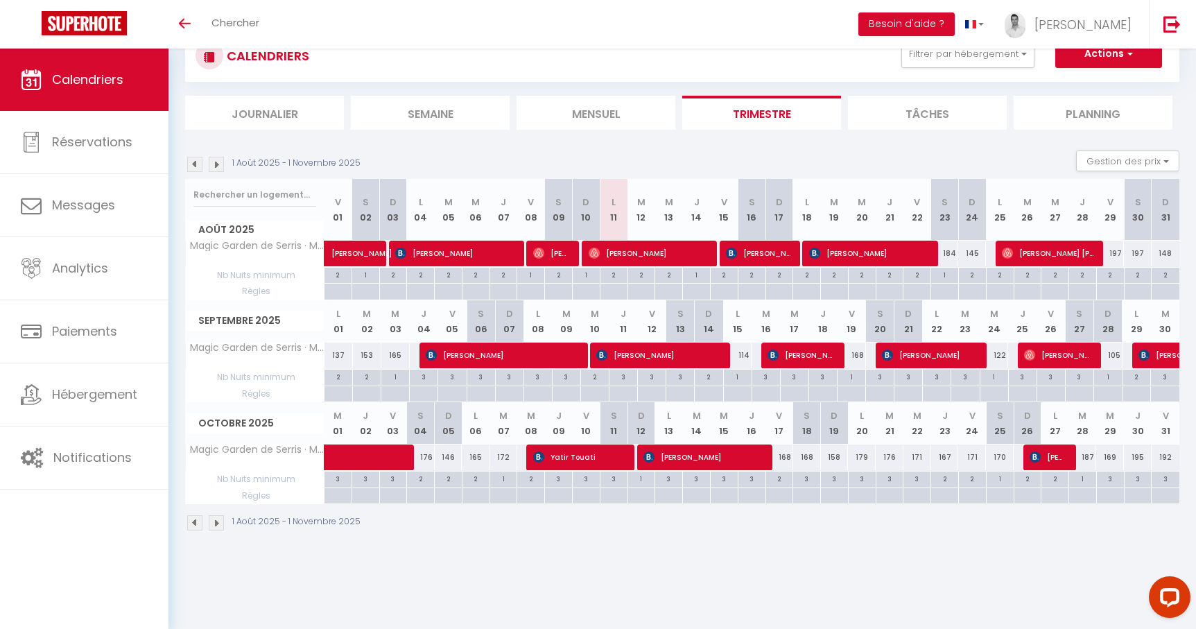
click at [1112, 277] on div "2" at bounding box center [1110, 274] width 27 height 13
type input "2"
type input "Ven 29 Août 2025"
type input "Sam 30 Août 2025"
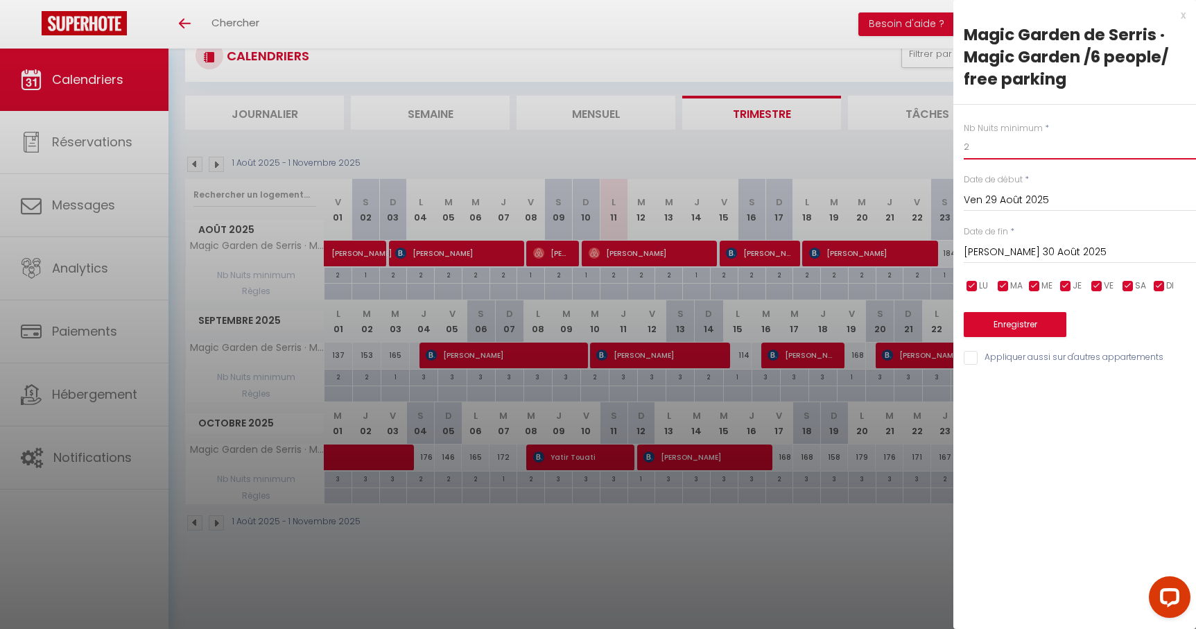
click at [1007, 146] on input "2" at bounding box center [1080, 147] width 232 height 25
type input "1"
click at [1026, 327] on button "Enregistrer" at bounding box center [1015, 324] width 103 height 25
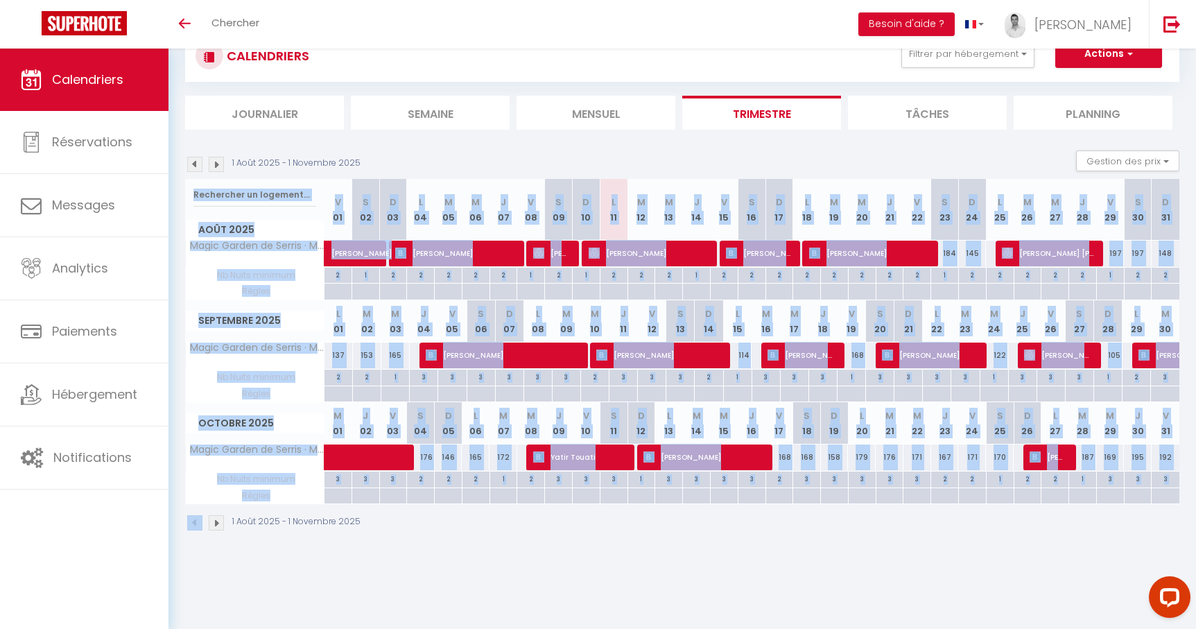
drag, startPoint x: 177, startPoint y: 533, endPoint x: 1017, endPoint y: 146, distance: 925.2
click at [1017, 146] on div "CALENDRIERS Filtrer par hébergement Tous Mobil home 3 chambres / 6 pers + CLIM …" at bounding box center [682, 281] width 1028 height 562
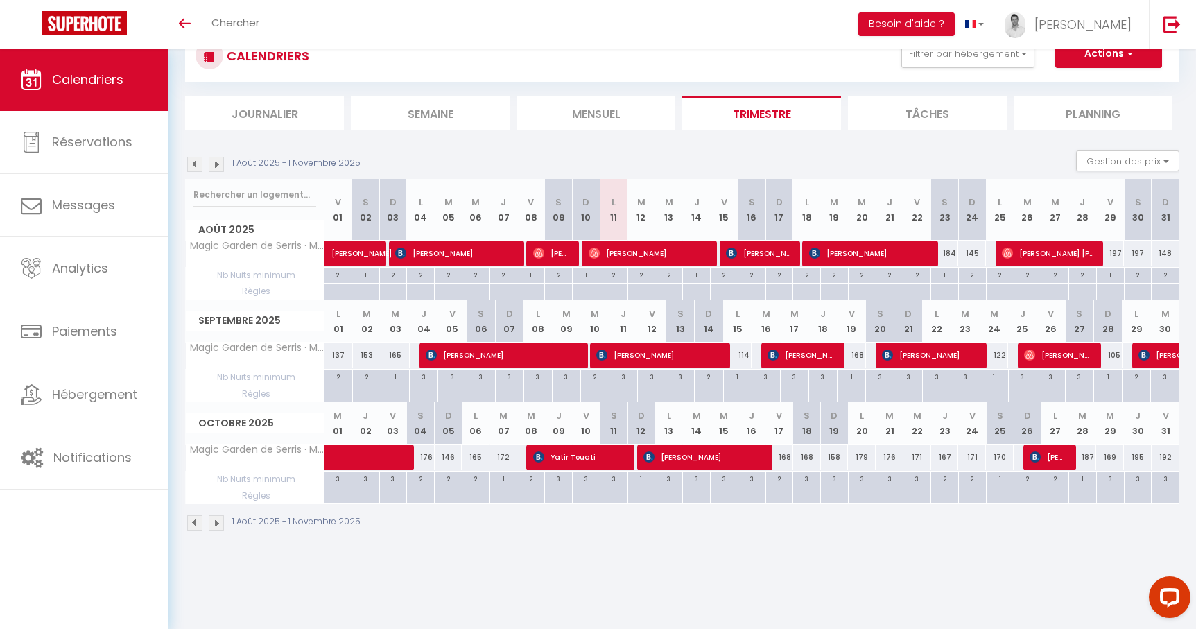
click at [1017, 146] on section "1 Août 2025 - 1 Novembre 2025 Gestion des prix Nb Nuits minimum Règles Disponib…" at bounding box center [682, 341] width 994 height 408
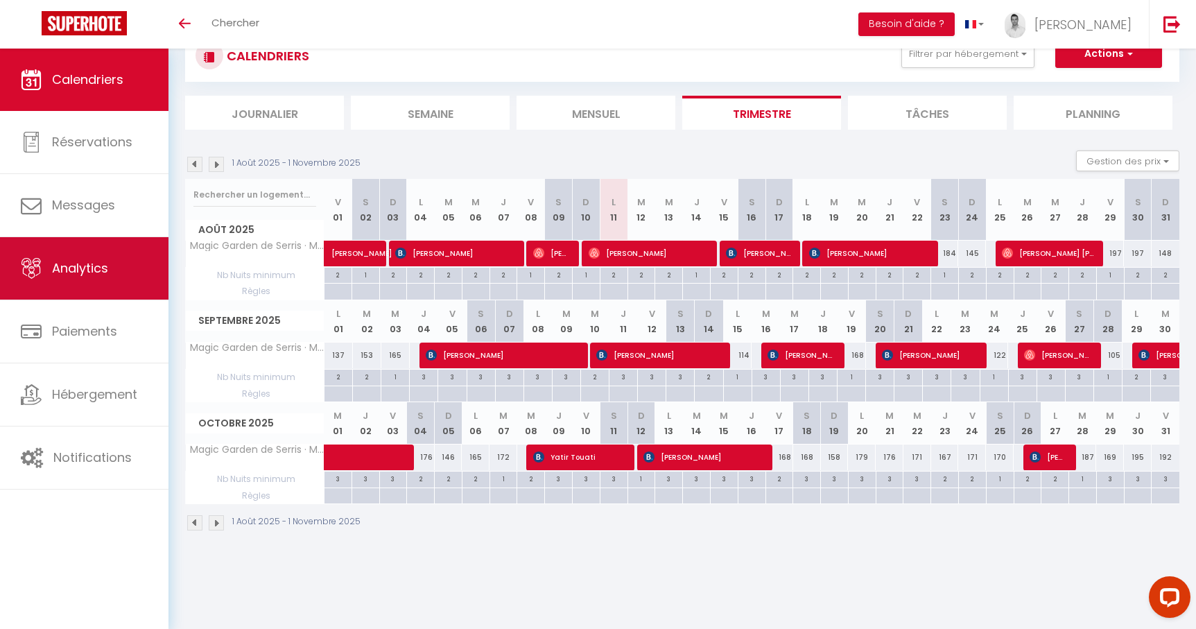
click at [76, 265] on span "Analytics" at bounding box center [80, 267] width 56 height 17
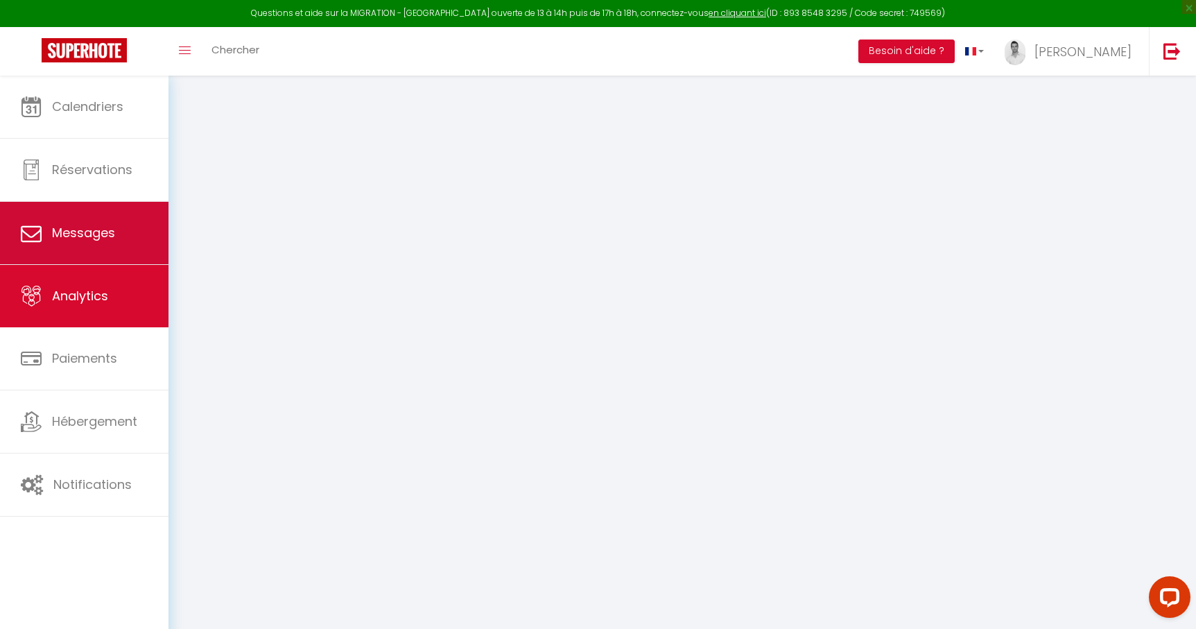
select select "2025"
select select "8"
